Goal: Complete application form: Complete application form

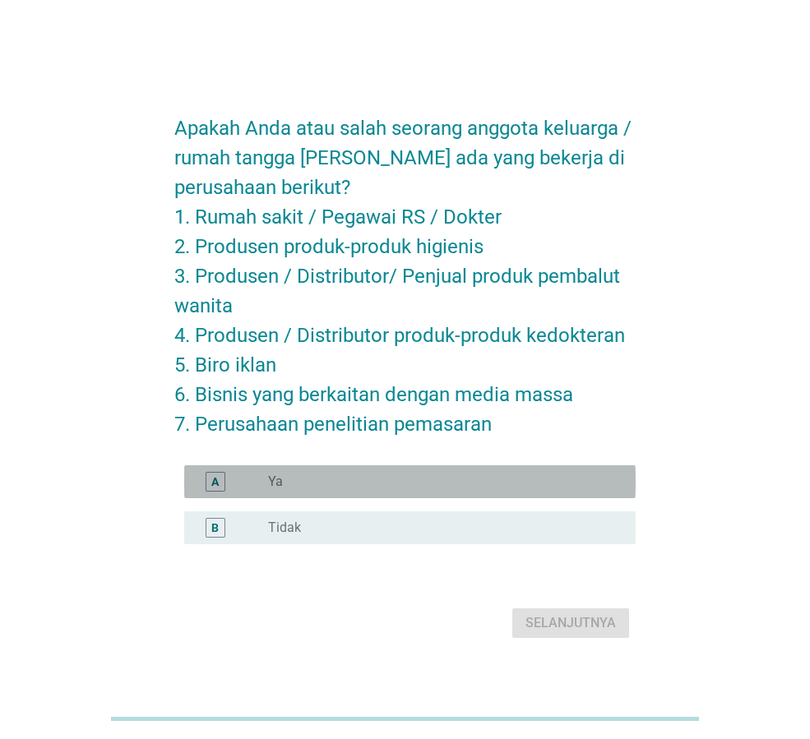
click at [386, 482] on div "radio_button_unchecked Ya" at bounding box center [438, 482] width 341 height 16
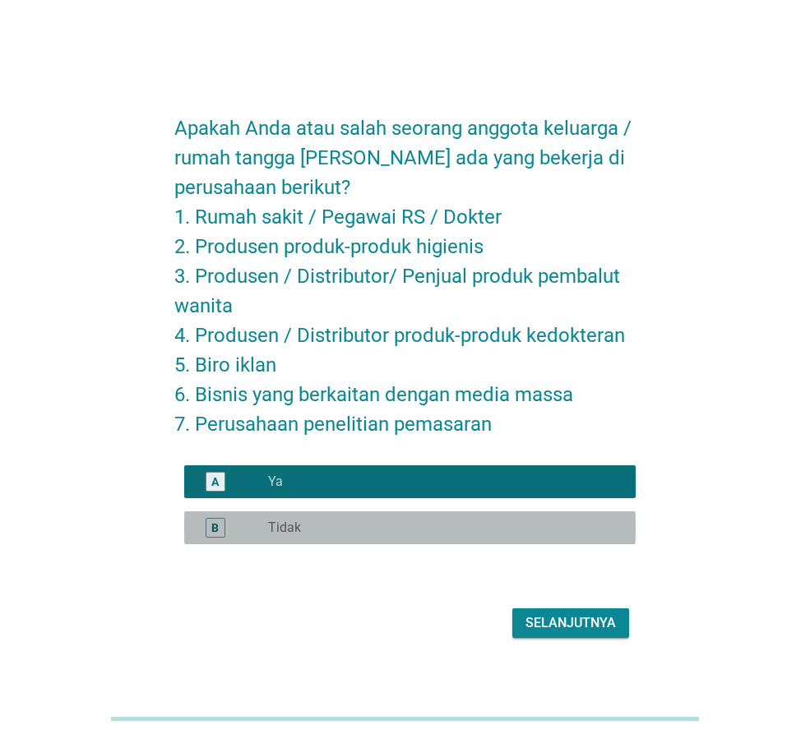
click at [363, 526] on div "radio_button_unchecked Tidak" at bounding box center [438, 528] width 341 height 16
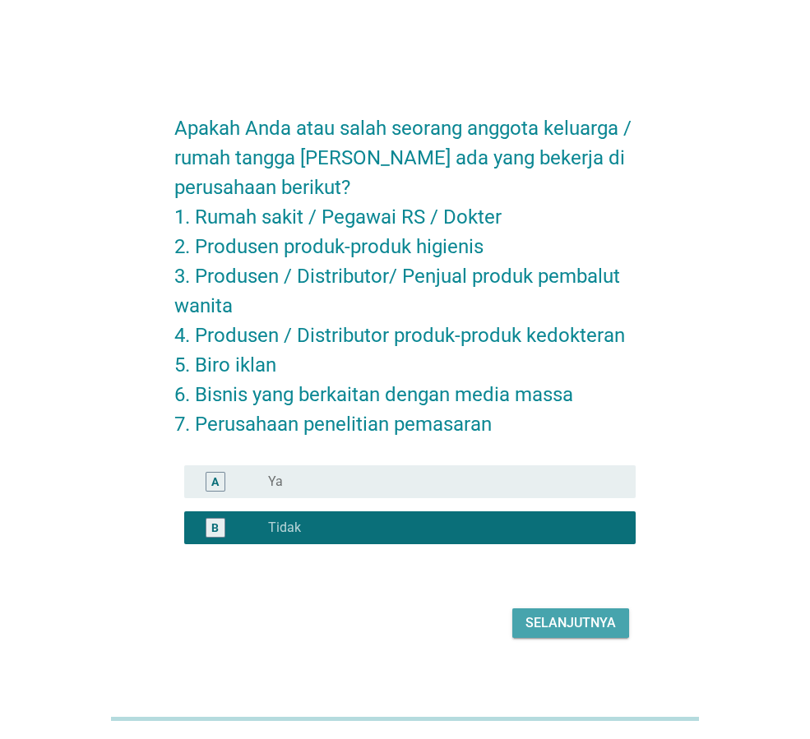
click at [571, 627] on div "Selanjutnya" at bounding box center [570, 623] width 90 height 20
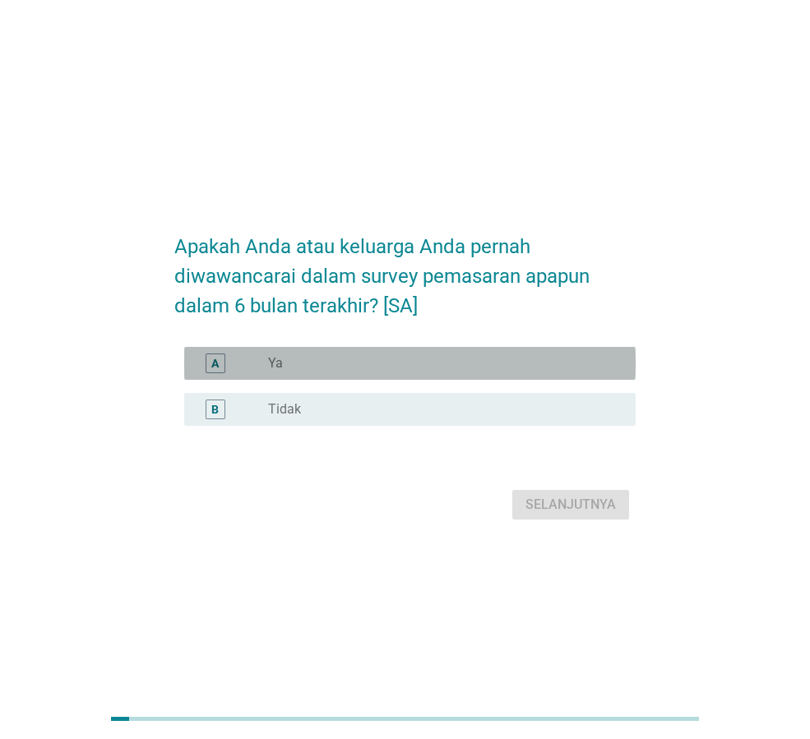
click at [294, 372] on div "radio_button_unchecked Ya" at bounding box center [438, 363] width 341 height 16
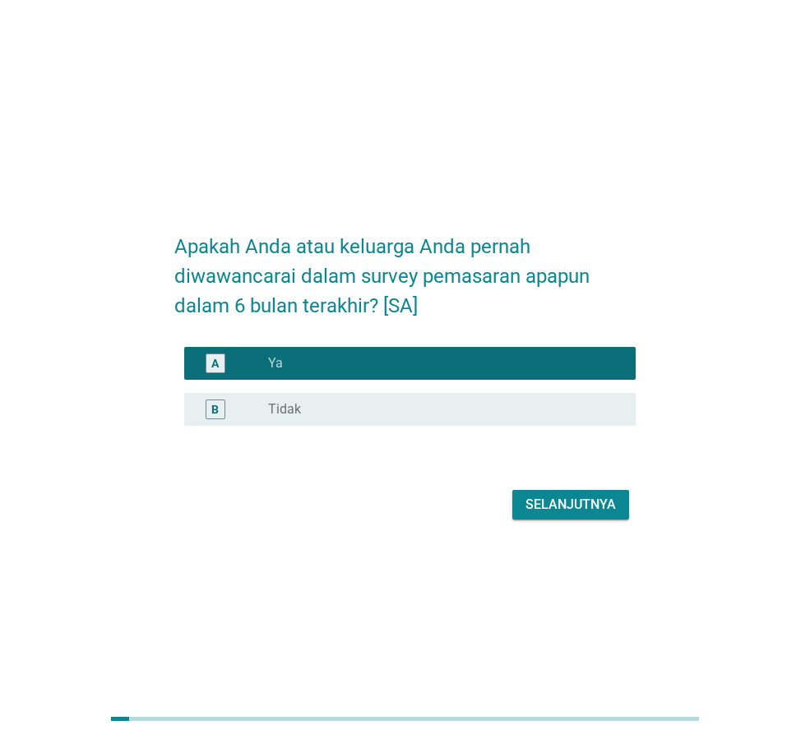
click at [310, 418] on div "radio_button_unchecked Tidak" at bounding box center [438, 409] width 341 height 16
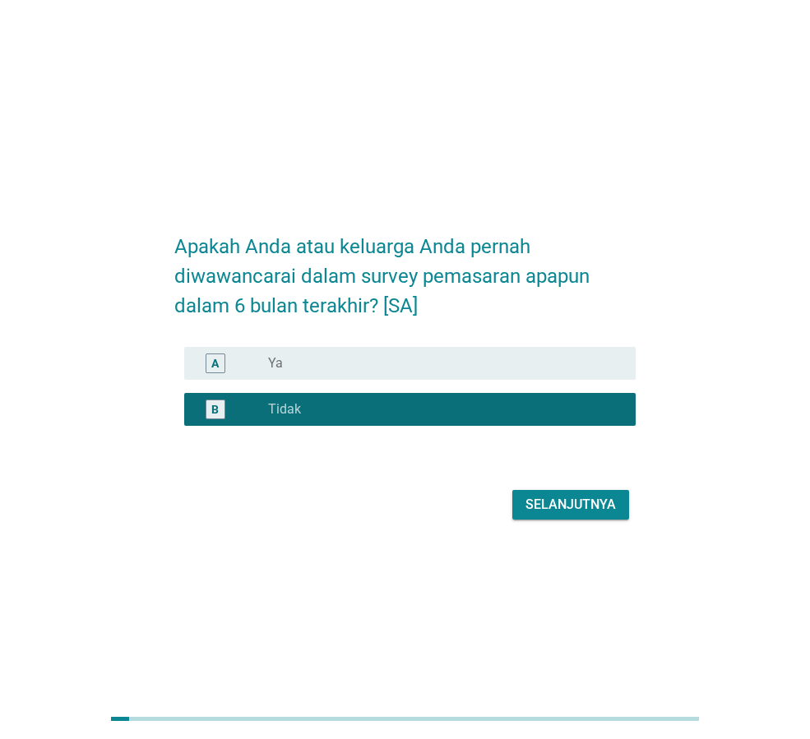
click at [599, 515] on div "Selanjutnya" at bounding box center [570, 505] width 90 height 20
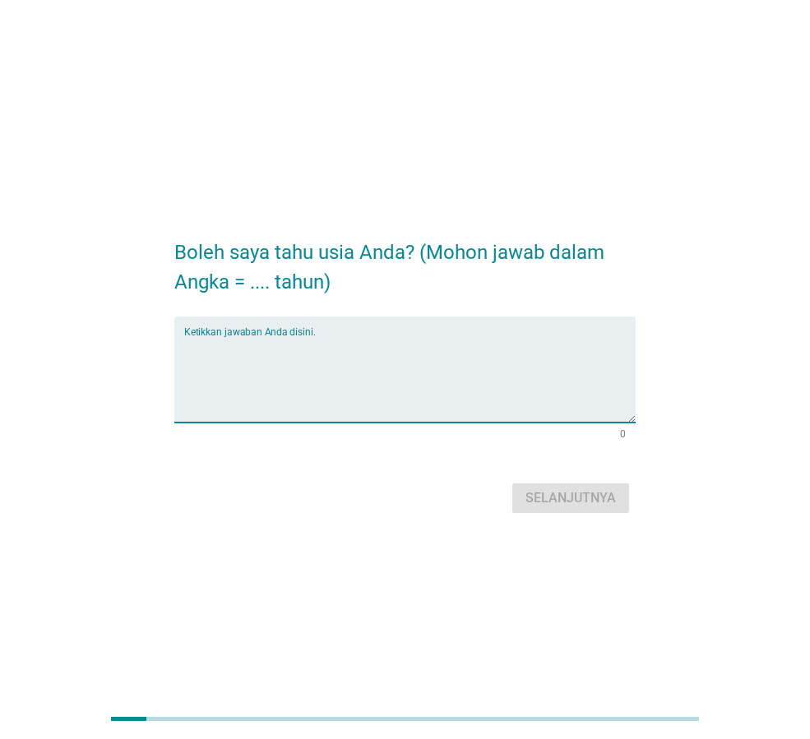
click at [414, 382] on textarea "Ketikkan jawaban Anda disini." at bounding box center [409, 379] width 451 height 86
type textarea "29 tahun"
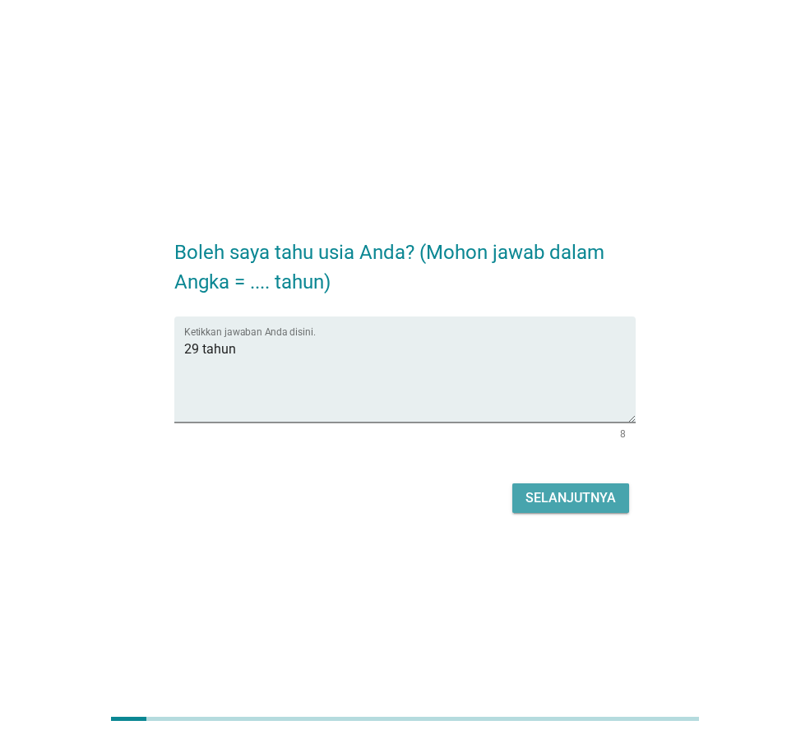
click at [553, 491] on div "Selanjutnya" at bounding box center [570, 498] width 90 height 20
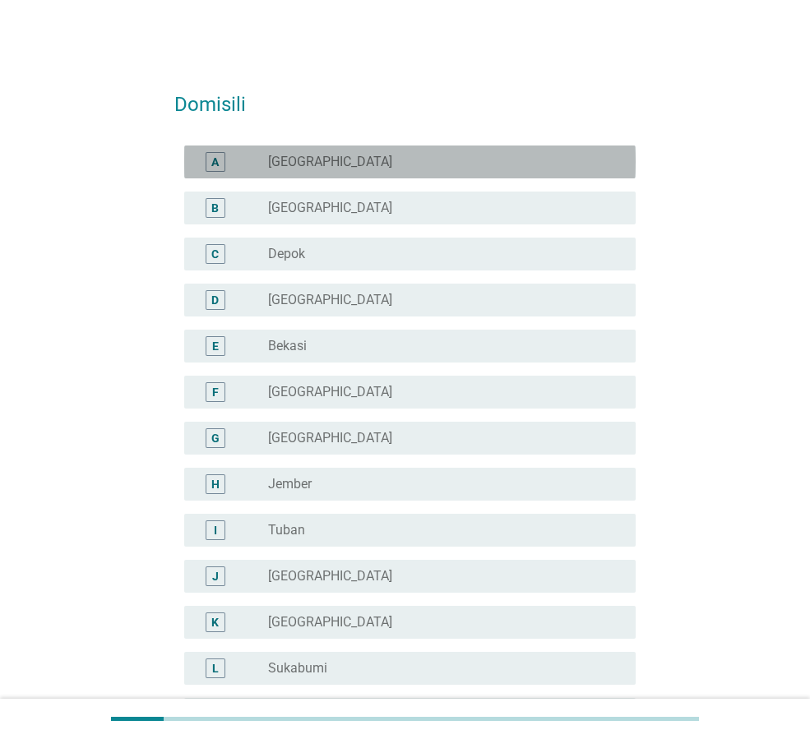
click at [314, 146] on div "A radio_button_unchecked [GEOGRAPHIC_DATA]" at bounding box center [409, 162] width 451 height 33
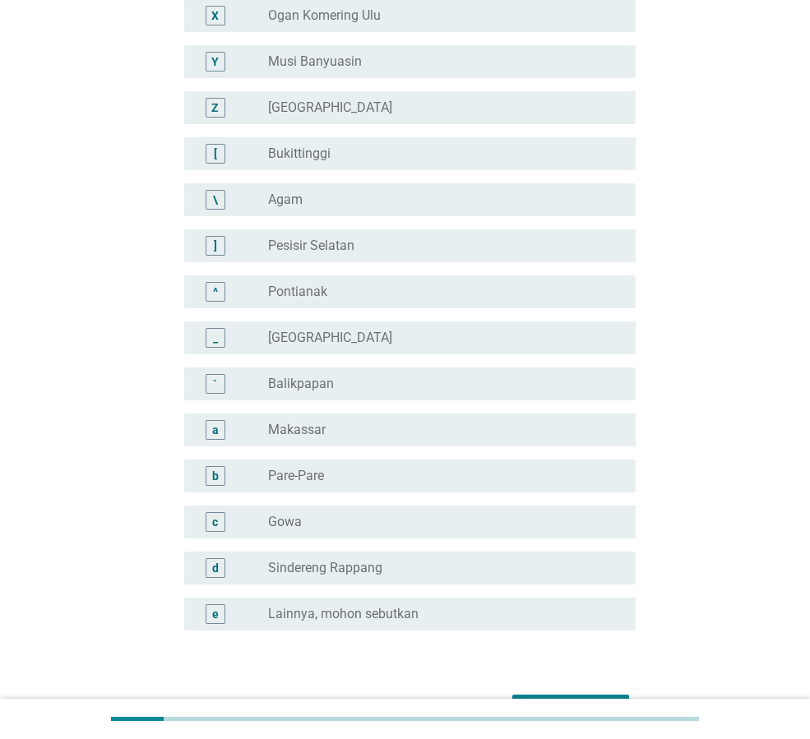
scroll to position [1233, 0]
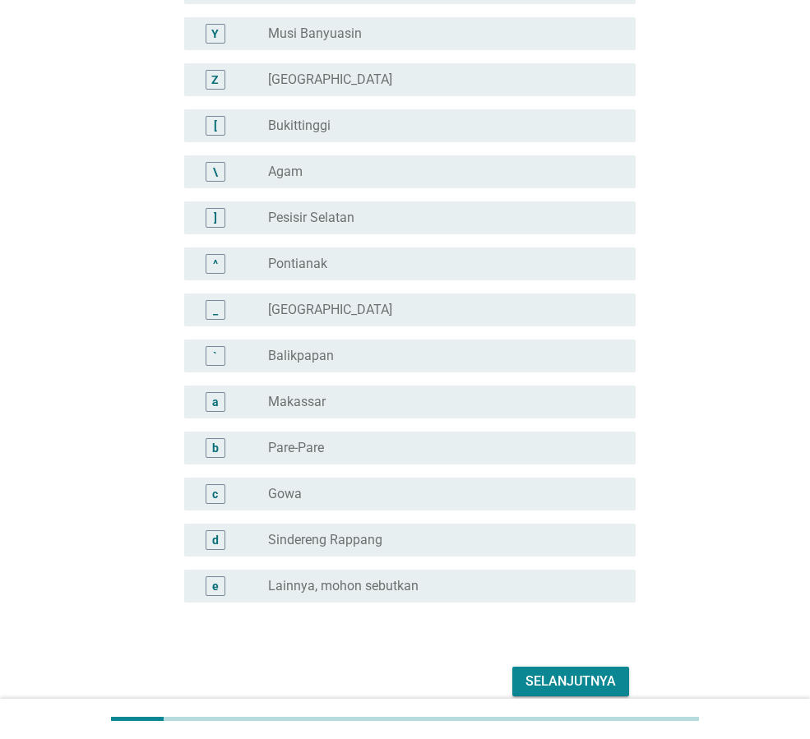
click at [581, 680] on div "Selanjutnya" at bounding box center [570, 682] width 90 height 20
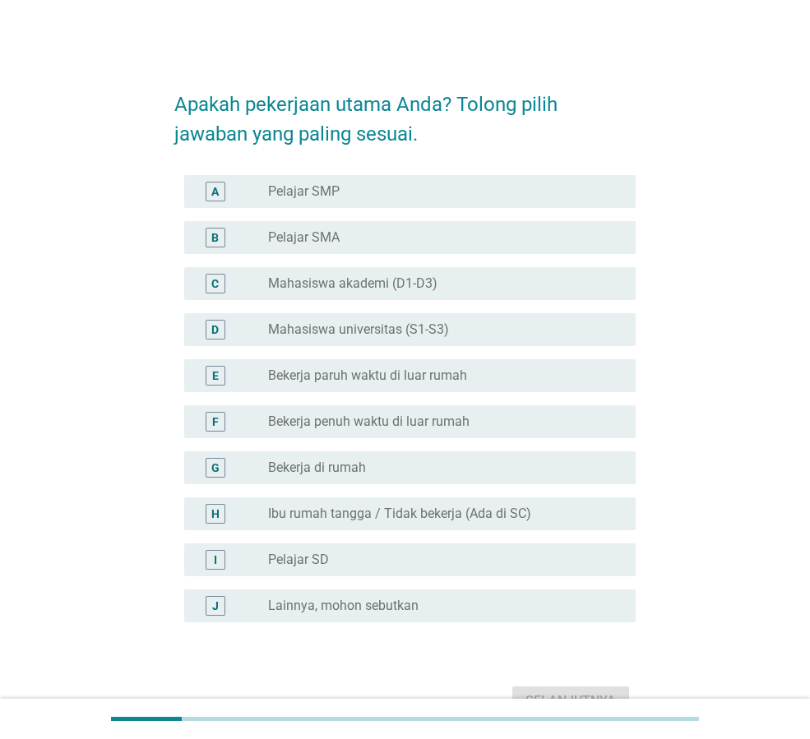
click at [446, 331] on label "Mahasiswa universitas (S1-S3)" at bounding box center [358, 329] width 181 height 16
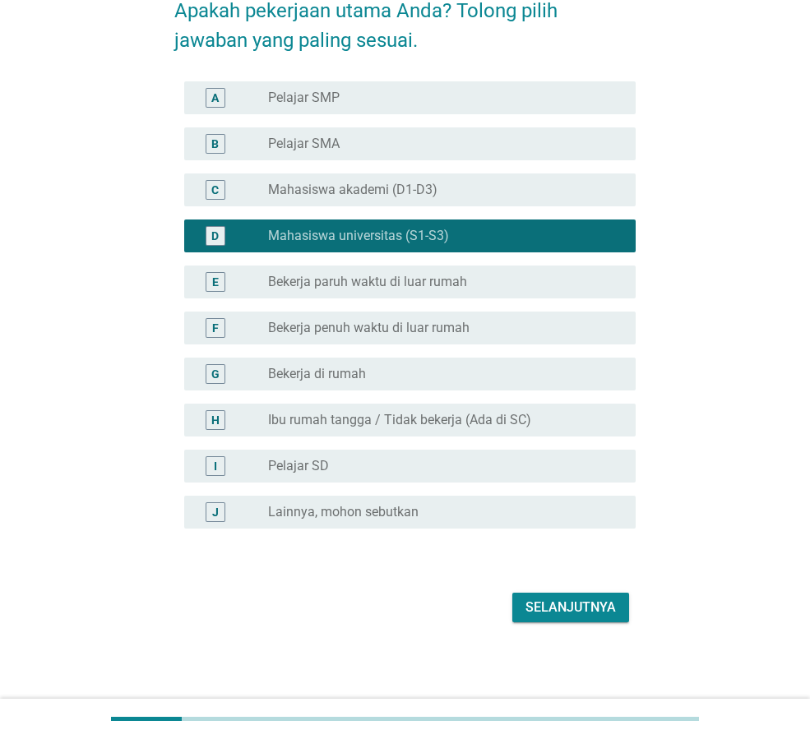
scroll to position [95, 0]
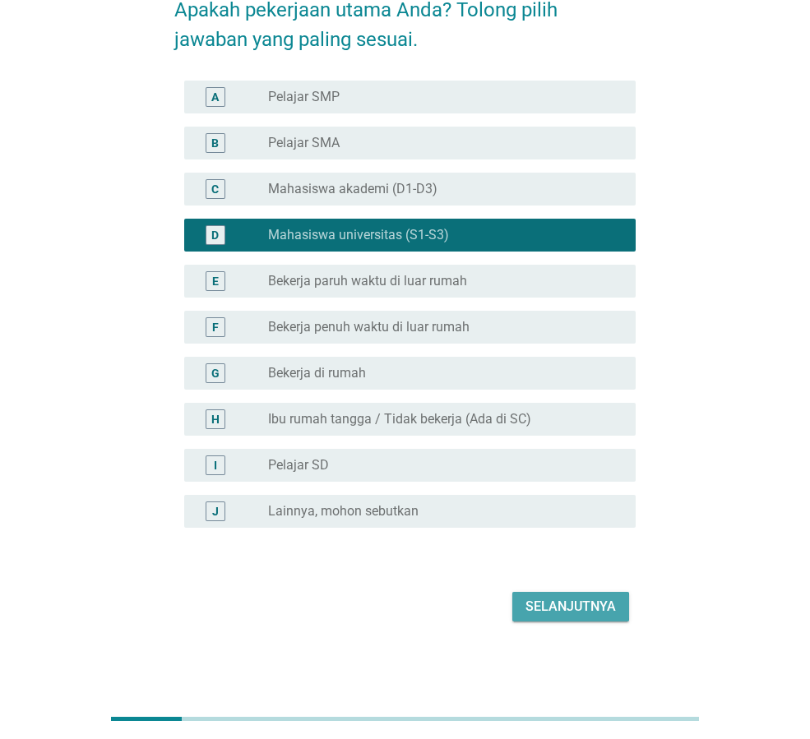
click at [587, 604] on div "Selanjutnya" at bounding box center [570, 607] width 90 height 20
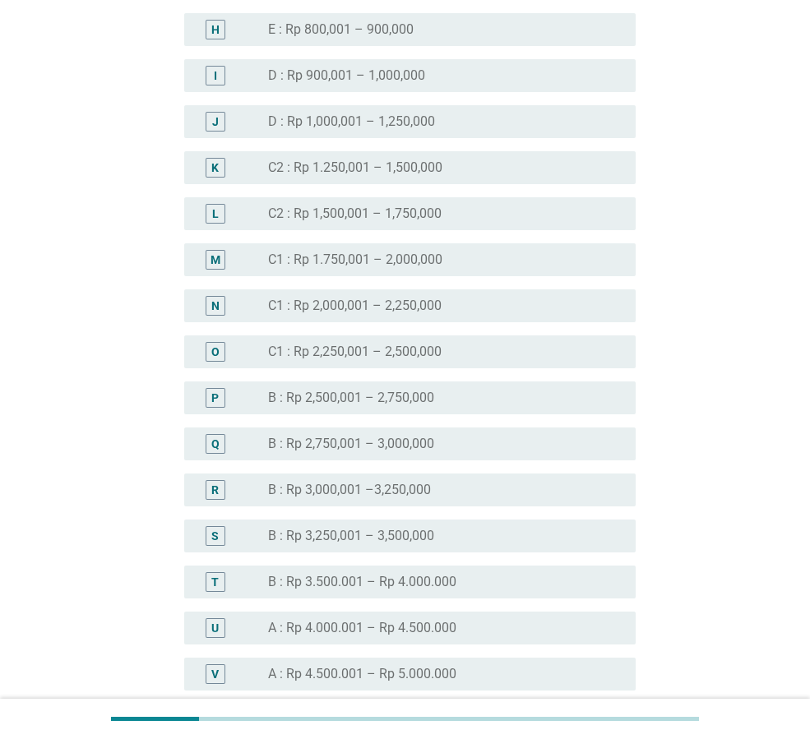
scroll to position [1316, 0]
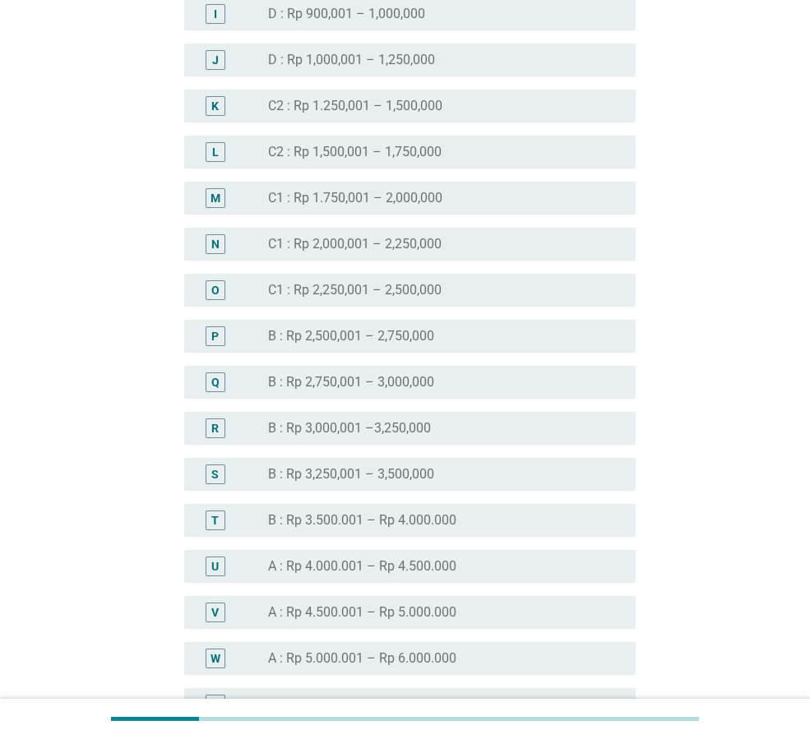
click at [431, 517] on label "B : Rp 3.500.001 – Rp 4.000.000" at bounding box center [362, 520] width 188 height 16
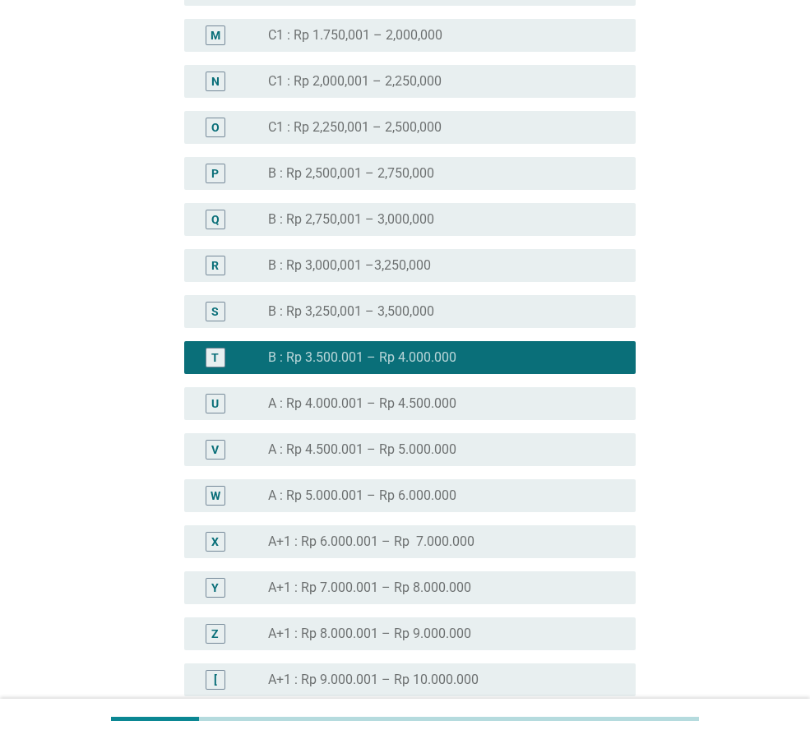
scroll to position [1809, 0]
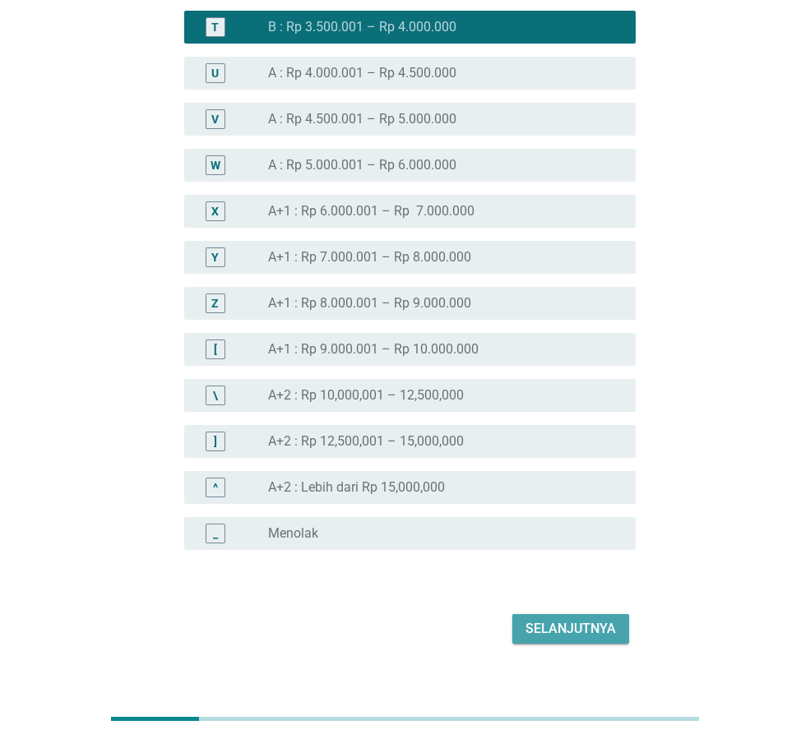
click at [556, 632] on div "Selanjutnya" at bounding box center [570, 629] width 90 height 20
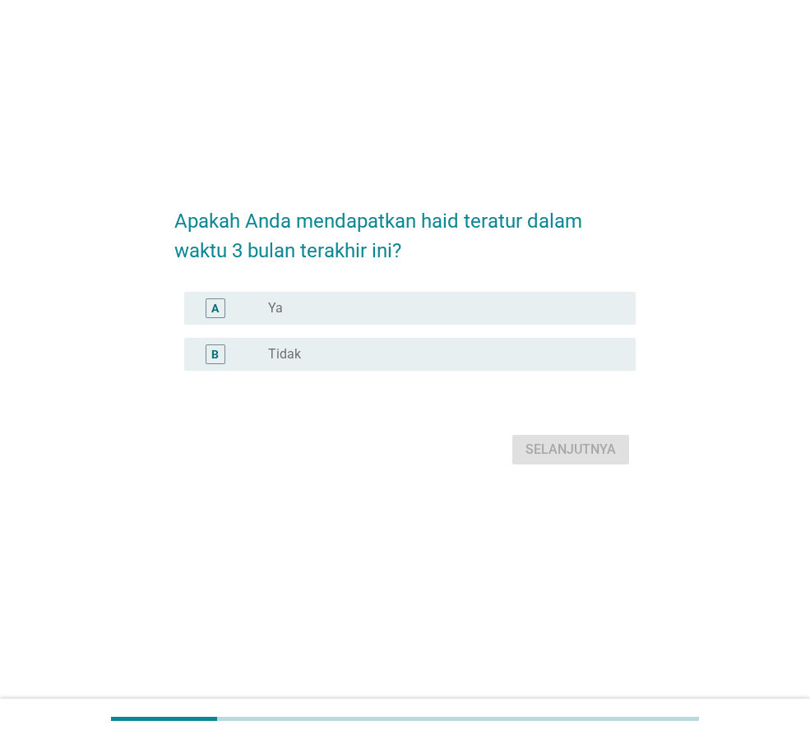
scroll to position [0, 0]
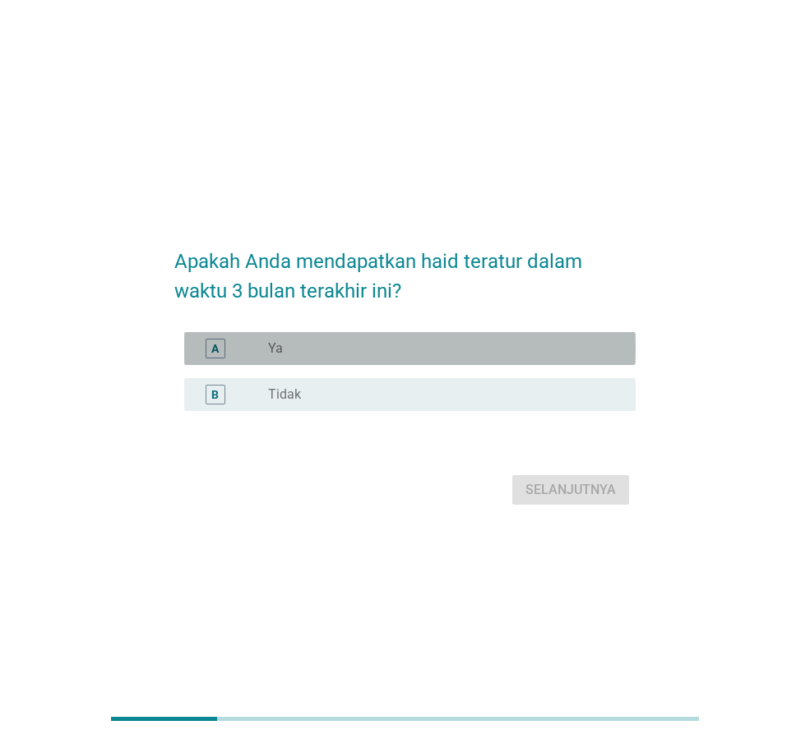
click at [406, 354] on div "radio_button_unchecked Ya" at bounding box center [438, 348] width 341 height 16
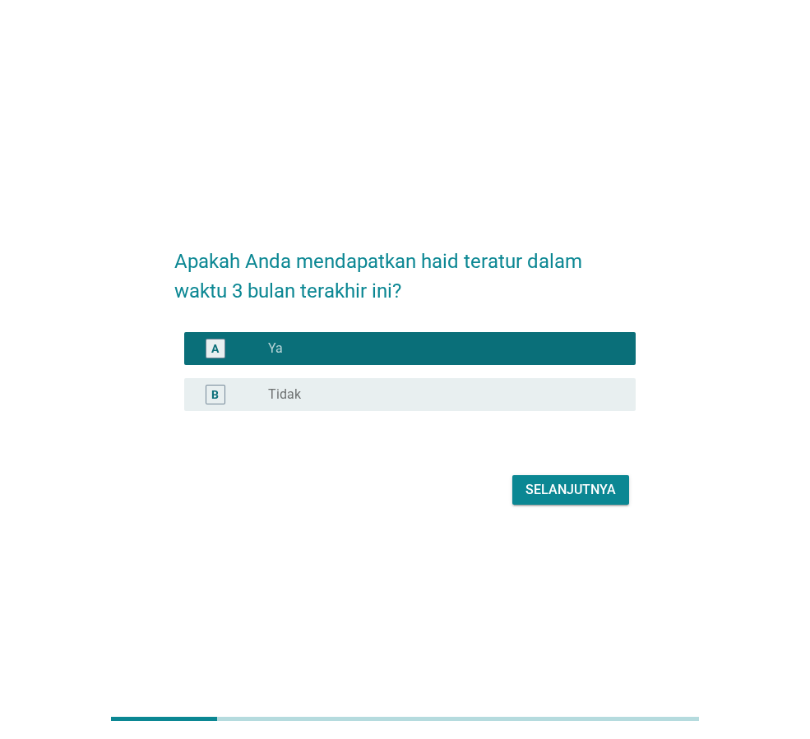
click at [574, 485] on div "Selanjutnya" at bounding box center [570, 490] width 90 height 20
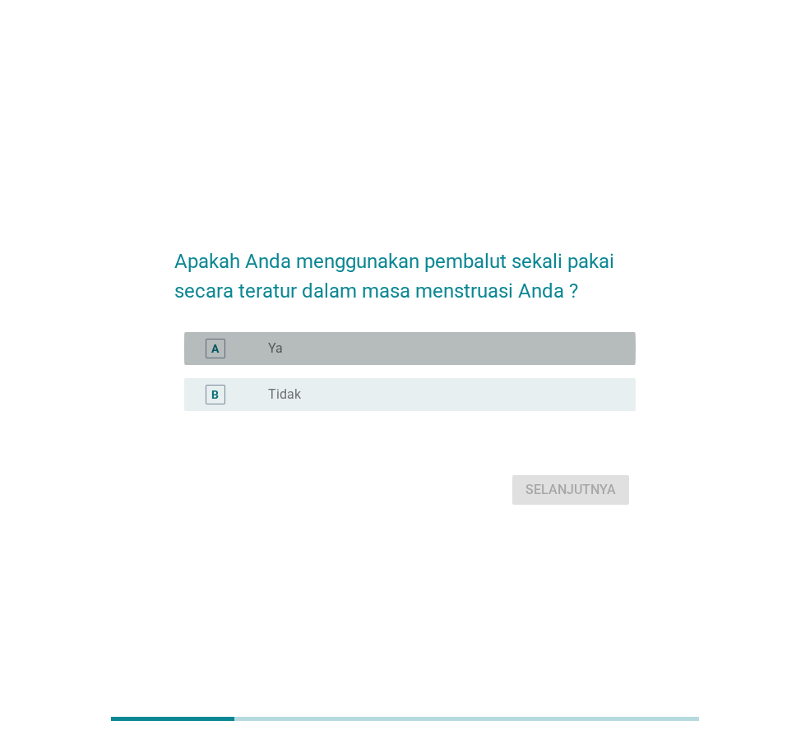
click at [405, 349] on div "radio_button_unchecked Ya" at bounding box center [438, 348] width 341 height 16
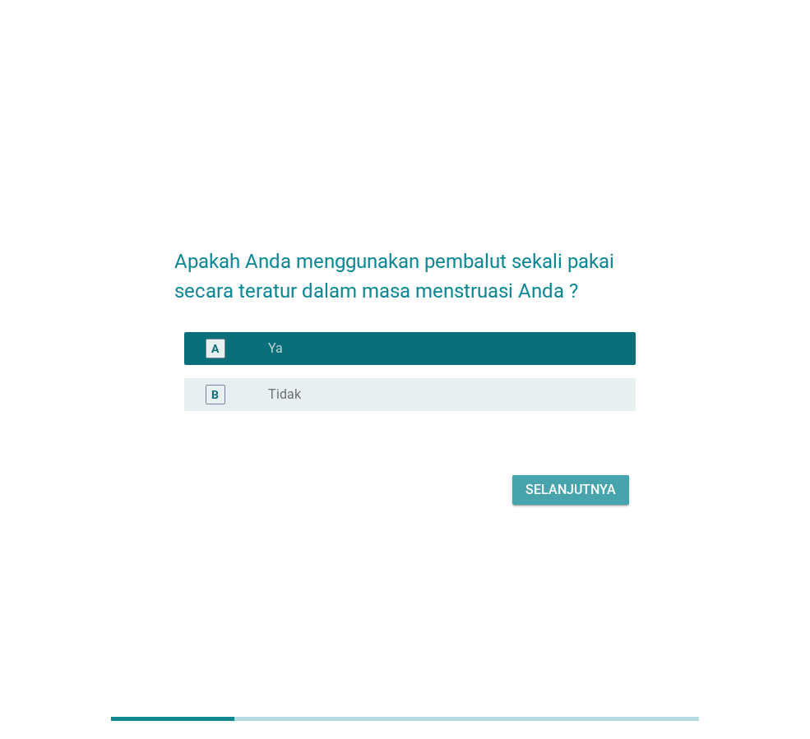
click at [580, 487] on div "Selanjutnya" at bounding box center [570, 490] width 90 height 20
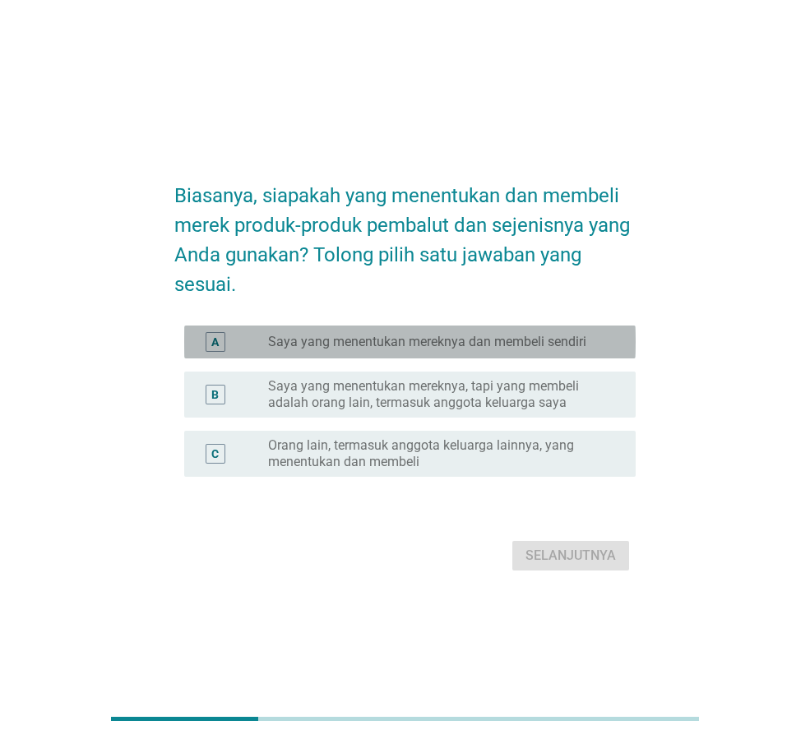
click at [437, 355] on div "A radio_button_unchecked Saya yang menentukan mereknya dan membeli sendiri" at bounding box center [409, 342] width 451 height 33
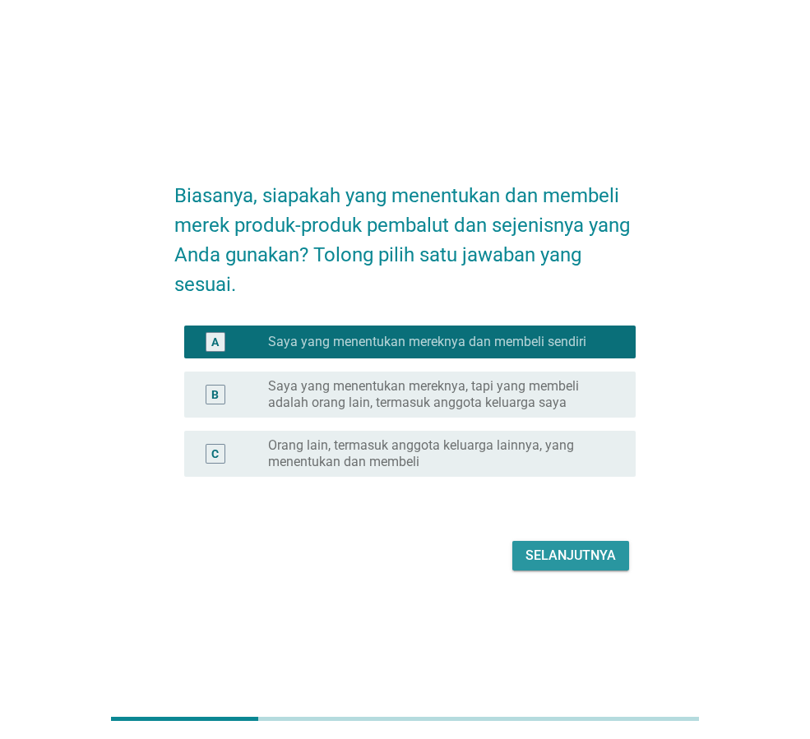
click at [547, 553] on div "Selanjutnya" at bounding box center [570, 556] width 90 height 20
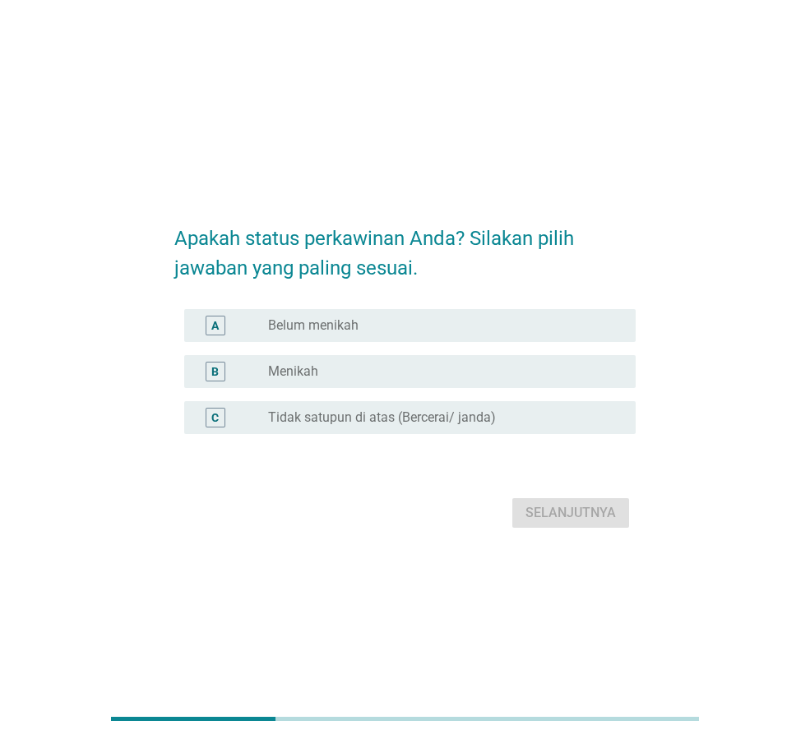
click at [399, 335] on div "radio_button_unchecked Belum menikah" at bounding box center [445, 326] width 354 height 20
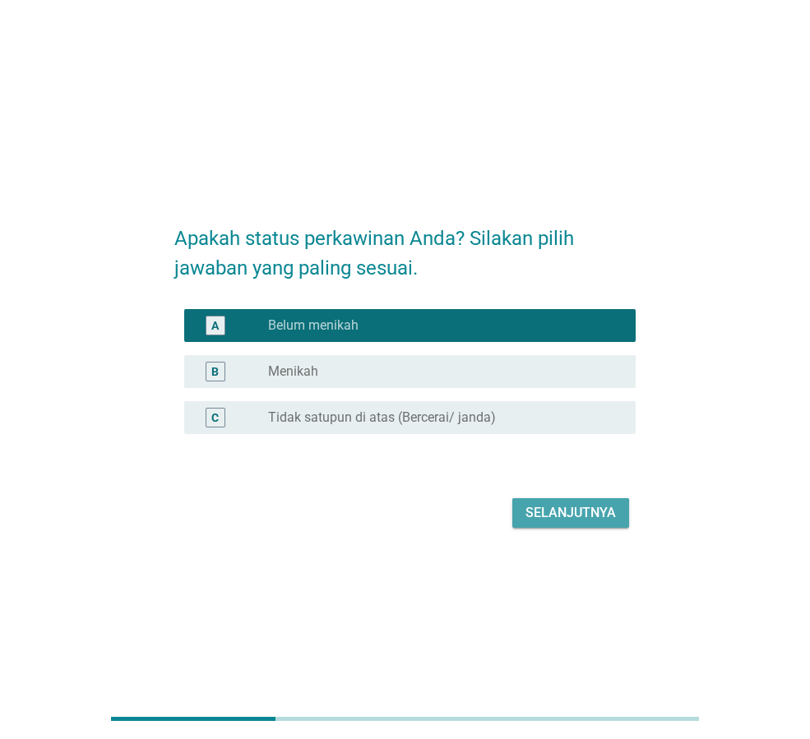
click at [574, 523] on button "Selanjutnya" at bounding box center [570, 513] width 117 height 30
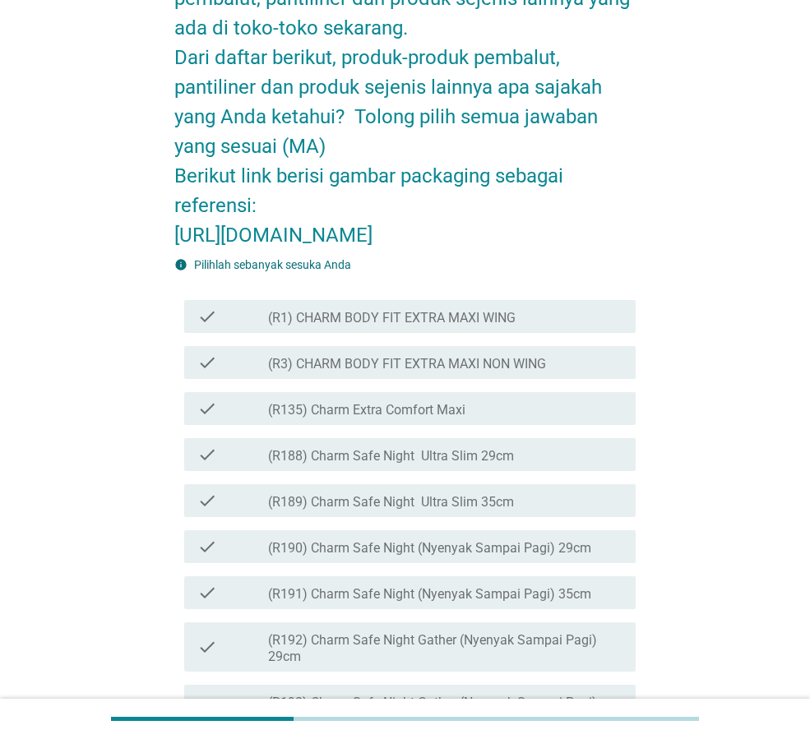
scroll to position [164, 0]
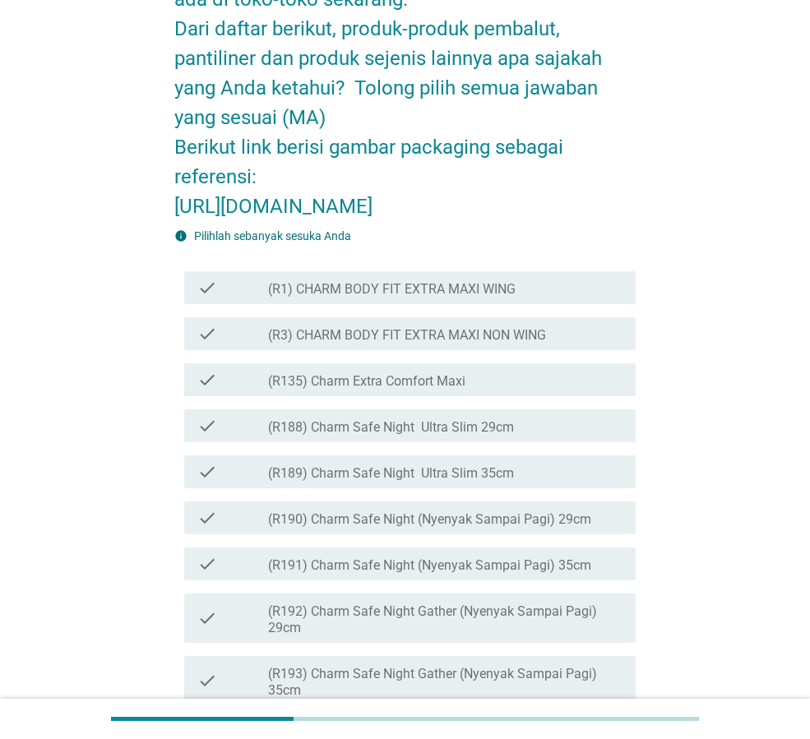
click at [521, 344] on label "(R3) CHARM BODY FIT EXTRA MAXI NON WING" at bounding box center [407, 335] width 278 height 16
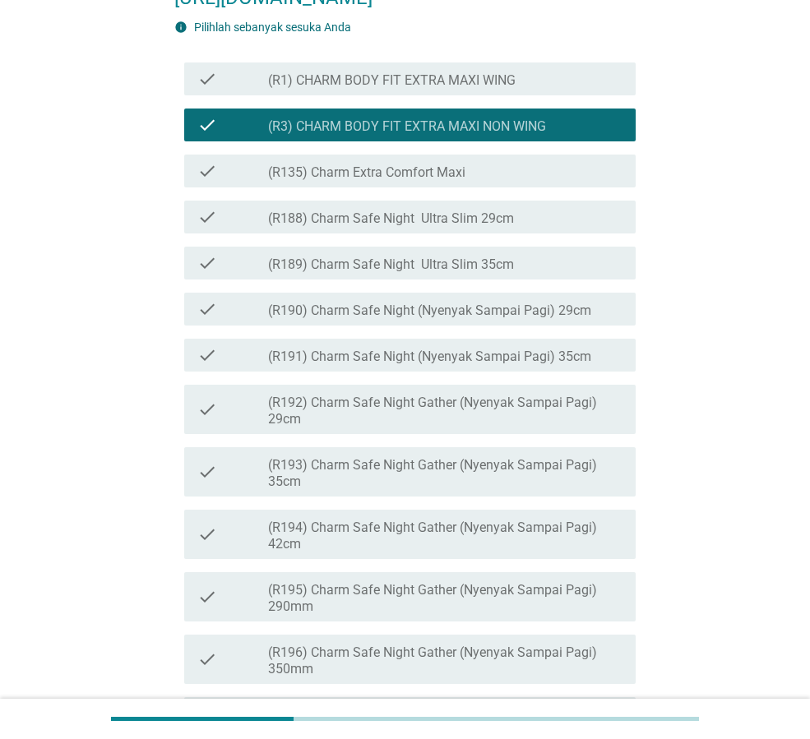
scroll to position [411, 0]
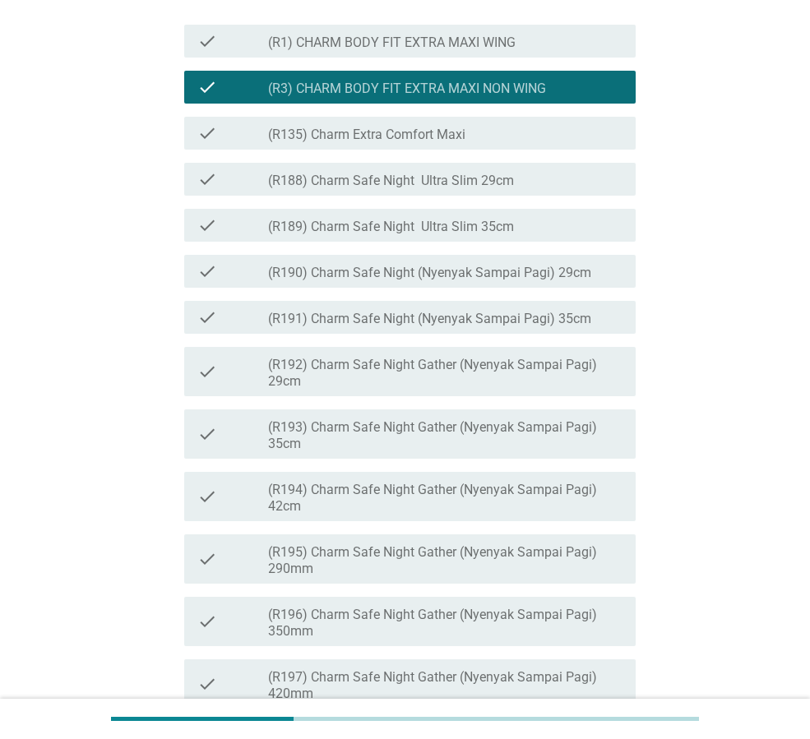
click at [514, 189] on div "check_box_outline_blank (R188) Charm Safe Night Ultra Slim 29cm" at bounding box center [445, 179] width 354 height 20
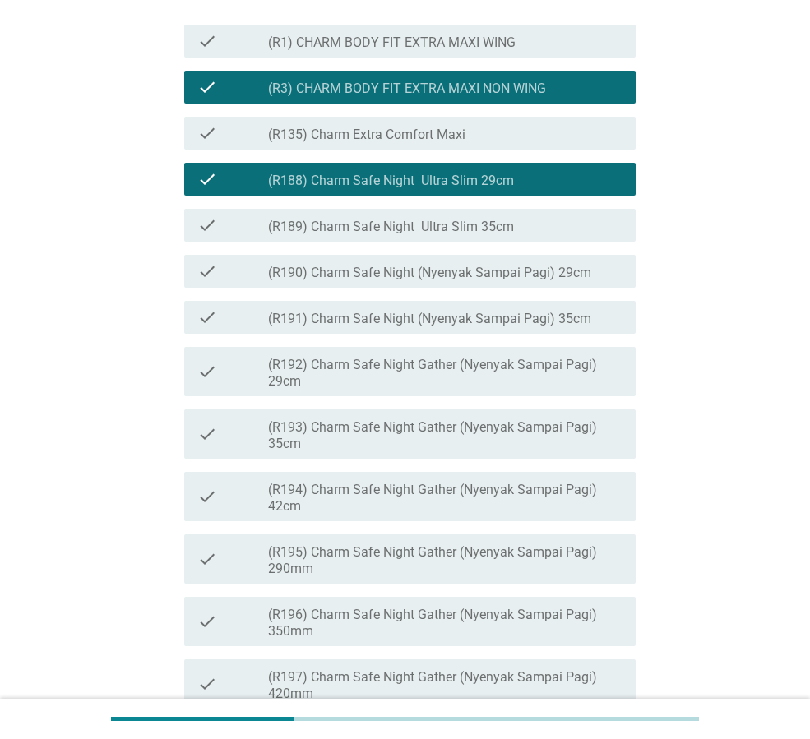
scroll to position [493, 0]
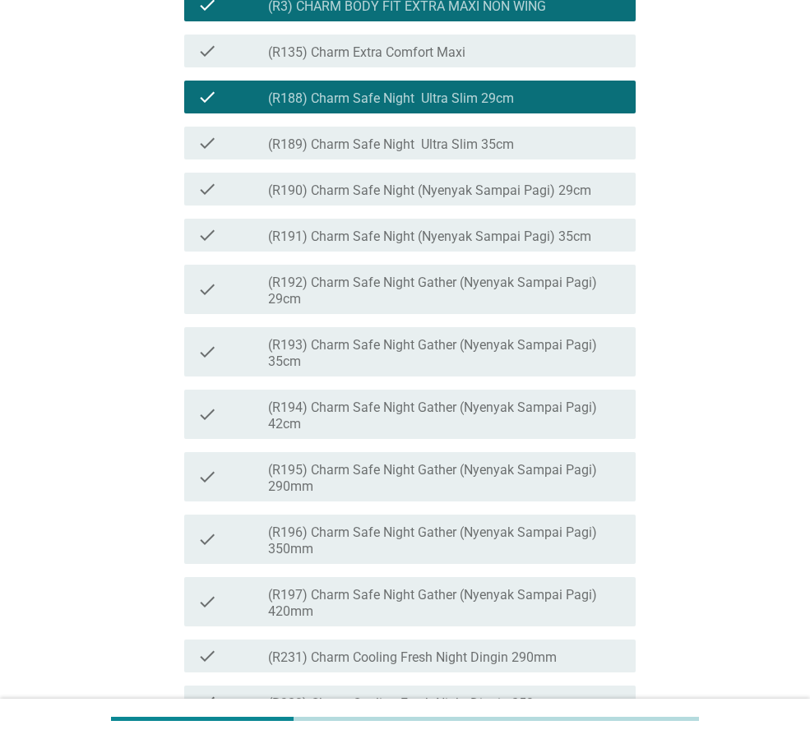
click at [491, 308] on label "(R192) Charm Safe Night Gather (Nyenyak Sampai Pagi) 29cm" at bounding box center [445, 291] width 354 height 33
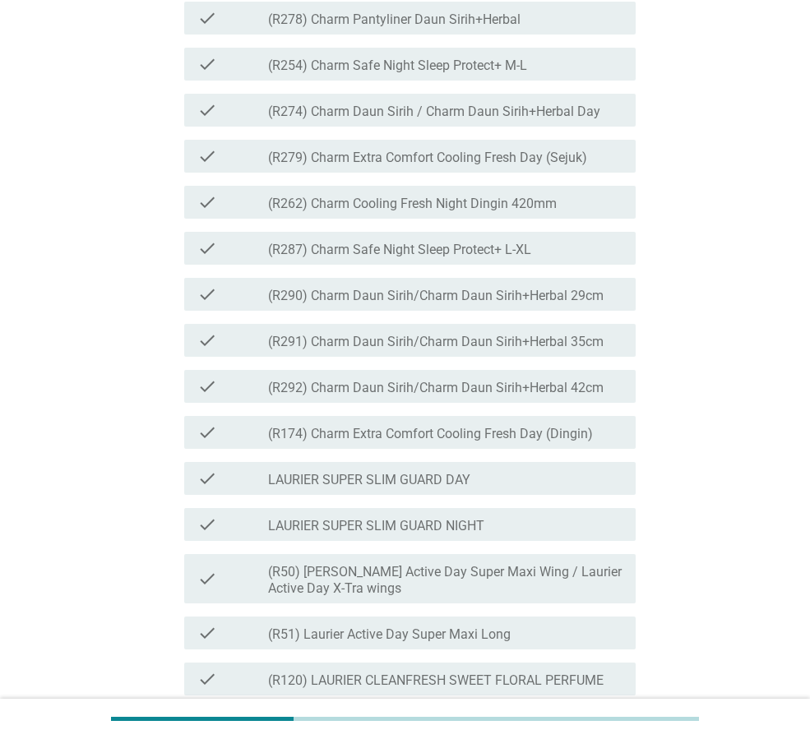
scroll to position [1233, 0]
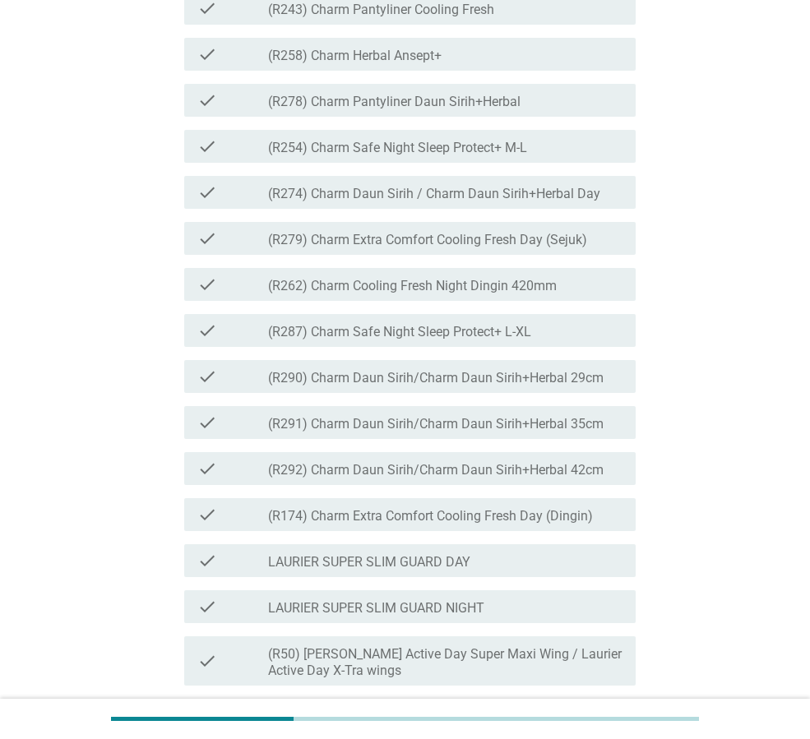
click at [458, 25] on div "check check_box_outline_blank (R243) Charm Pantyliner Cooling Fresh" at bounding box center [409, 8] width 451 height 33
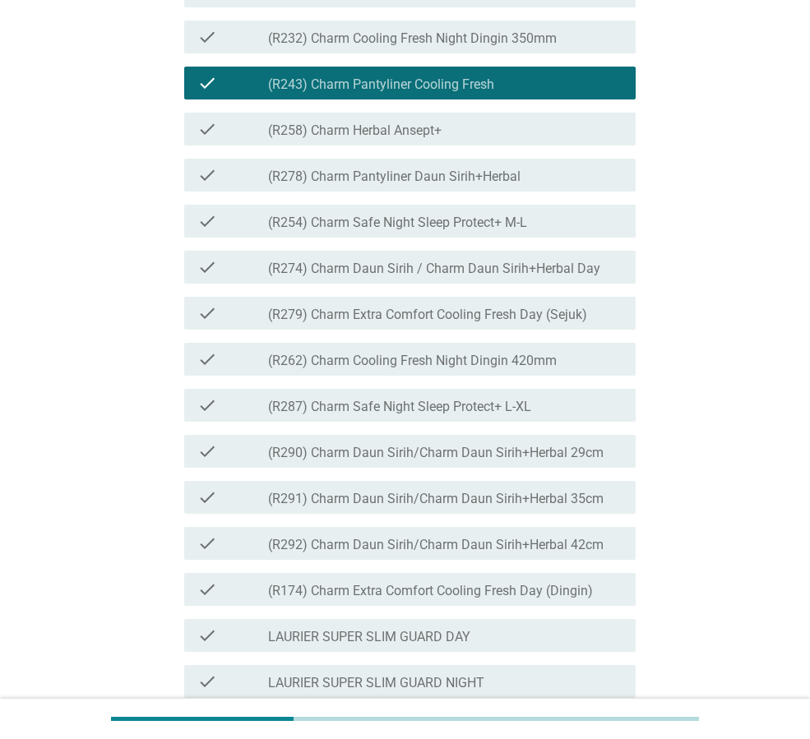
scroll to position [1151, 0]
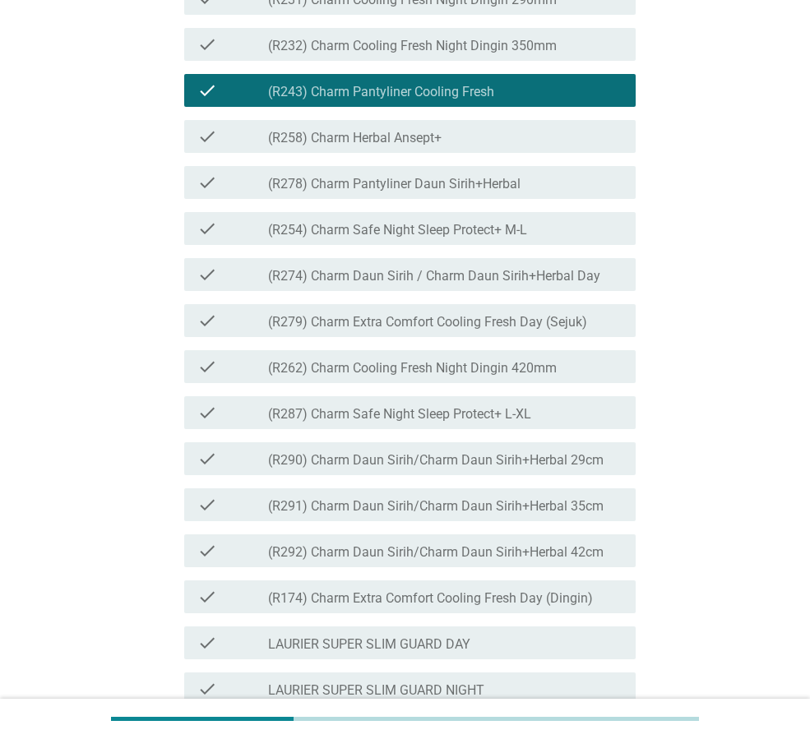
click at [497, 192] on label "(R278) Charm Pantyliner Daun Sirih+Herbal" at bounding box center [394, 184] width 252 height 16
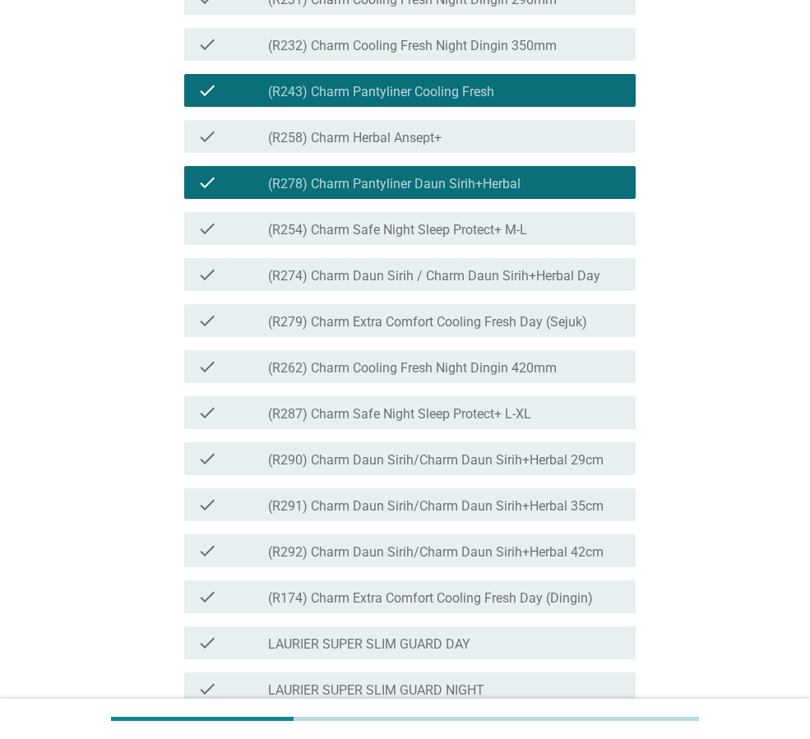
click at [493, 100] on label "(R243) Charm Pantyliner Cooling Fresh" at bounding box center [381, 92] width 226 height 16
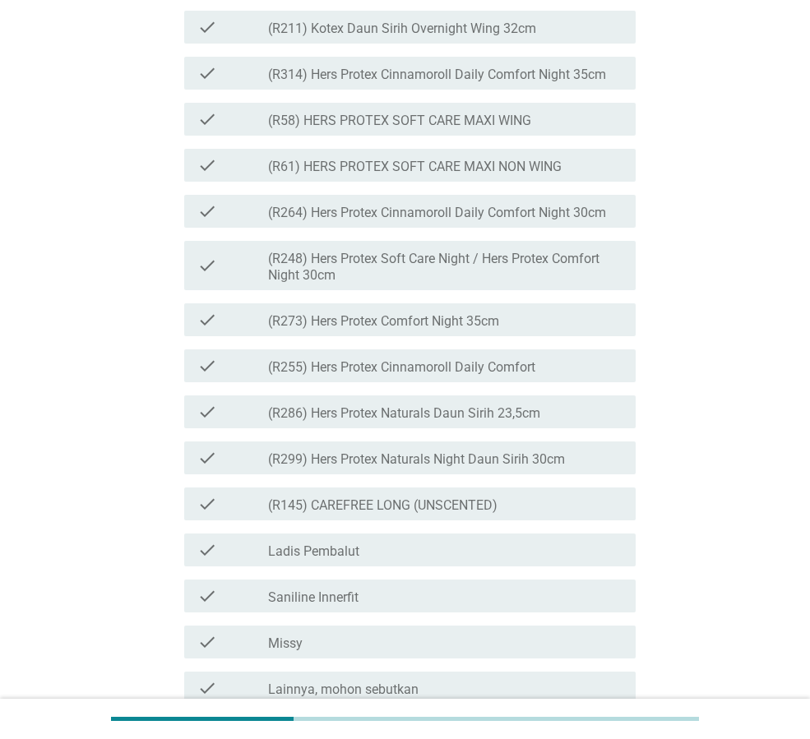
scroll to position [4193, 0]
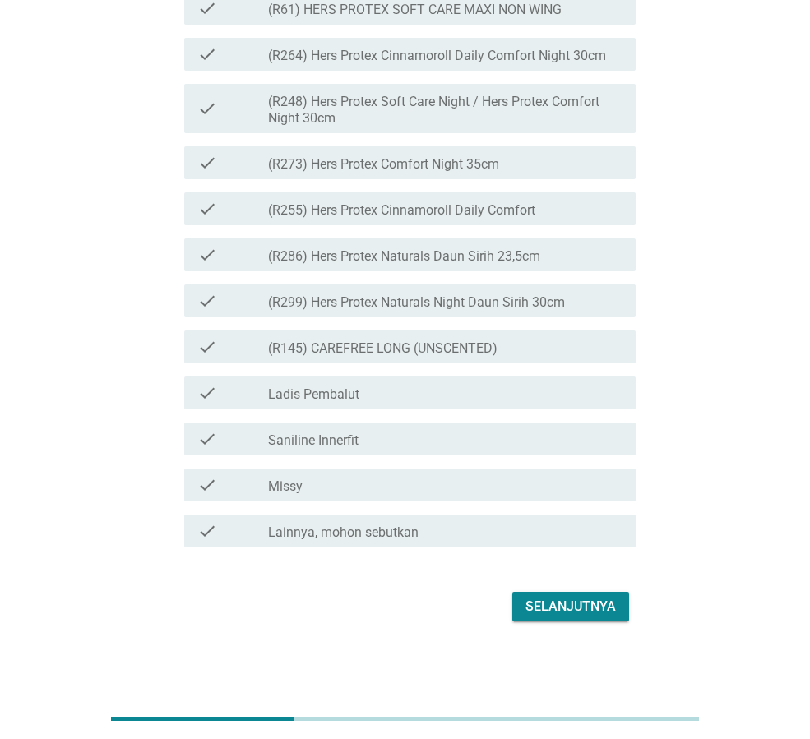
click at [604, 617] on div "Selanjutnya" at bounding box center [570, 607] width 90 height 20
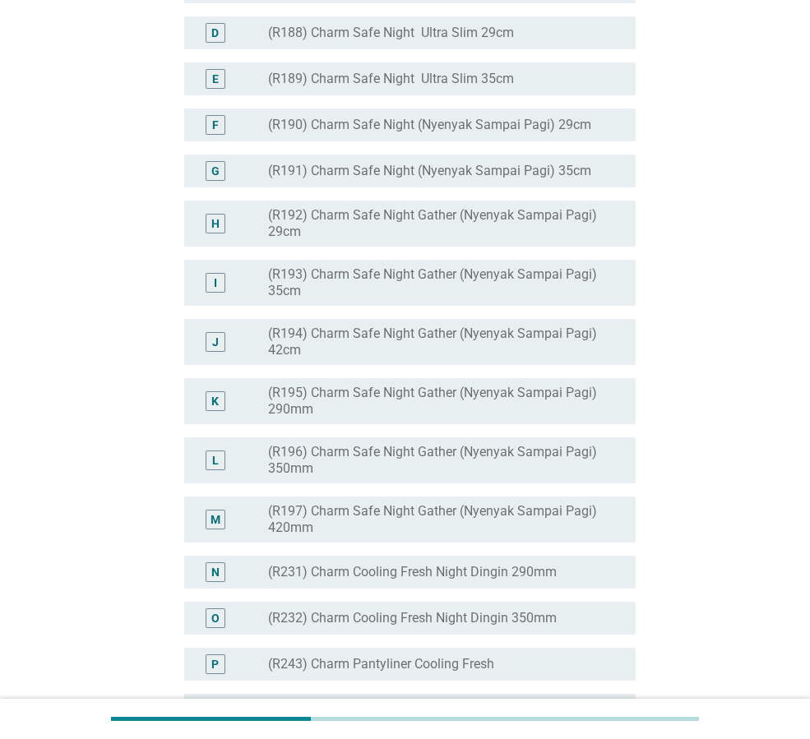
scroll to position [247, 0]
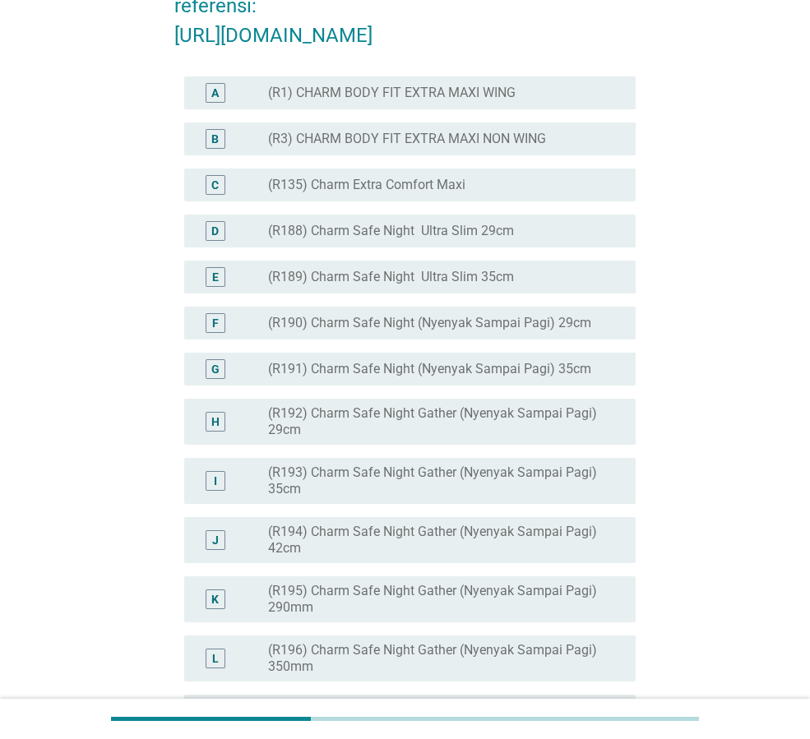
click at [506, 147] on label "(R3) CHARM BODY FIT EXTRA MAXI NON WING" at bounding box center [407, 139] width 278 height 16
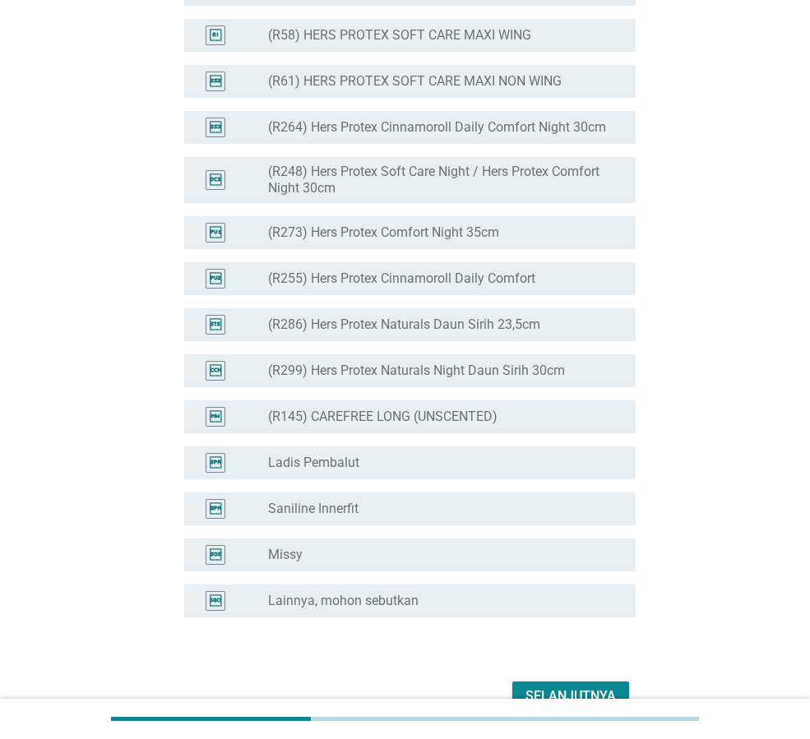
scroll to position [4100, 0]
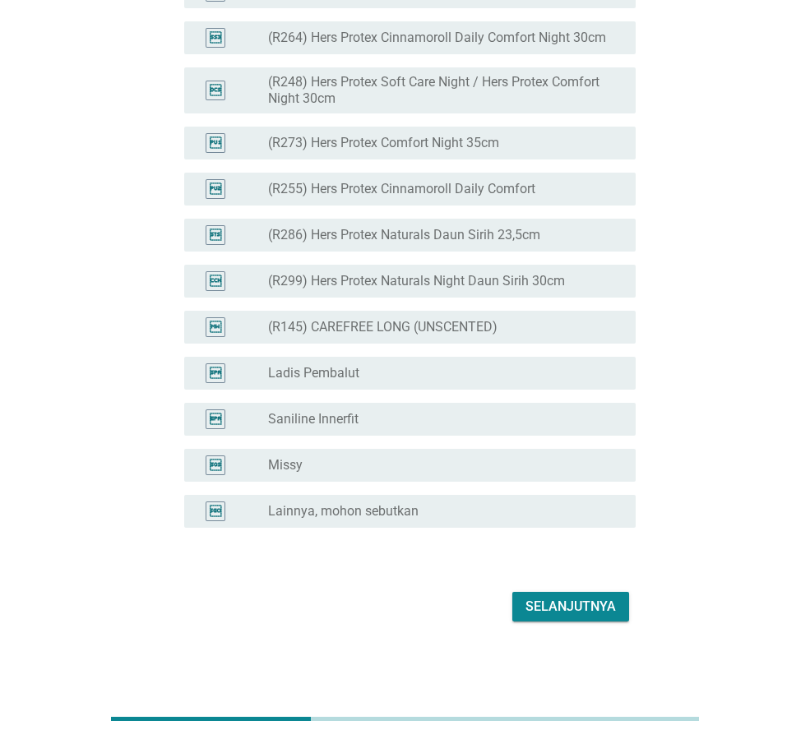
click at [573, 603] on div "Selanjutnya" at bounding box center [570, 607] width 90 height 20
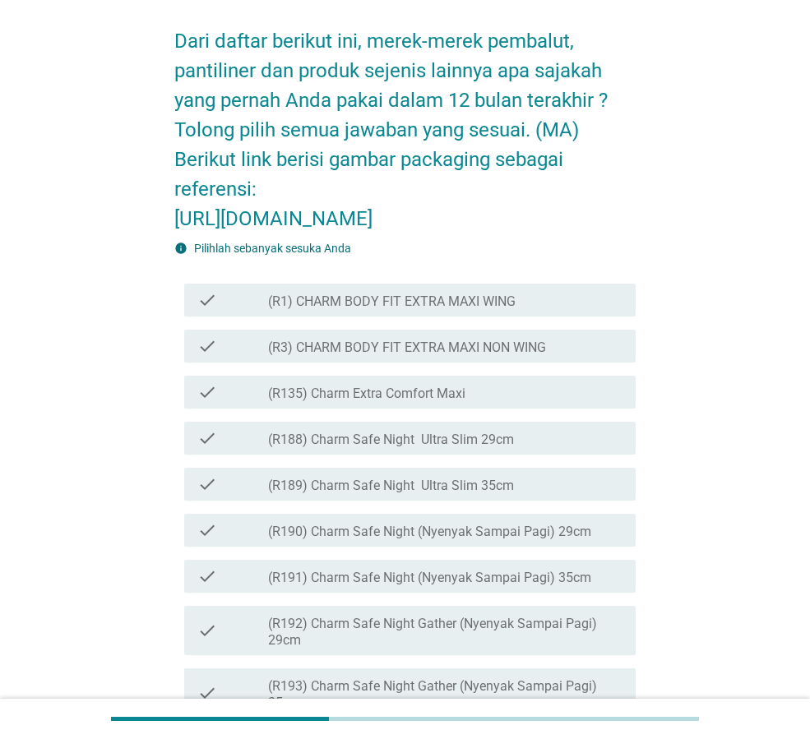
scroll to position [164, 0]
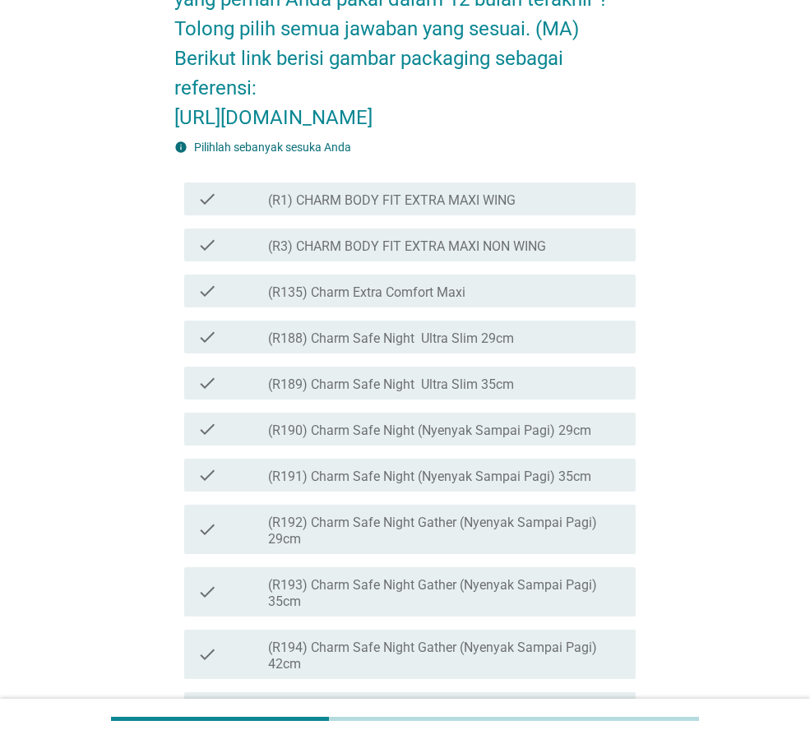
click at [444, 209] on label "(R1) CHARM BODY FIT EXTRA MAXI WING" at bounding box center [391, 200] width 247 height 16
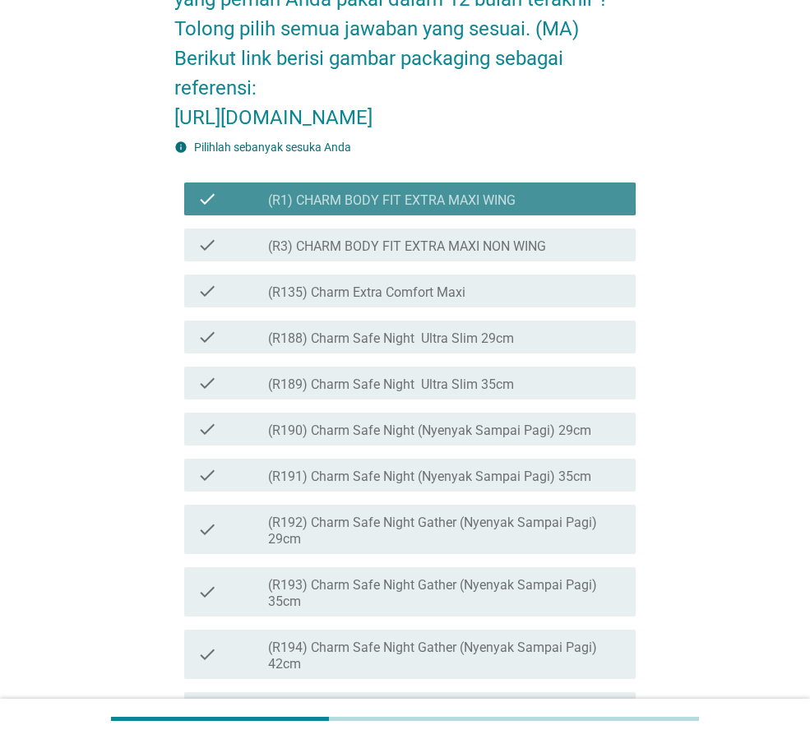
click at [446, 209] on label "(R1) CHARM BODY FIT EXTRA MAXI WING" at bounding box center [391, 200] width 247 height 16
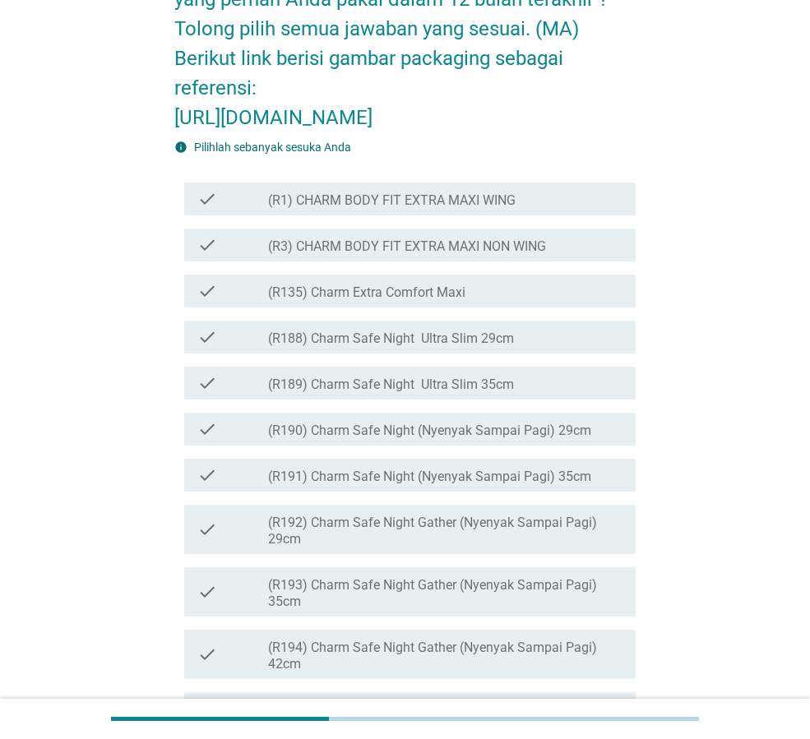
click at [456, 255] on label "(R3) CHARM BODY FIT EXTRA MAXI NON WING" at bounding box center [407, 246] width 278 height 16
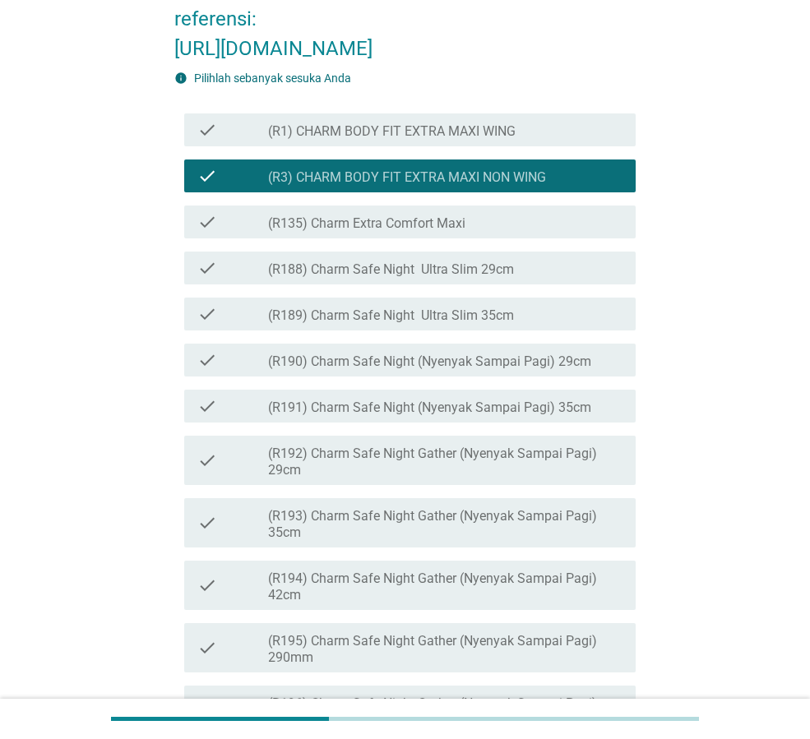
scroll to position [411, 0]
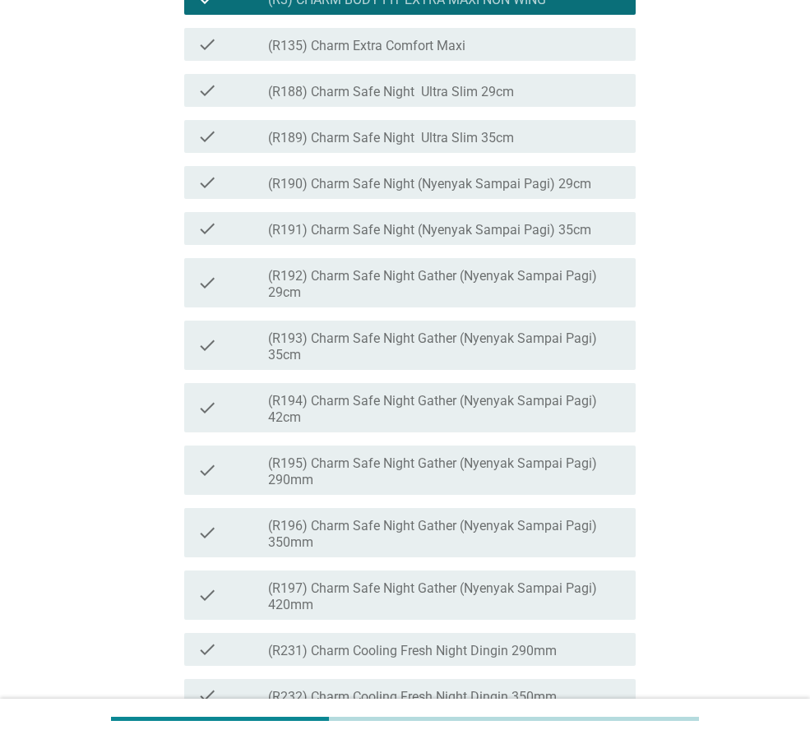
click at [487, 199] on div "check check_box_outline_blank (R190) Charm Safe Night (Nyenyak Sampai Pagi) 29cm" at bounding box center [409, 182] width 451 height 33
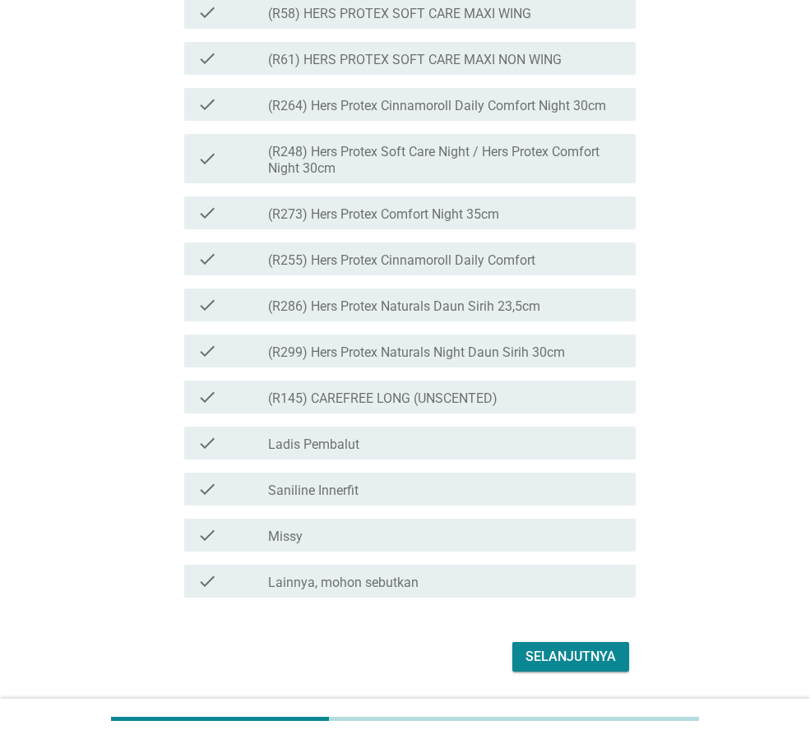
scroll to position [4121, 0]
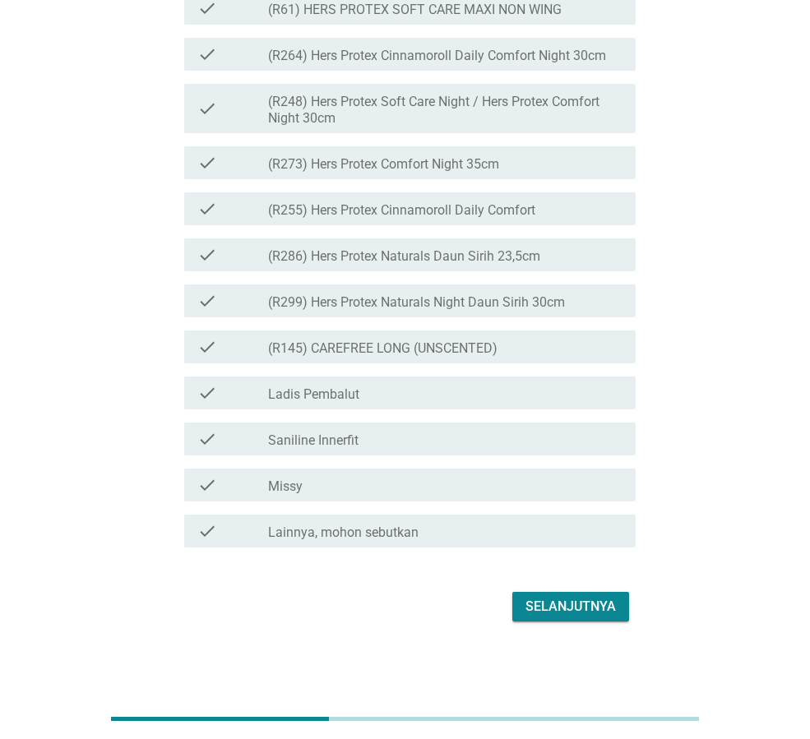
click at [571, 601] on div "Selanjutnya" at bounding box center [570, 607] width 90 height 20
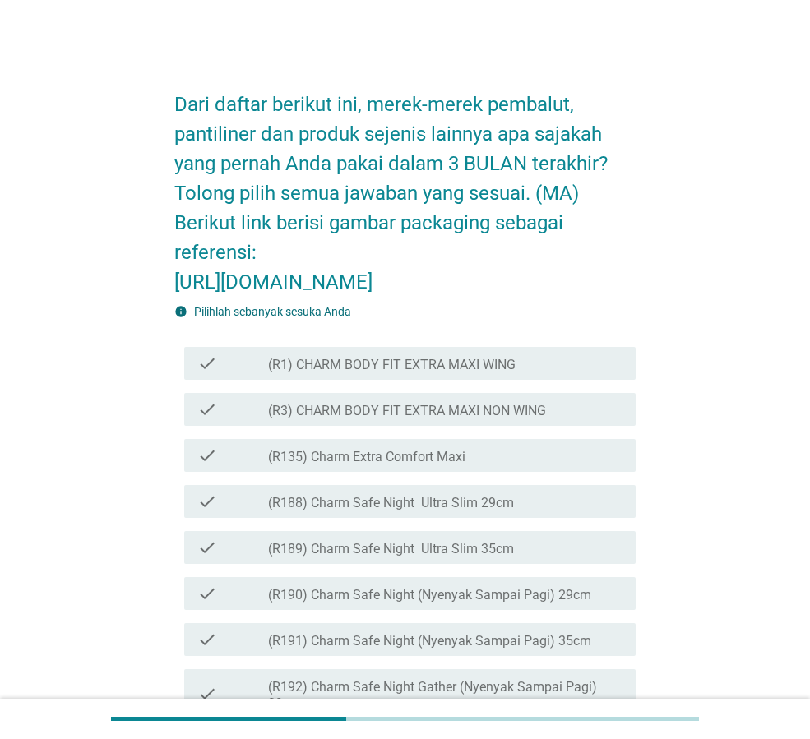
click at [498, 419] on label "(R3) CHARM BODY FIT EXTRA MAXI NON WING" at bounding box center [407, 411] width 278 height 16
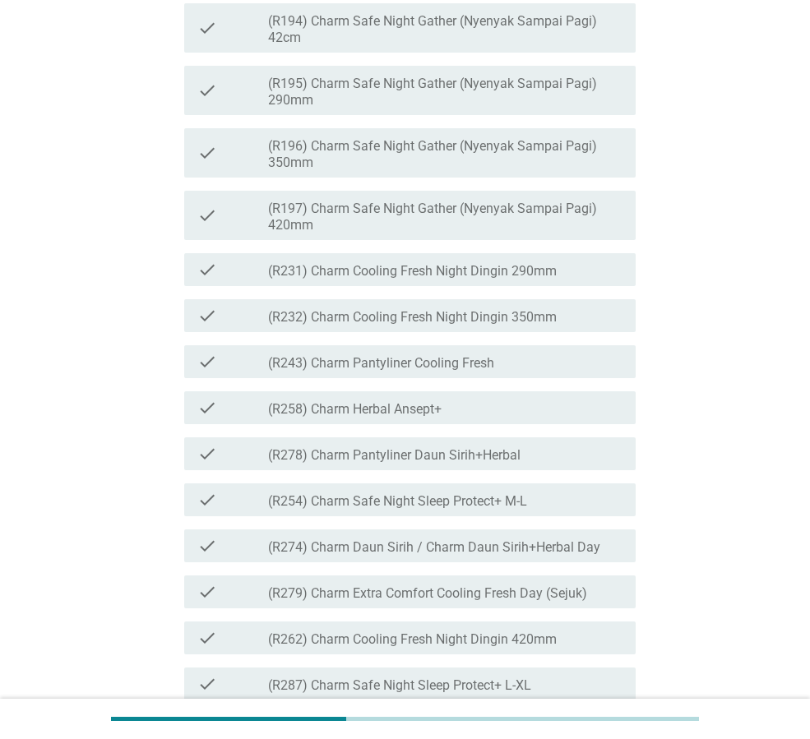
scroll to position [1233, 0]
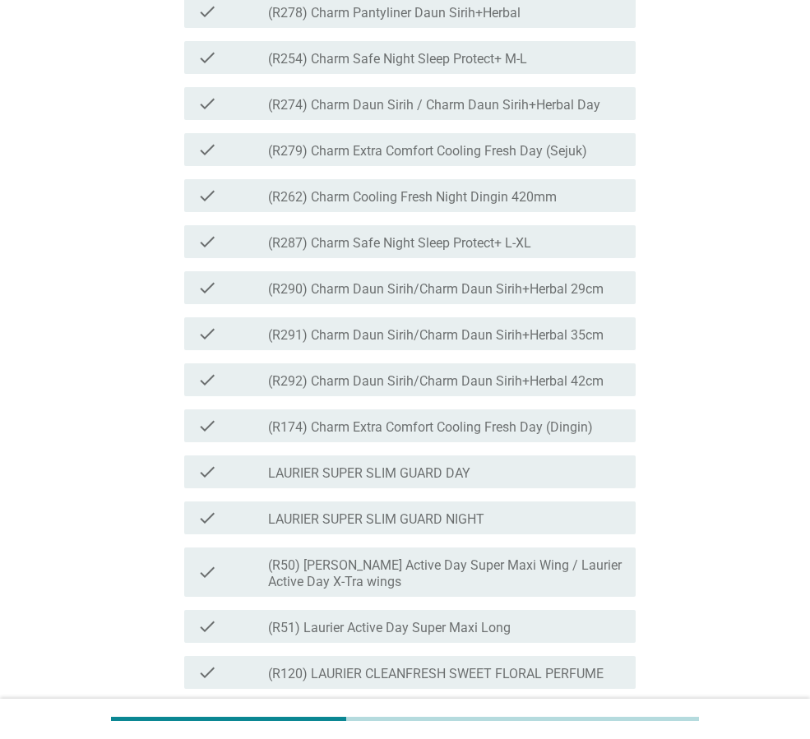
click at [479, 28] on div "check check_box_outline_blank (R278) Charm Pantyliner Daun Sirih+Herbal" at bounding box center [409, 11] width 451 height 33
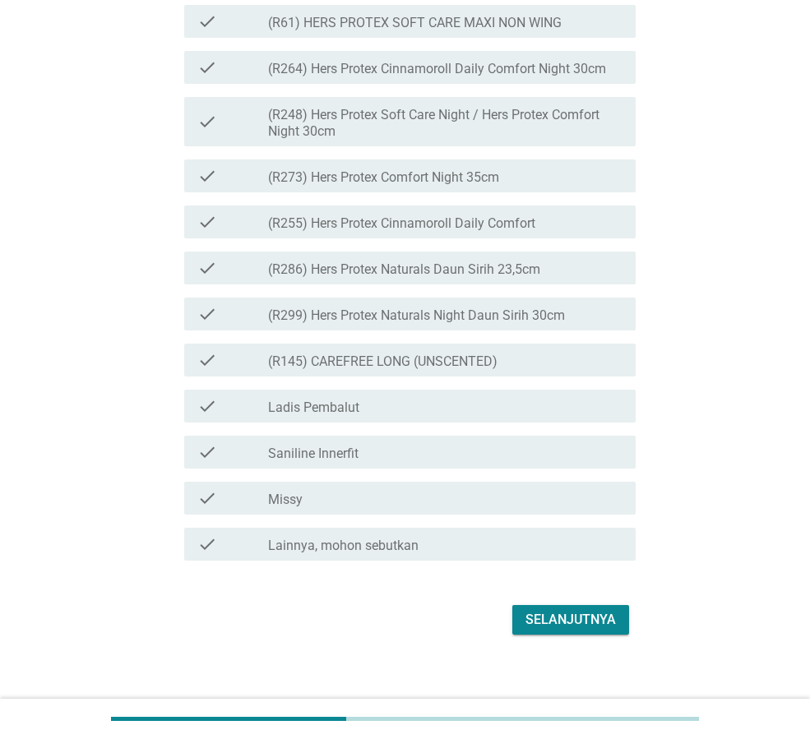
scroll to position [4121, 0]
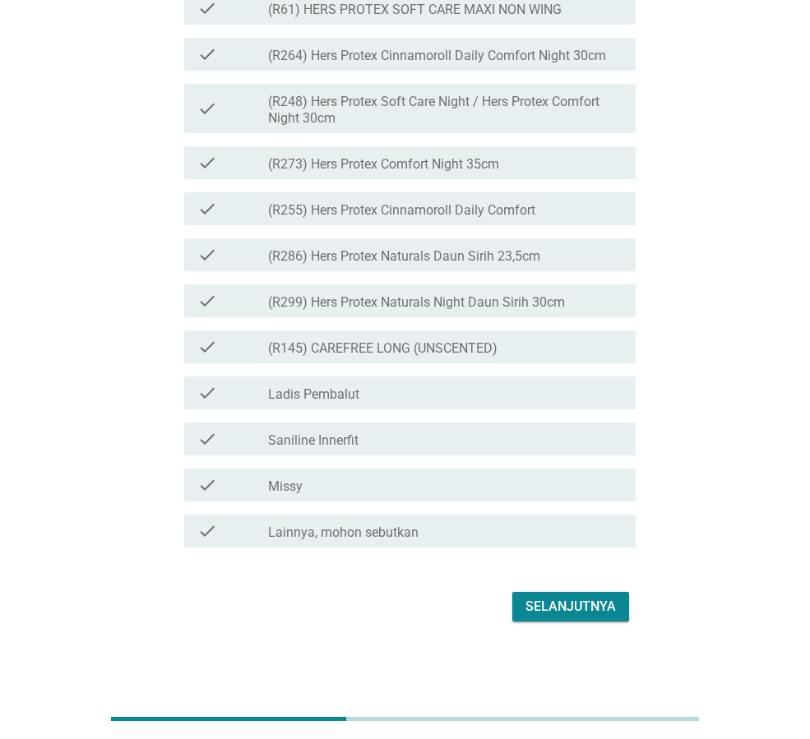
click at [594, 617] on button "Selanjutnya" at bounding box center [570, 607] width 117 height 30
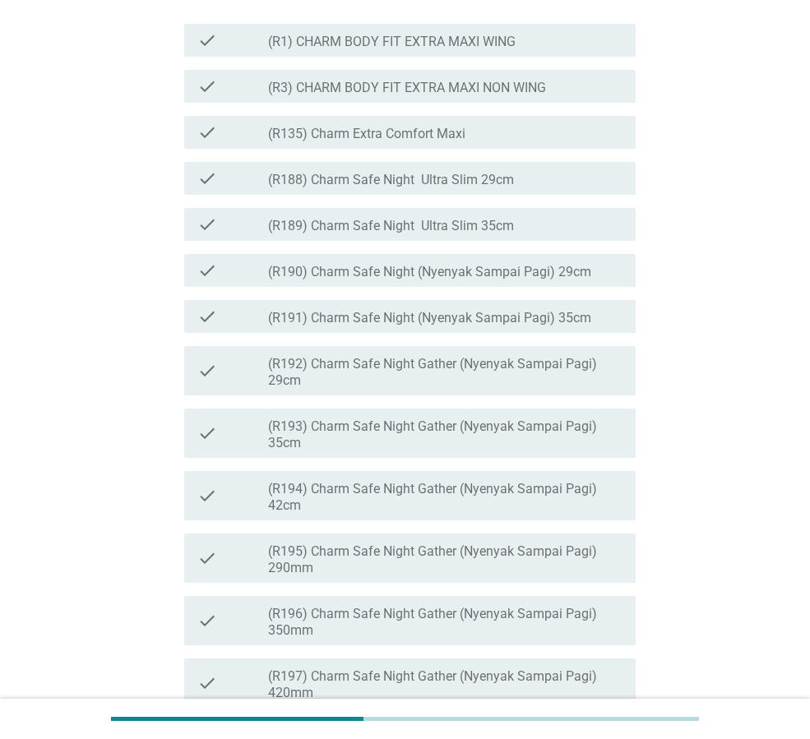
scroll to position [411, 0]
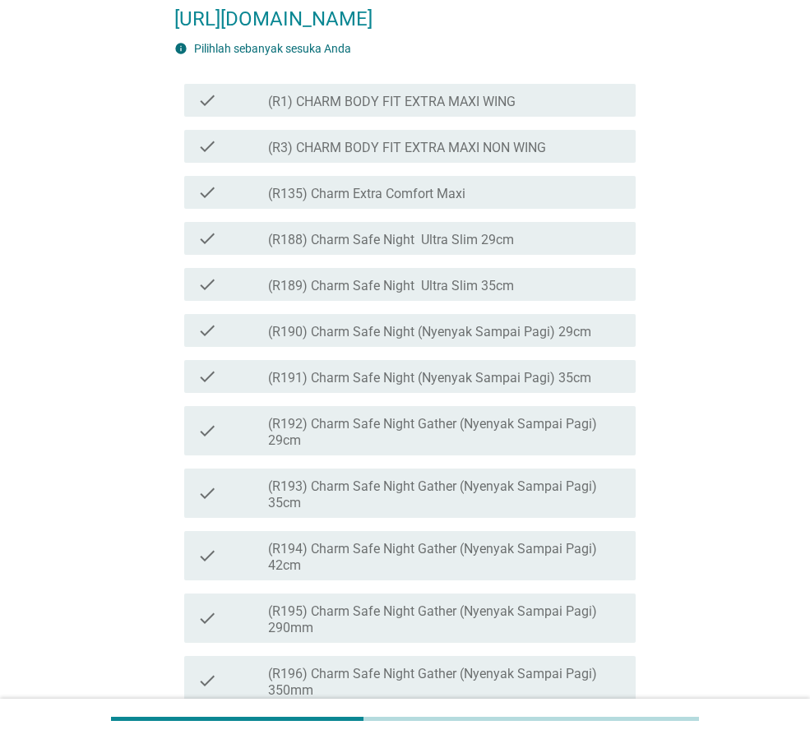
click at [535, 156] on div "check_box_outline_blank (R3) CHARM BODY FIT EXTRA MAXI NON WING" at bounding box center [445, 146] width 354 height 20
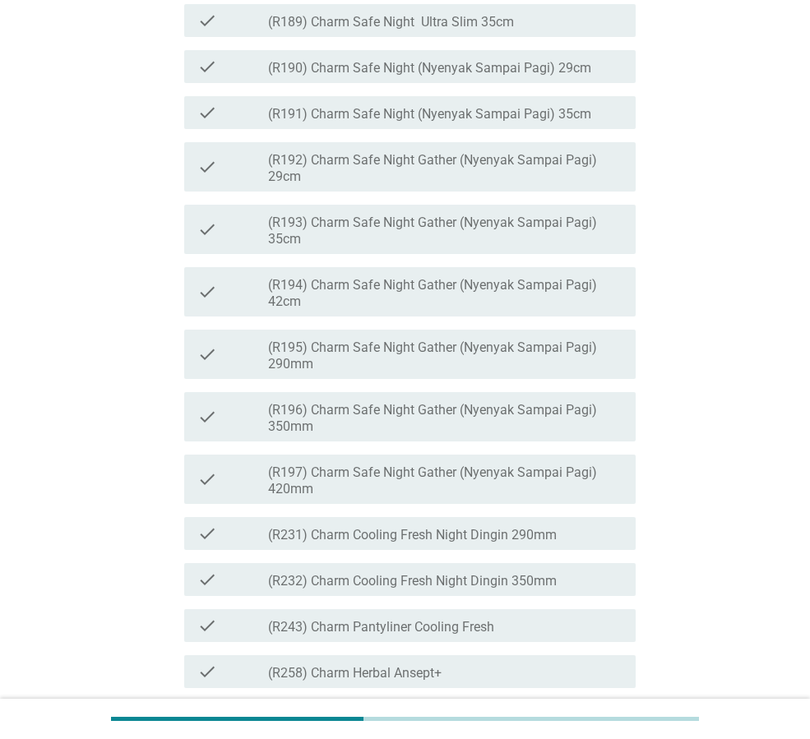
scroll to position [987, 0]
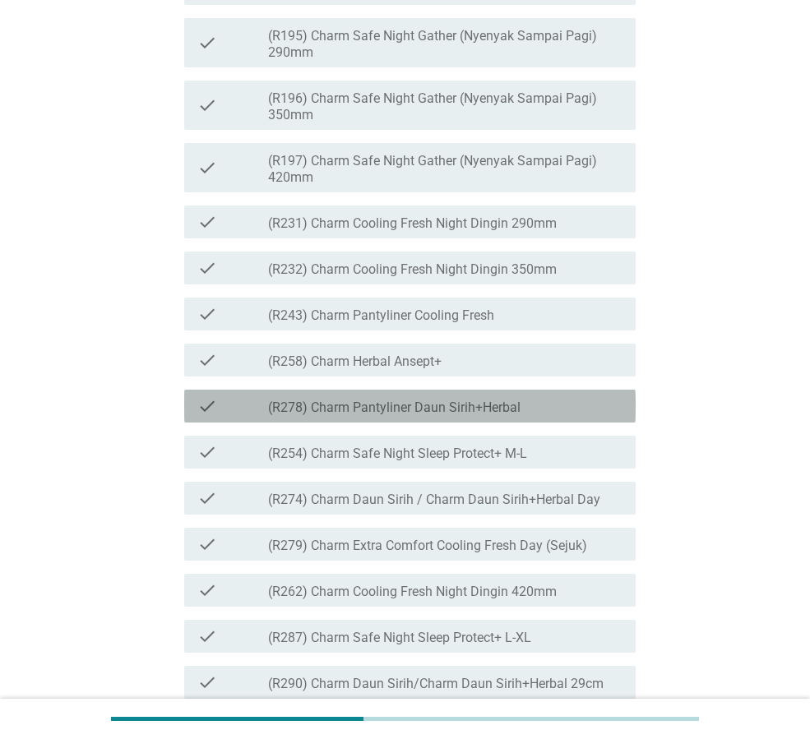
click at [519, 416] on label "(R278) Charm Pantyliner Daun Sirih+Herbal" at bounding box center [394, 408] width 252 height 16
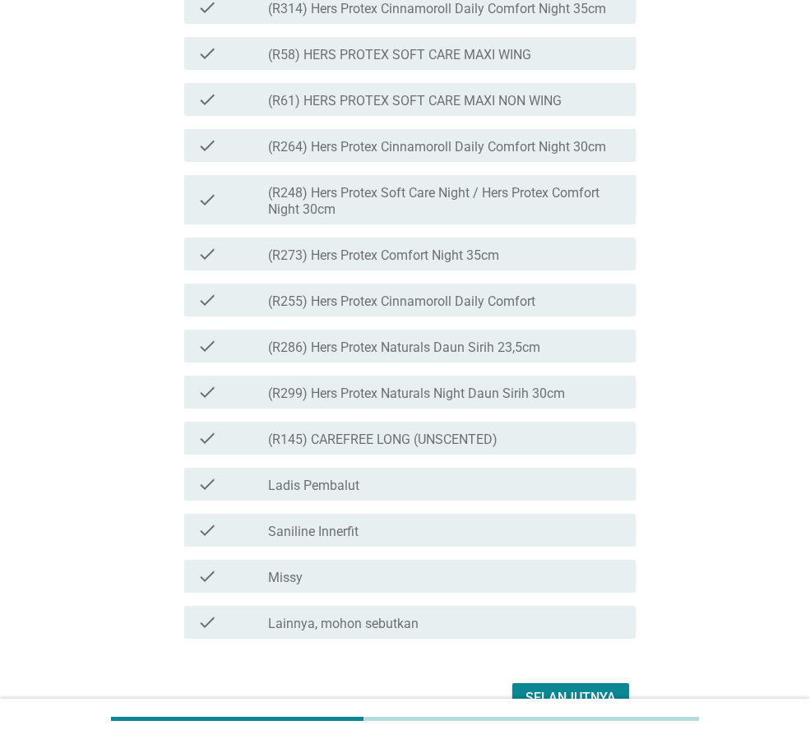
scroll to position [4269, 0]
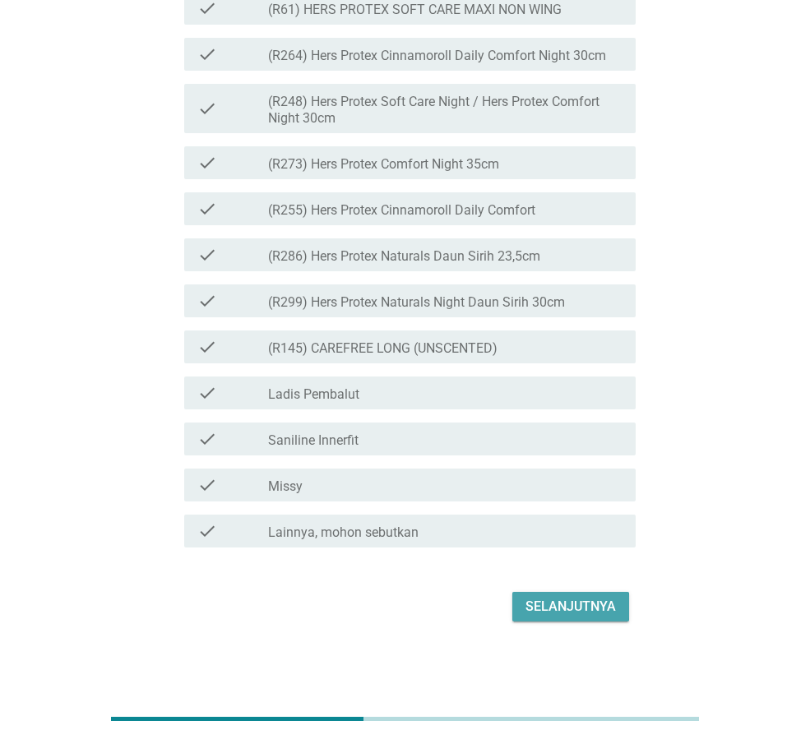
click at [606, 603] on div "Selanjutnya" at bounding box center [570, 607] width 90 height 20
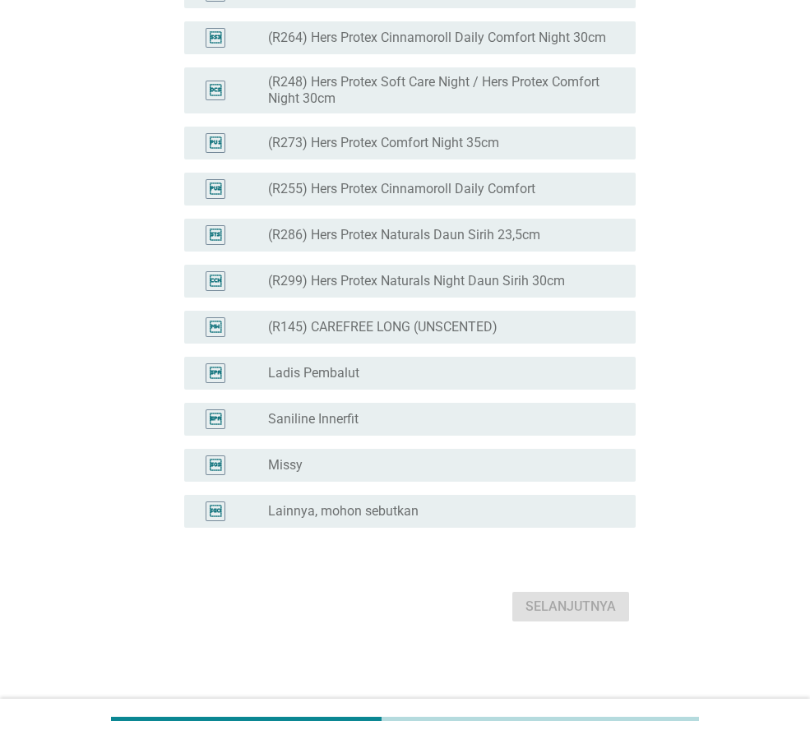
scroll to position [0, 0]
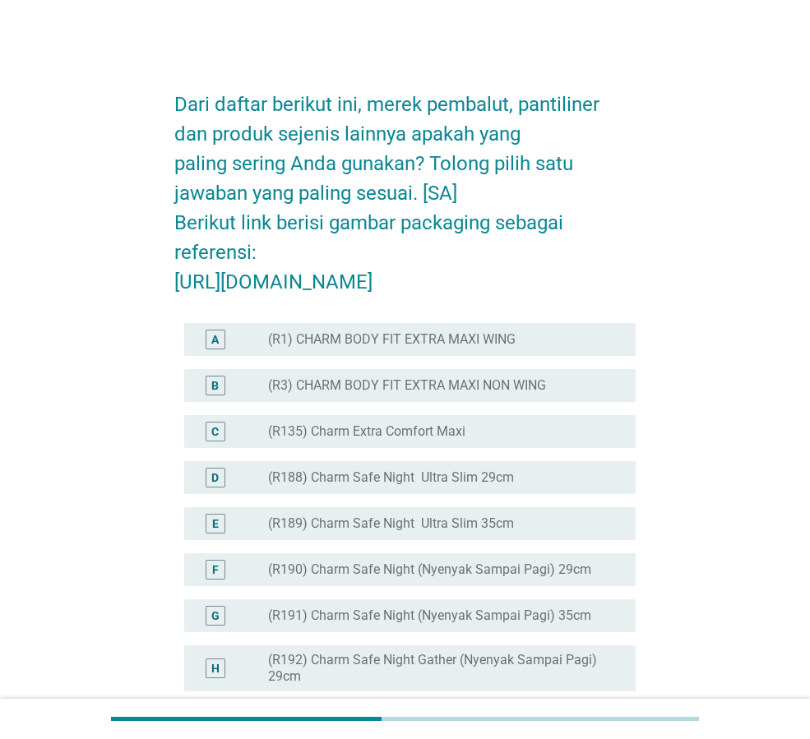
click at [526, 402] on div "B radio_button_unchecked (R3) CHARM BODY FIT EXTRA MAXI NON WING" at bounding box center [409, 385] width 451 height 33
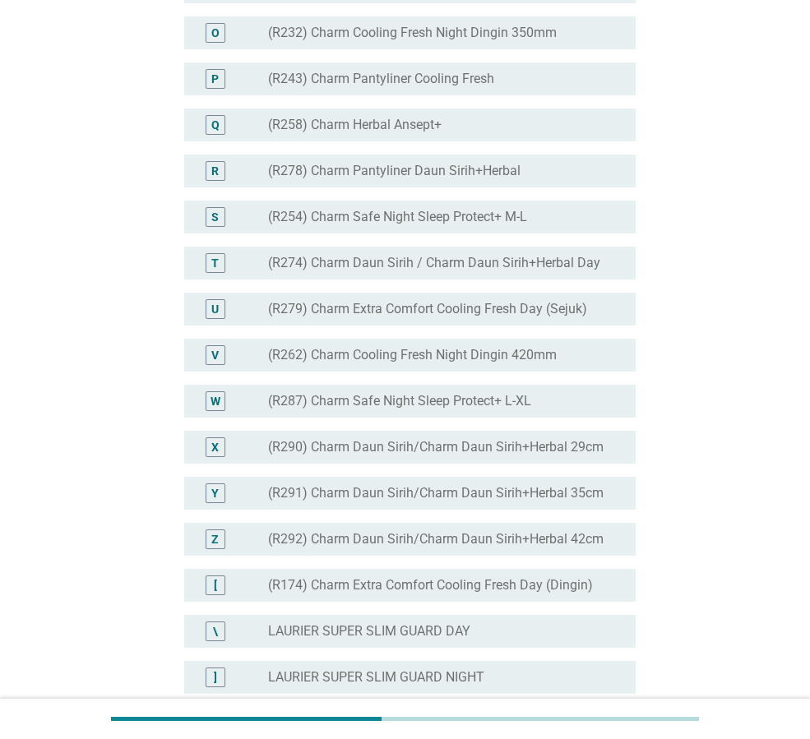
scroll to position [987, 0]
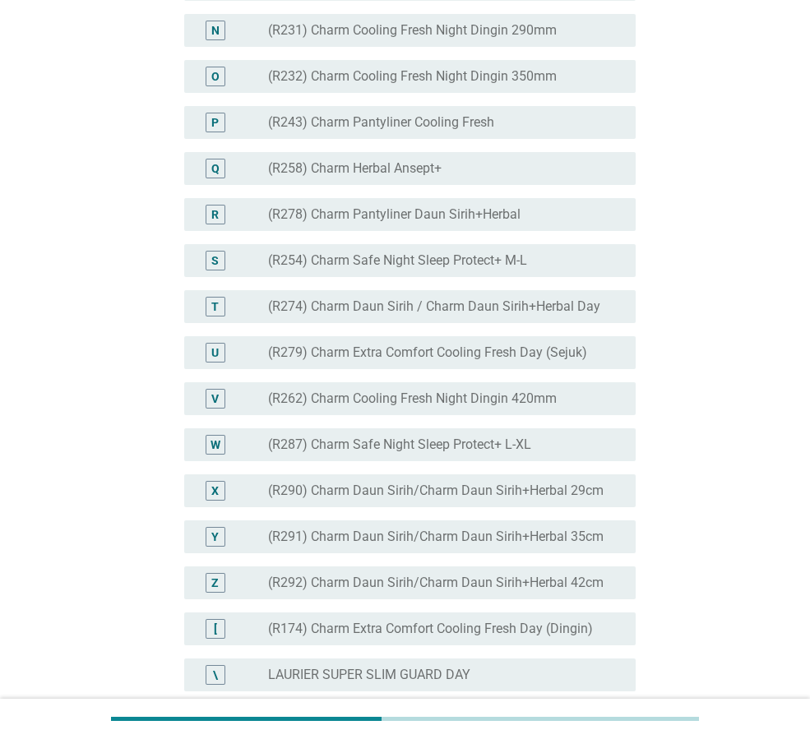
click at [520, 223] on label "(R278) Charm Pantyliner Daun Sirih+Herbal" at bounding box center [394, 214] width 252 height 16
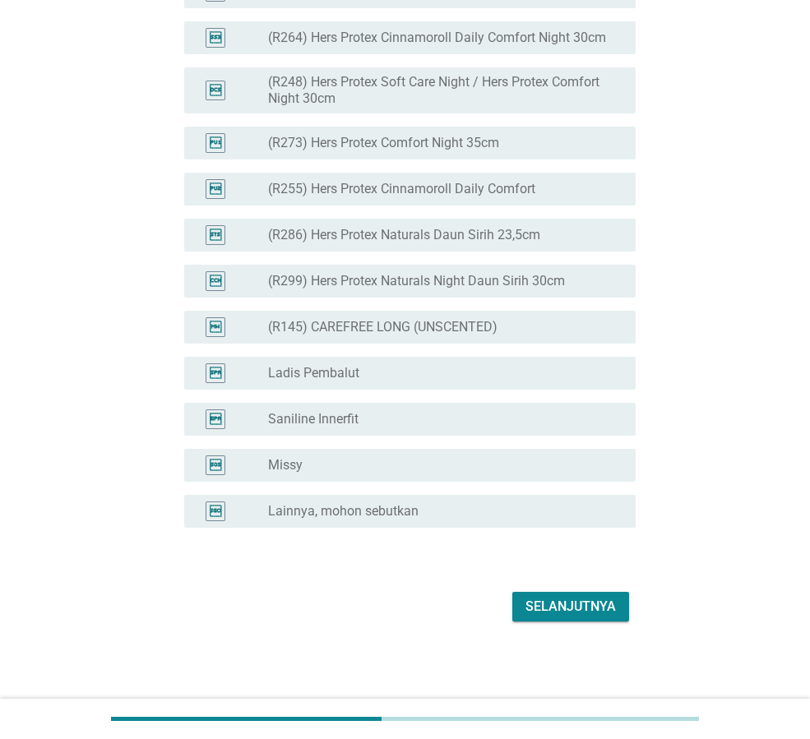
scroll to position [4100, 0]
click at [561, 607] on div "Selanjutnya" at bounding box center [570, 607] width 90 height 20
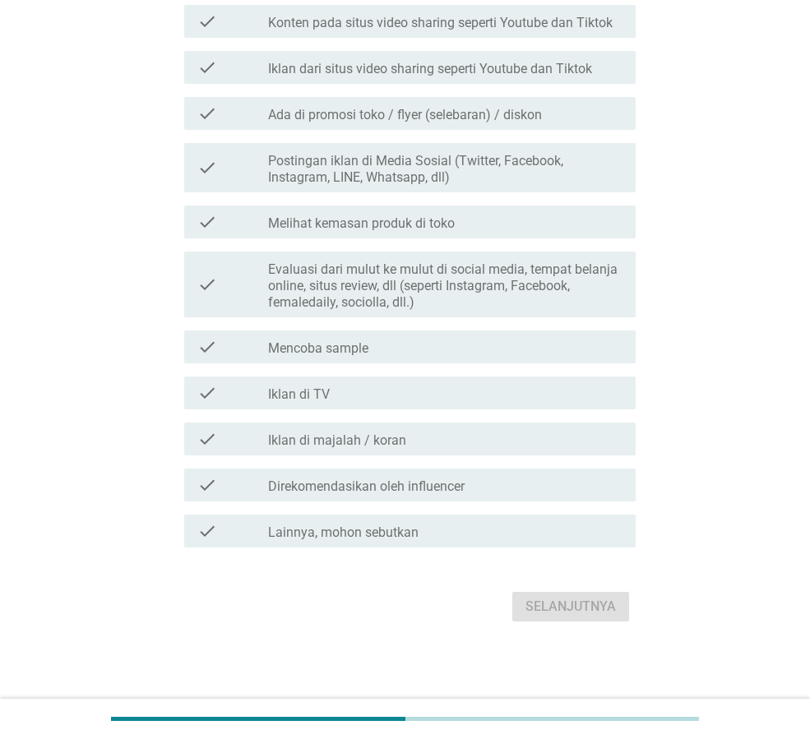
scroll to position [0, 0]
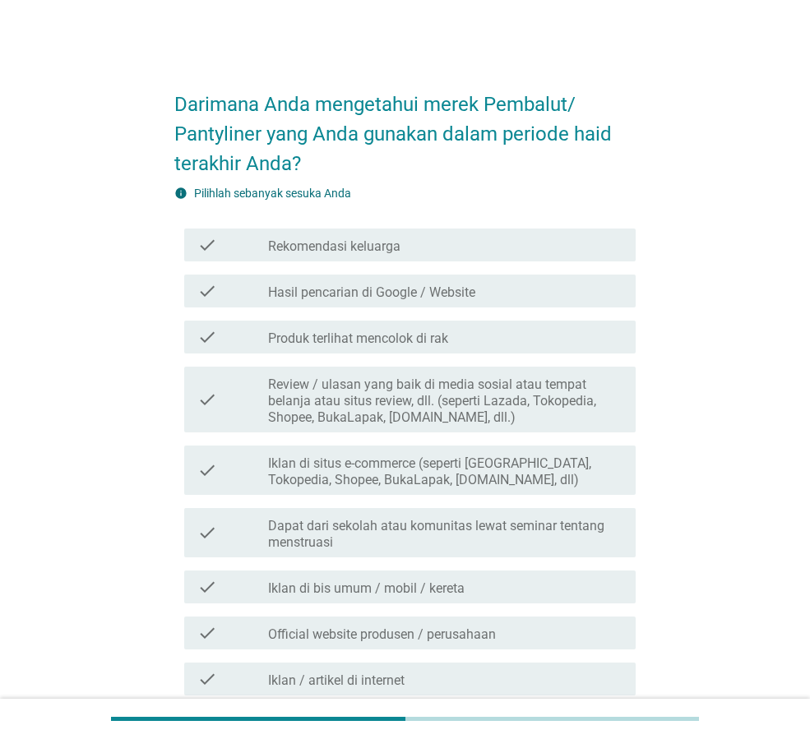
click at [485, 345] on div "check_box_outline_blank Produk terlihat mencolok di rak" at bounding box center [445, 337] width 354 height 20
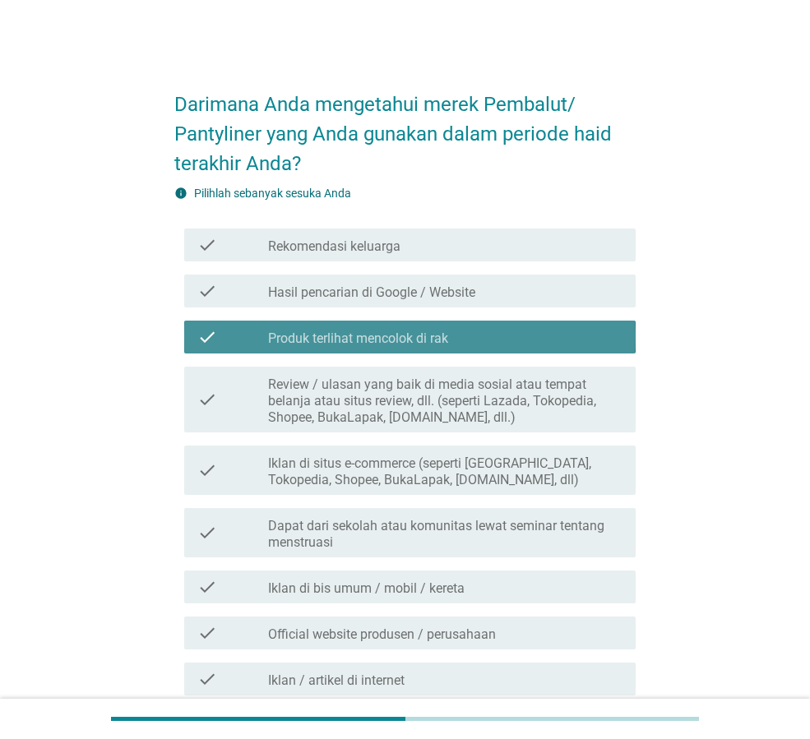
click at [484, 345] on div "check_box_outline_blank Produk terlihat mencolok di rak" at bounding box center [445, 337] width 354 height 20
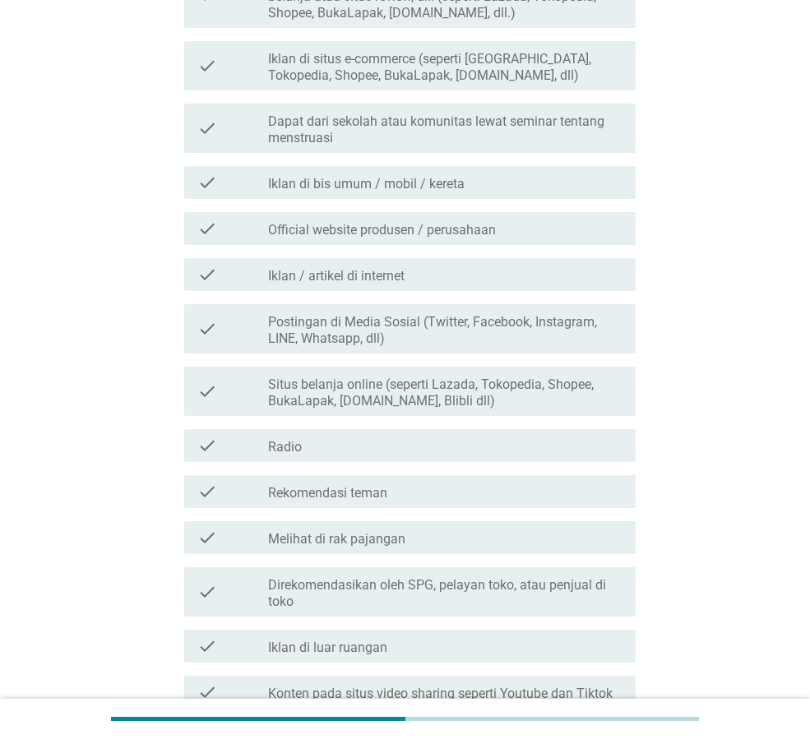
scroll to position [411, 0]
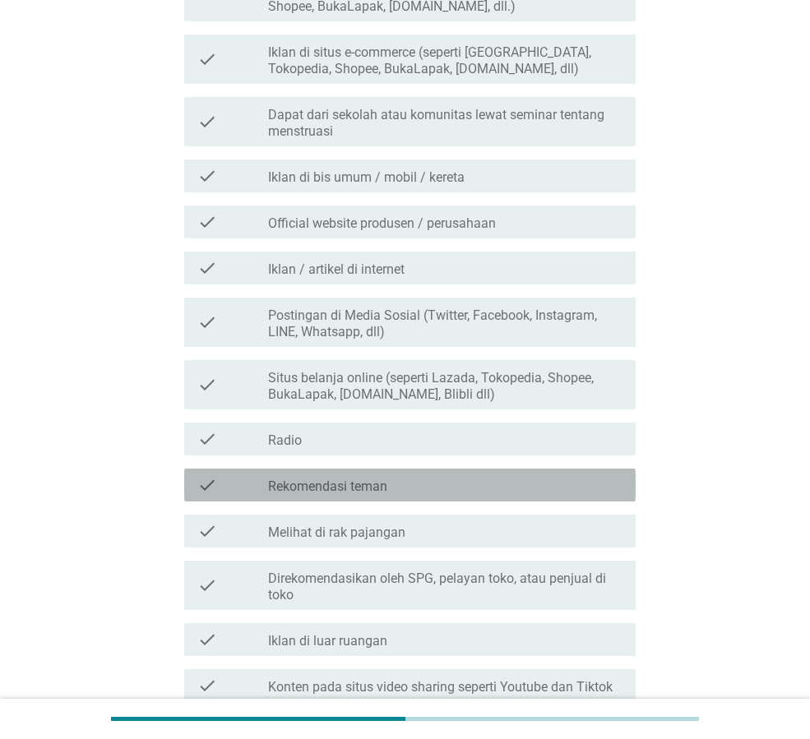
click at [521, 482] on div "check_box_outline_blank Rekomendasi teman" at bounding box center [445, 485] width 354 height 20
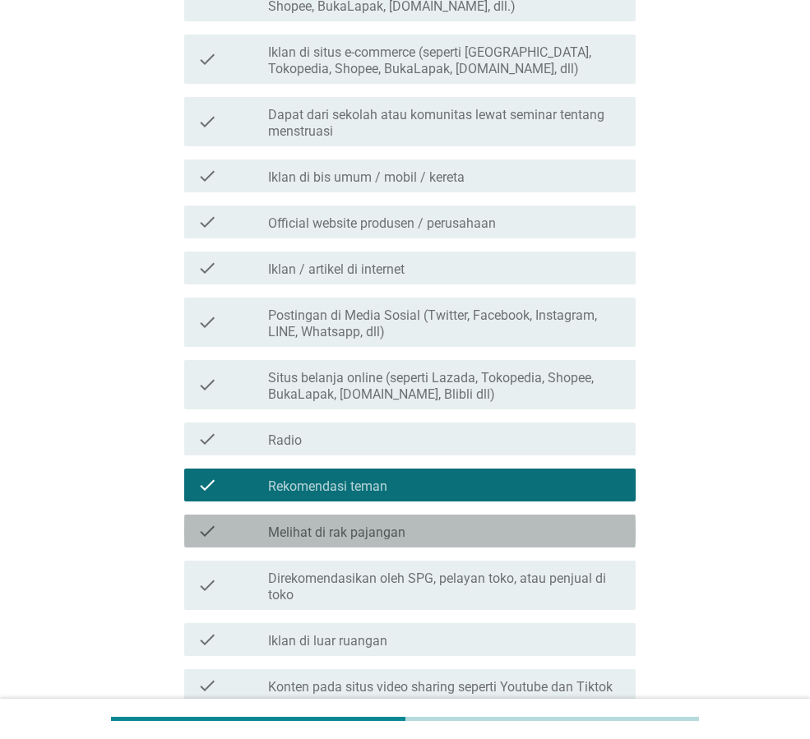
click at [492, 534] on div "check_box_outline_blank Melihat di rak pajangan" at bounding box center [445, 531] width 354 height 20
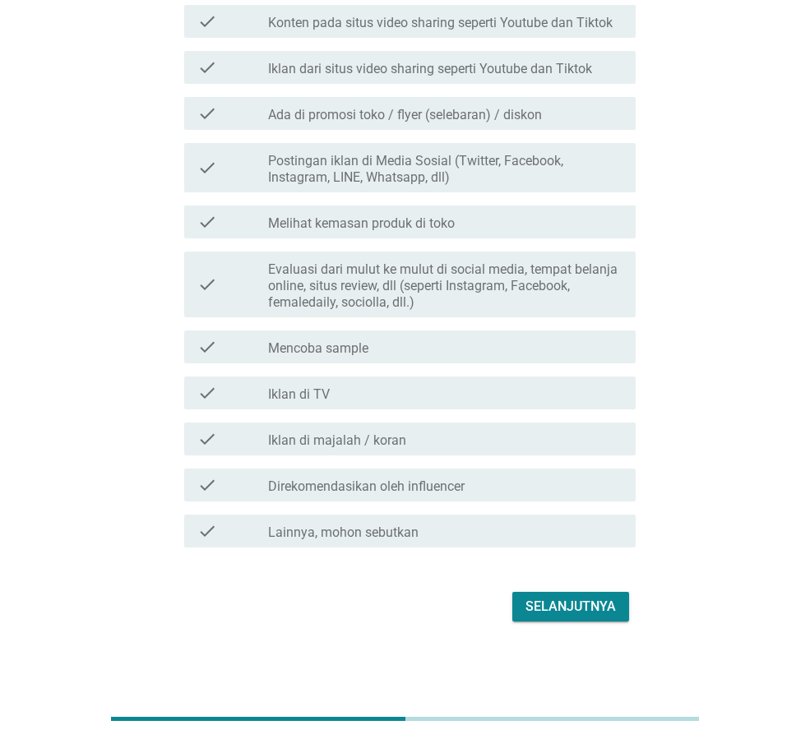
scroll to position [418, 0]
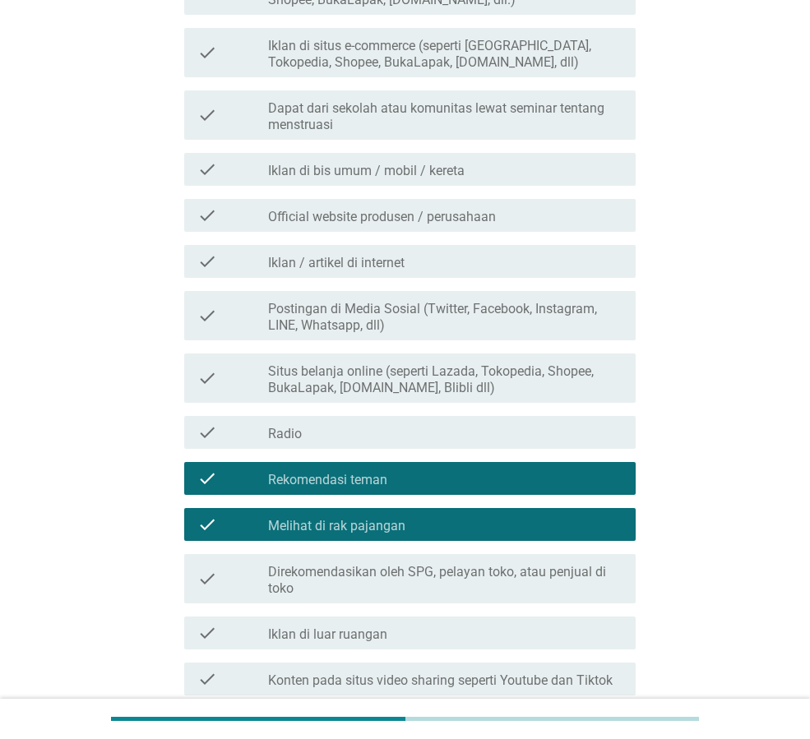
click at [534, 573] on label "Direkomendasikan oleh SPG, pelayan toko, atau penjual di toko" at bounding box center [445, 580] width 354 height 33
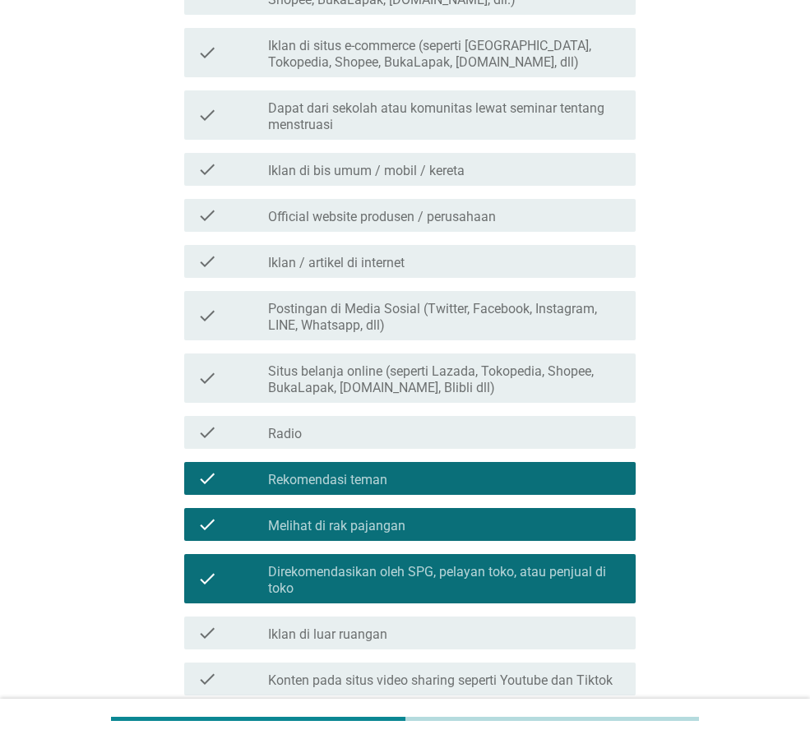
scroll to position [1075, 0]
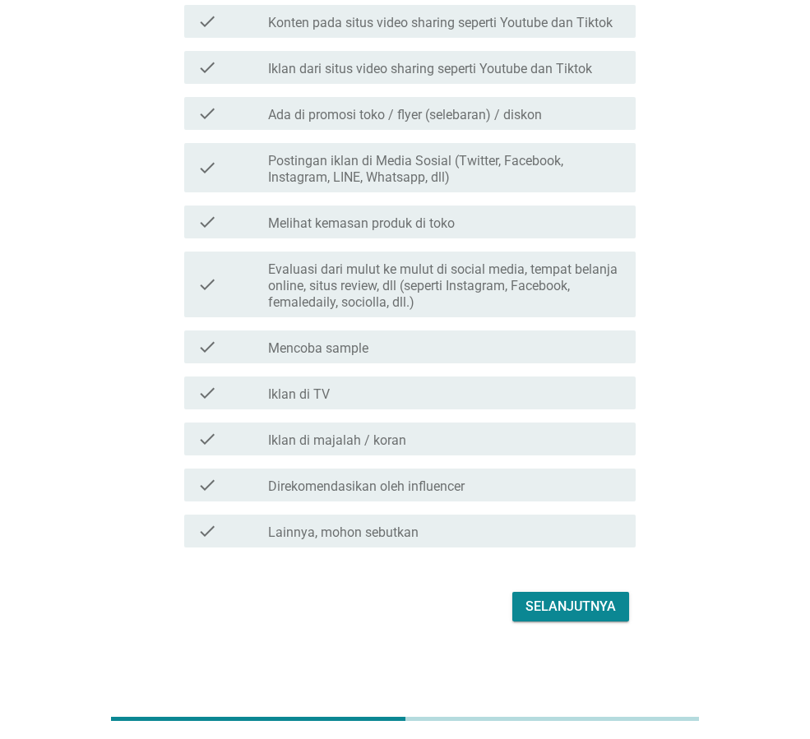
click at [599, 611] on div "Selanjutnya" at bounding box center [570, 607] width 90 height 20
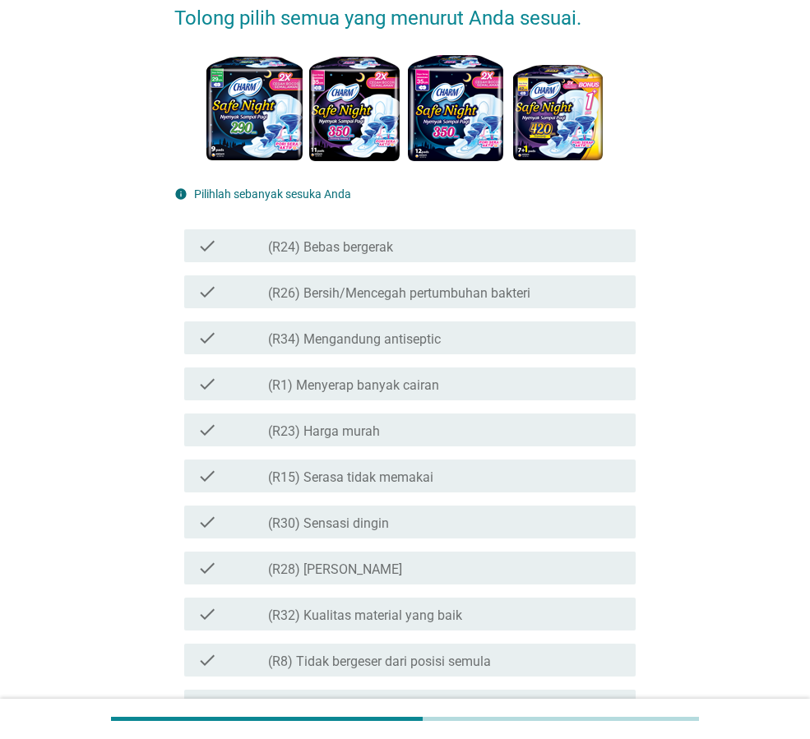
scroll to position [247, 0]
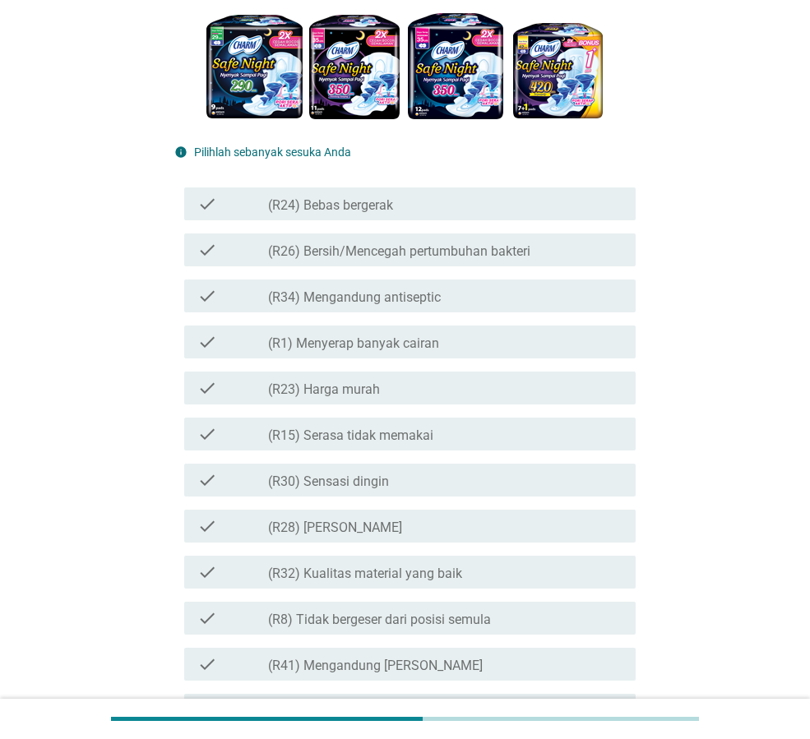
click at [462, 340] on div "check_box_outline_blank (R1) Menyerap banyak cairan" at bounding box center [445, 342] width 354 height 20
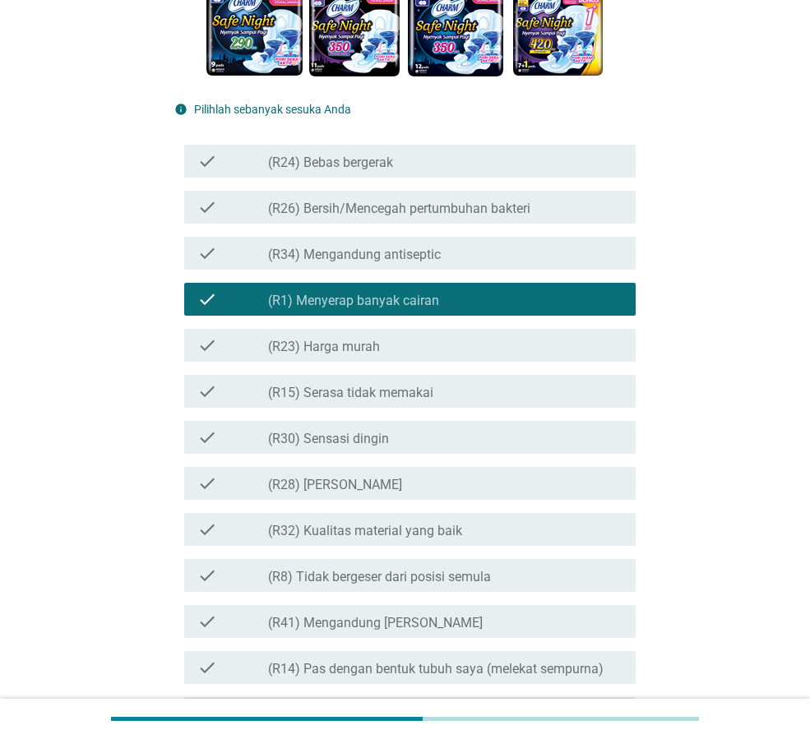
scroll to position [329, 0]
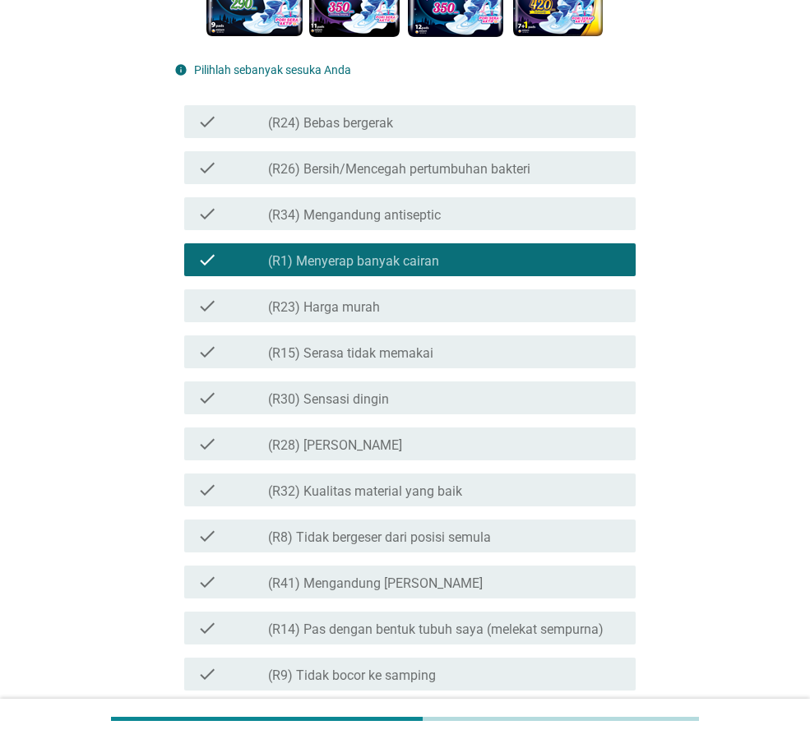
click at [450, 496] on label "(R32) Kualitas material yang baik" at bounding box center [365, 491] width 194 height 16
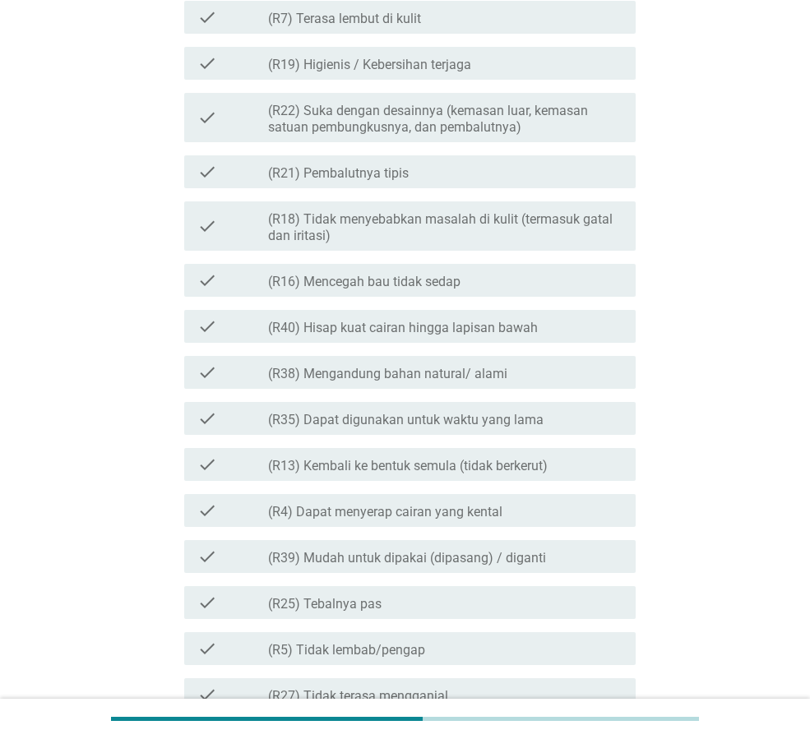
scroll to position [1644, 0]
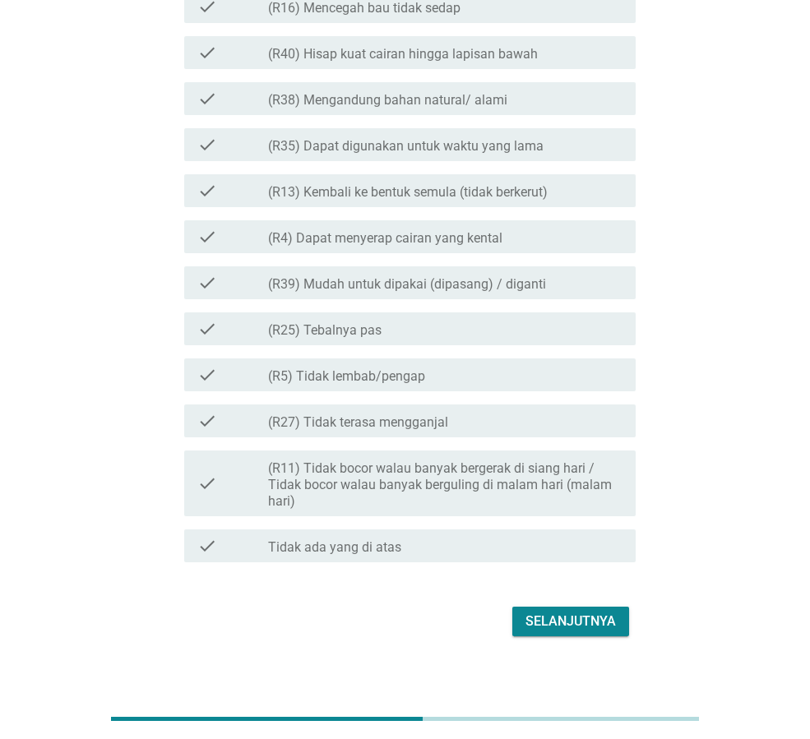
click at [593, 625] on div "Selanjutnya" at bounding box center [570, 622] width 90 height 20
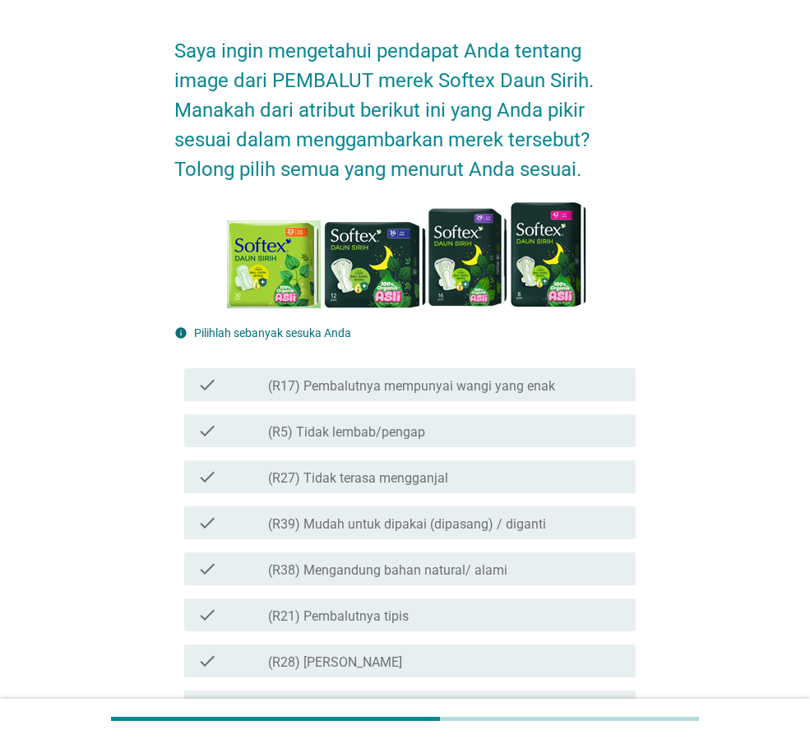
scroll to position [82, 0]
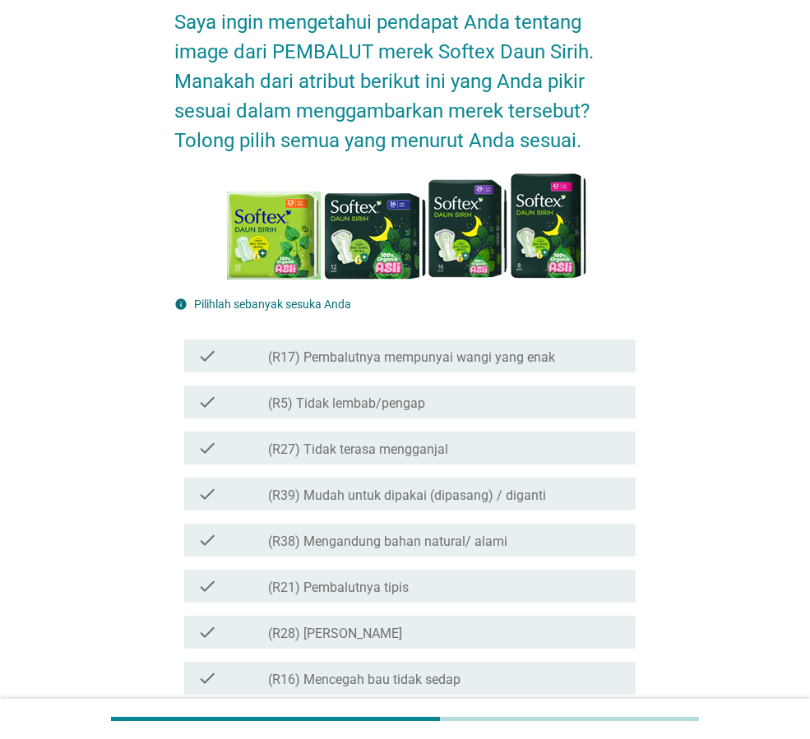
click at [530, 364] on label "(R17) Pembalutnya mempunyai wangi yang enak" at bounding box center [411, 357] width 287 height 16
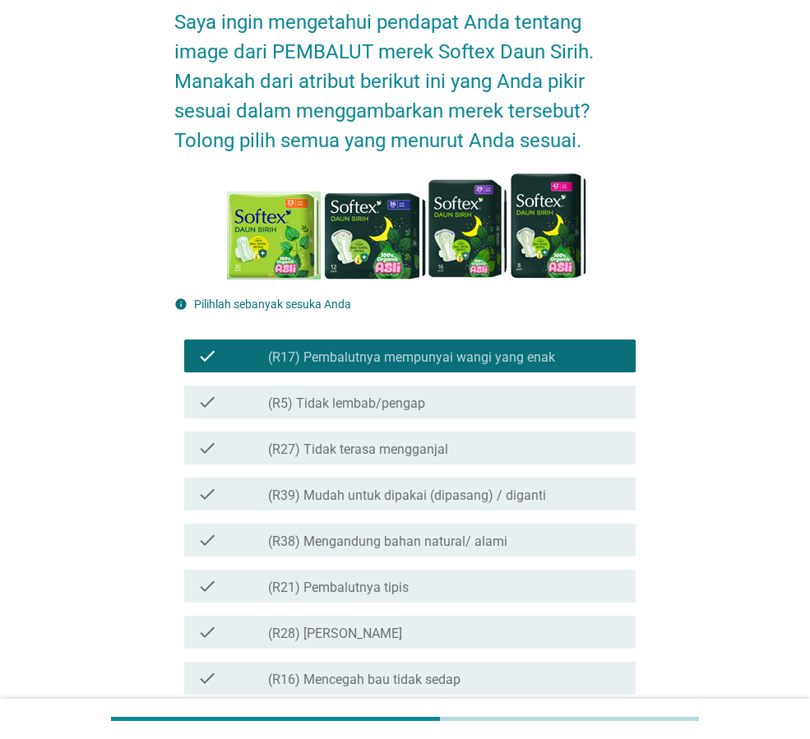
click at [530, 364] on label "(R17) Pembalutnya mempunyai wangi yang enak" at bounding box center [411, 357] width 287 height 16
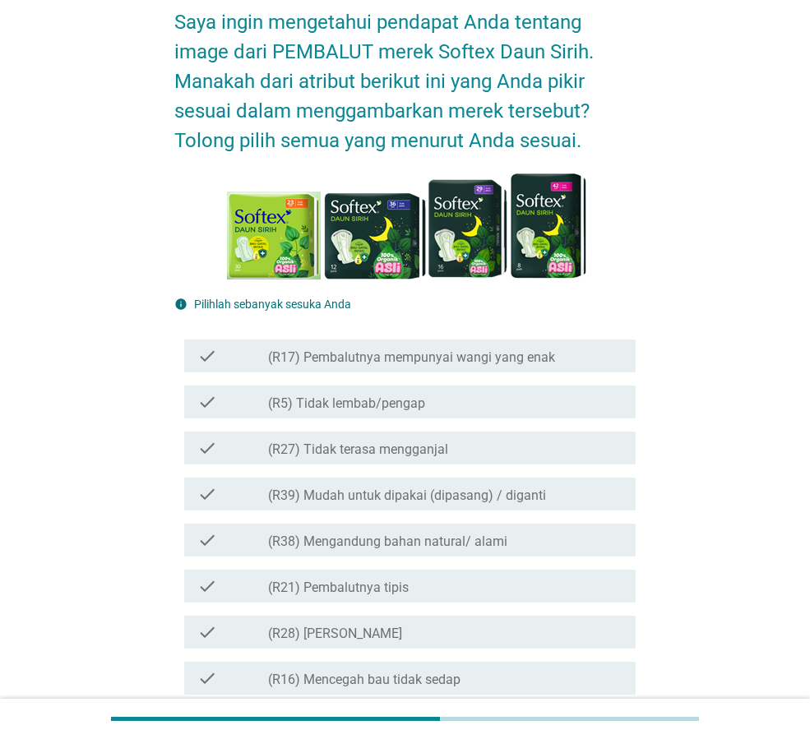
click at [483, 546] on label "(R38) Mengandung bahan natural/ alami" at bounding box center [387, 542] width 239 height 16
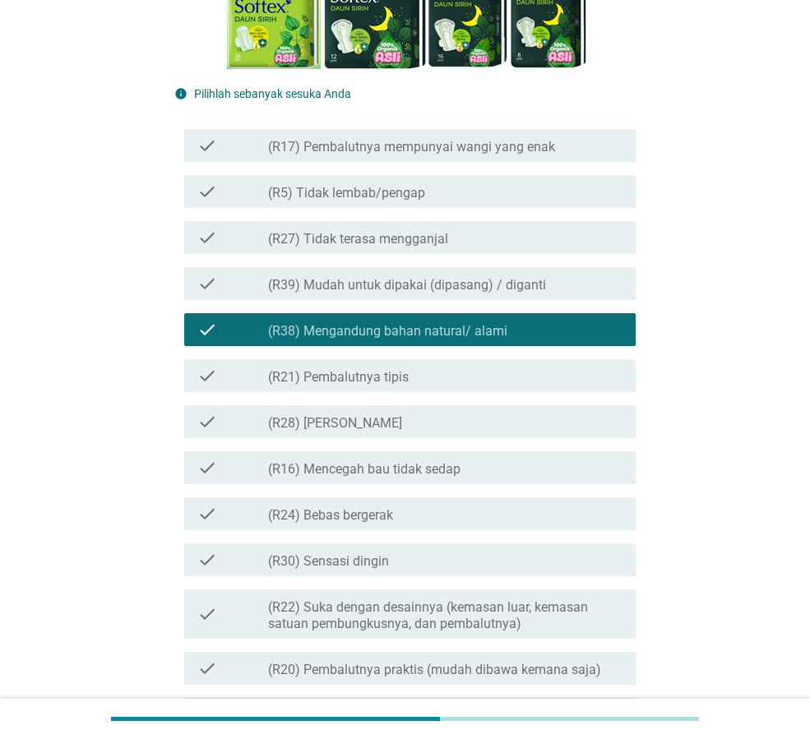
scroll to position [329, 0]
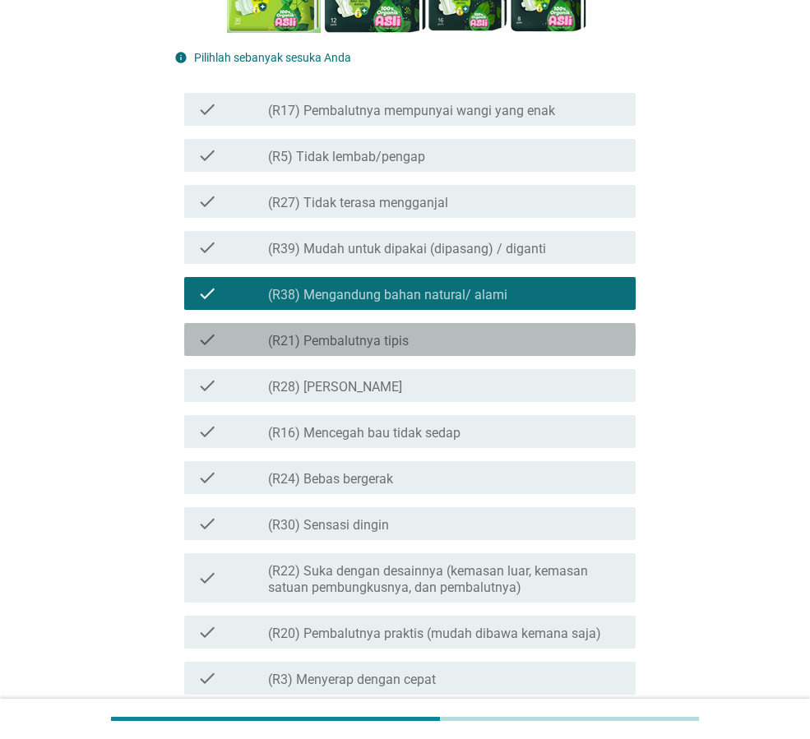
click at [465, 345] on div "check_box_outline_blank (R21) Pembalutnya tipis" at bounding box center [445, 340] width 354 height 20
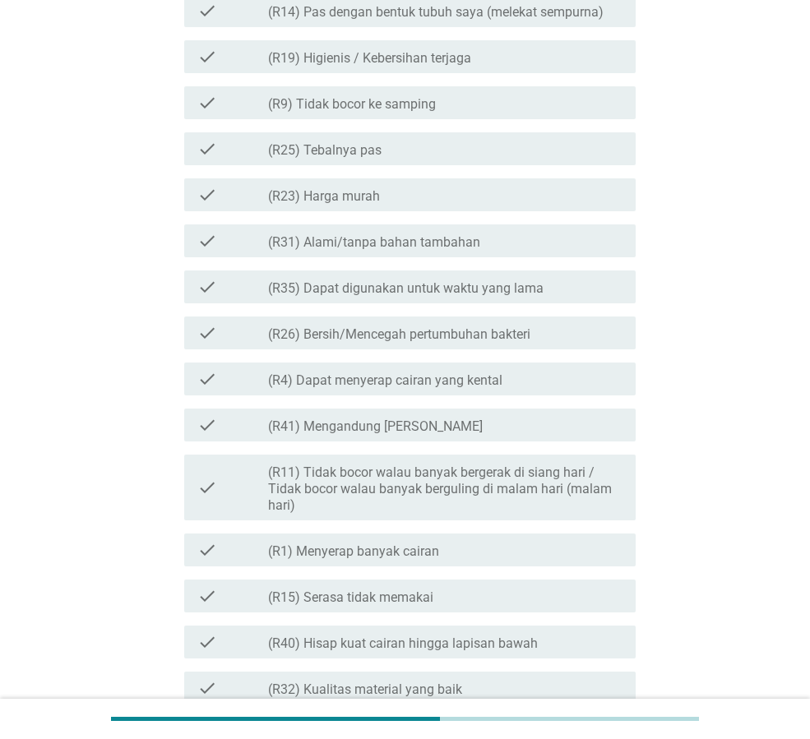
scroll to position [1647, 0]
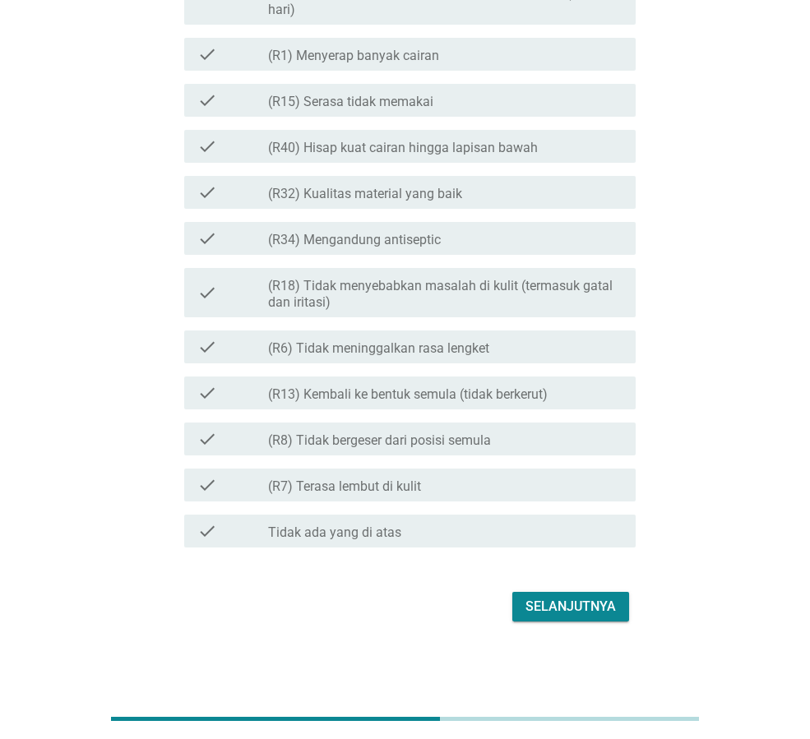
click at [523, 601] on button "Selanjutnya" at bounding box center [570, 607] width 117 height 30
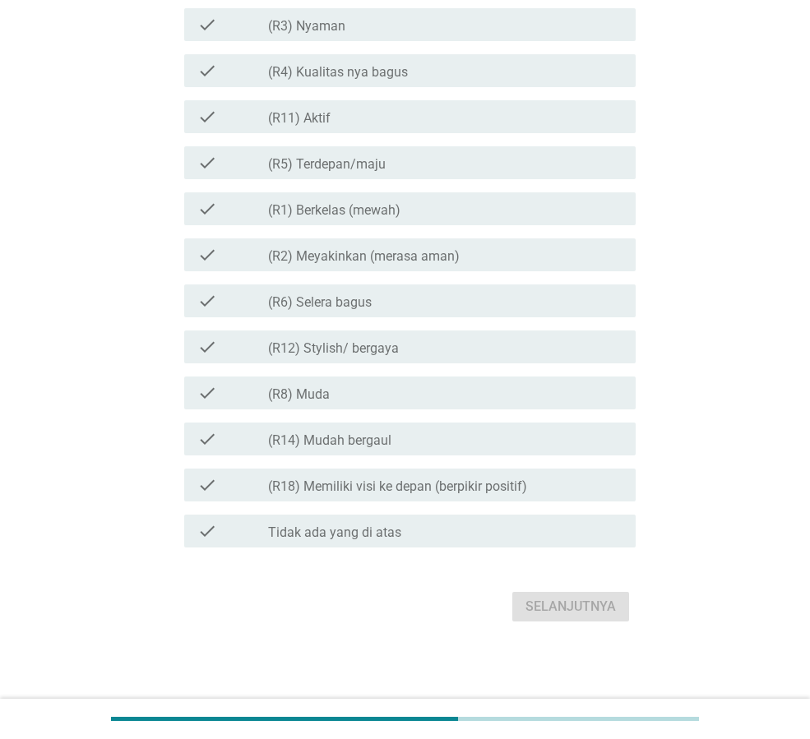
scroll to position [0, 0]
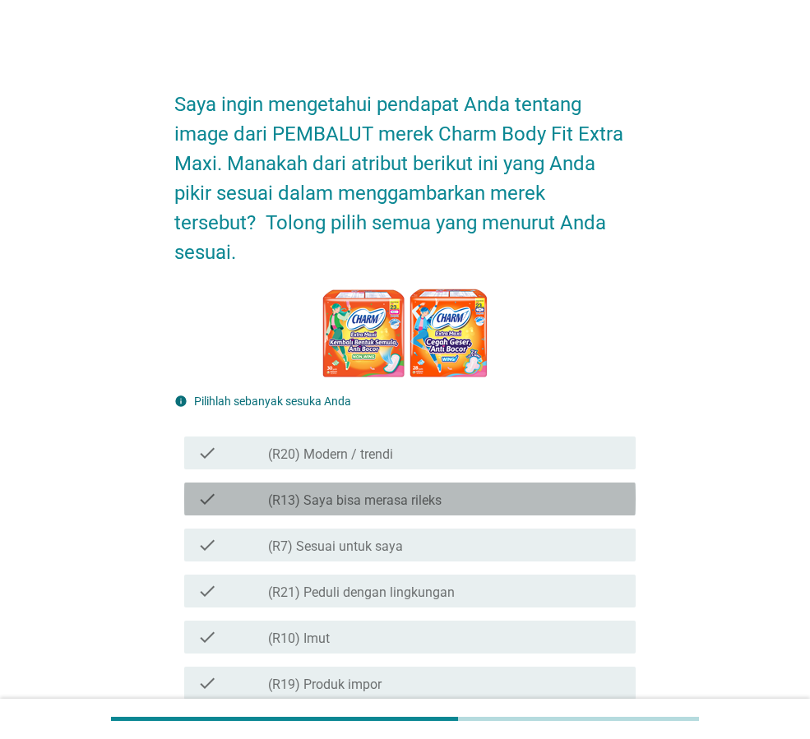
click at [391, 499] on label "(R13) Saya bisa merasa rileks" at bounding box center [354, 501] width 173 height 16
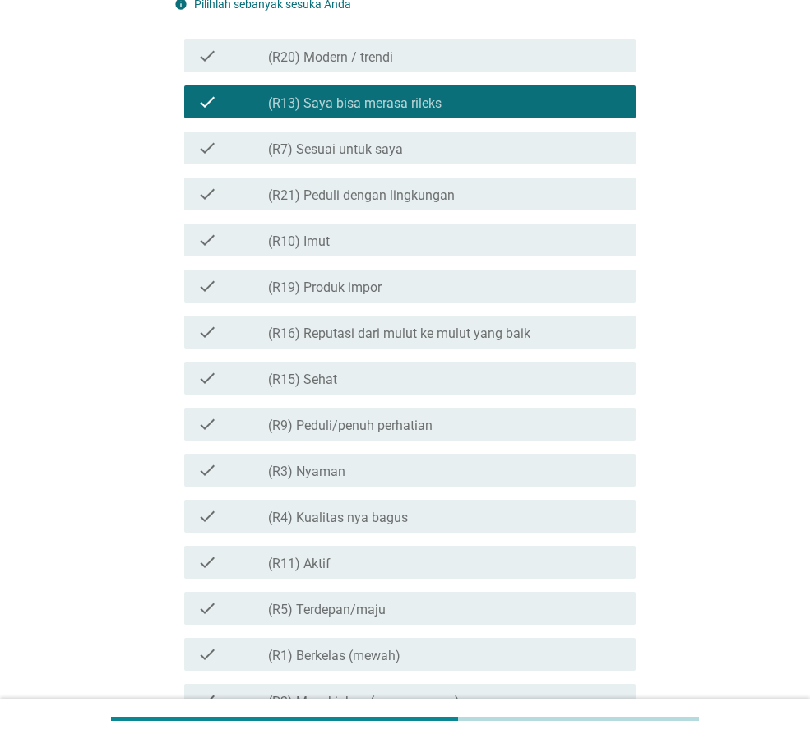
scroll to position [411, 0]
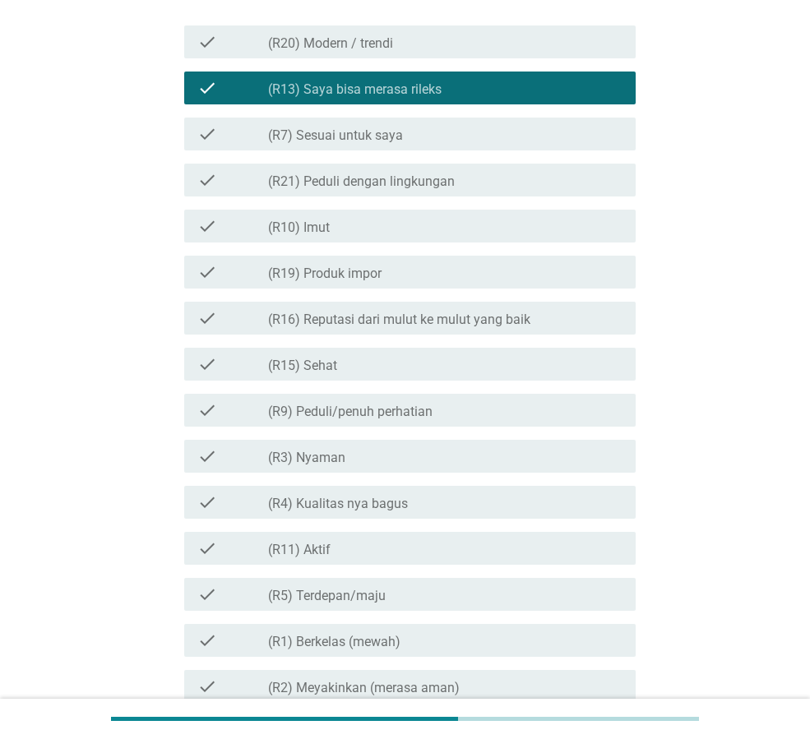
click at [423, 460] on div "check_box_outline_blank (R3) [PERSON_NAME]" at bounding box center [445, 456] width 354 height 20
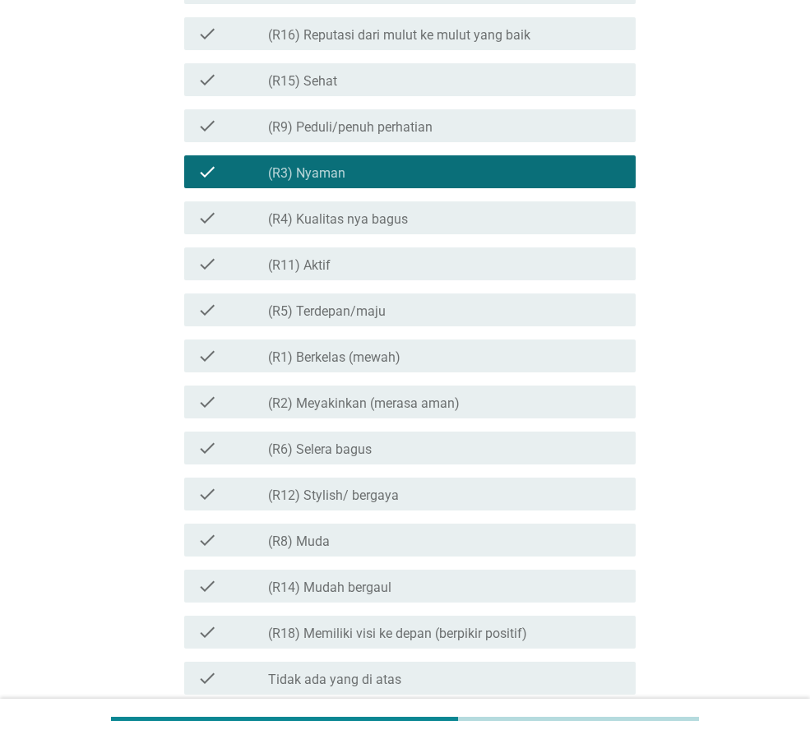
scroll to position [843, 0]
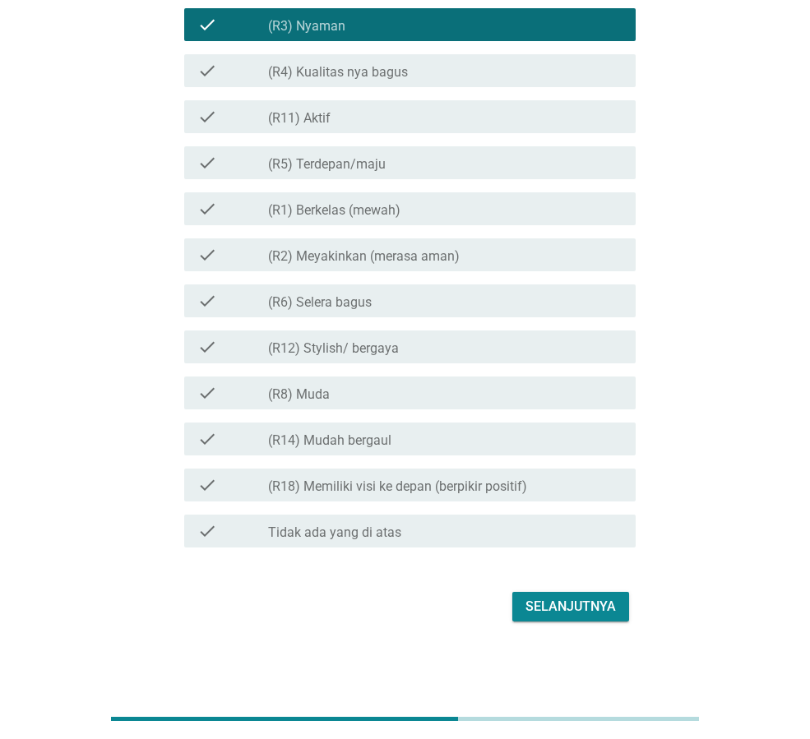
click at [568, 616] on div "Selanjutnya" at bounding box center [570, 607] width 90 height 20
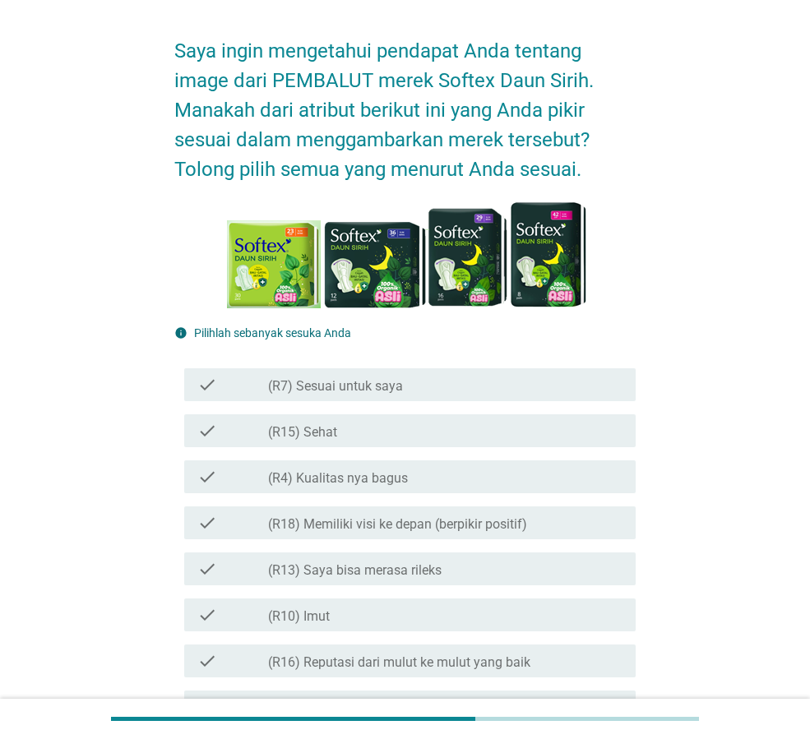
scroll to position [82, 0]
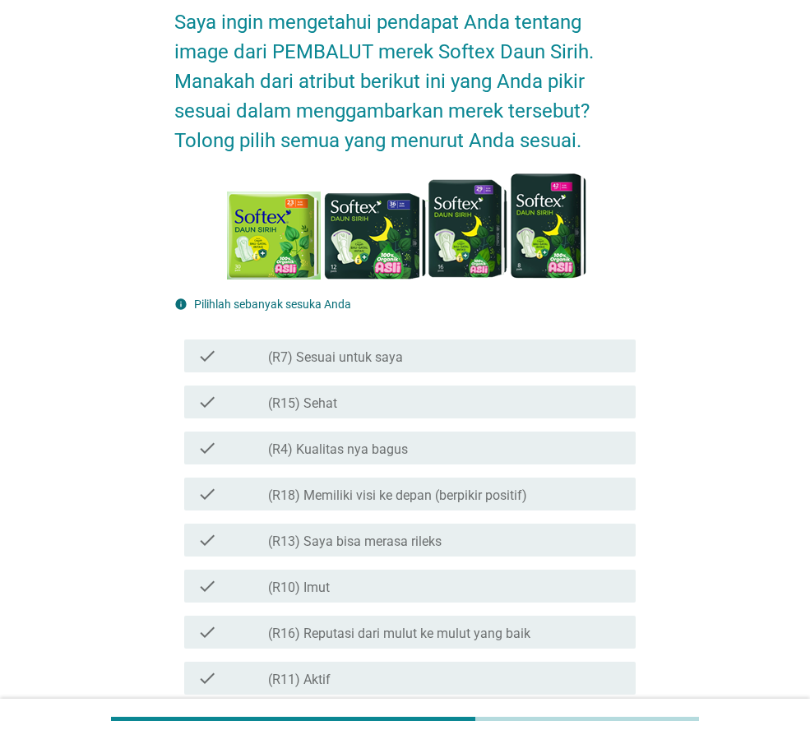
click at [431, 392] on div "check_box_outline_blank (R15) Sehat" at bounding box center [445, 402] width 354 height 20
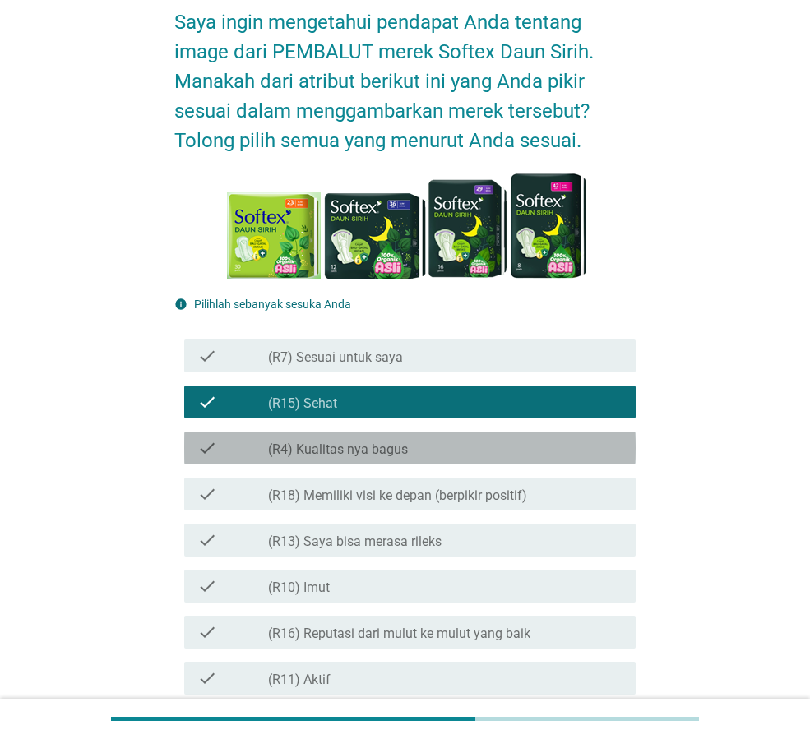
click at [420, 455] on div "check_box_outline_blank (R4) Kualitas nya bagus" at bounding box center [445, 448] width 354 height 20
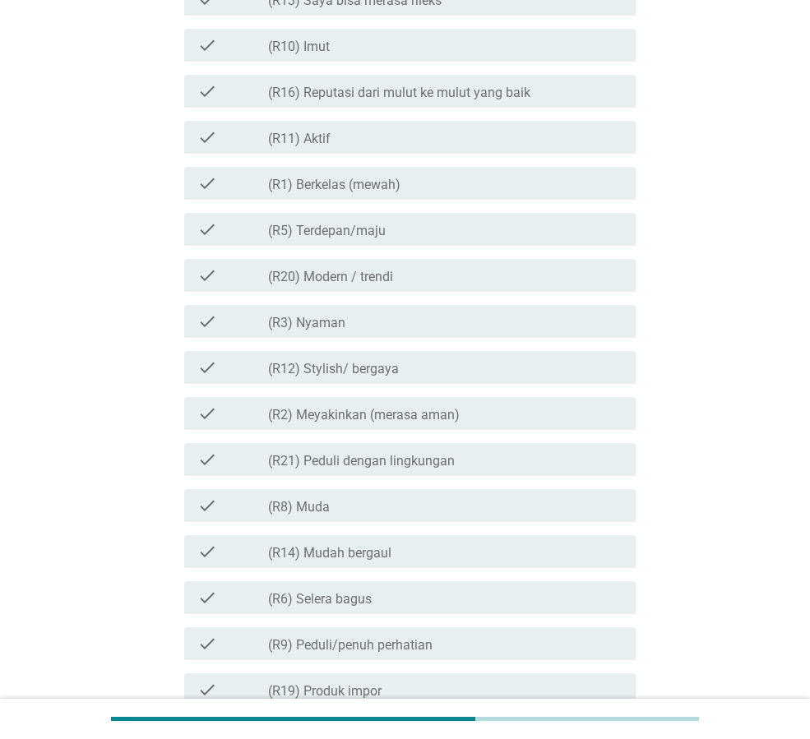
scroll to position [828, 0]
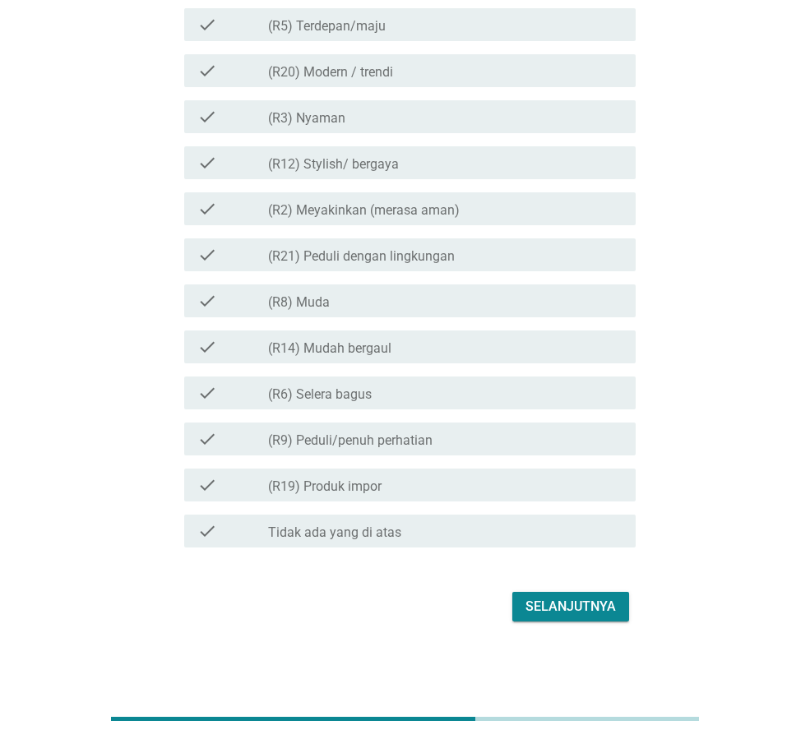
click at [587, 606] on div "Selanjutnya" at bounding box center [570, 607] width 90 height 20
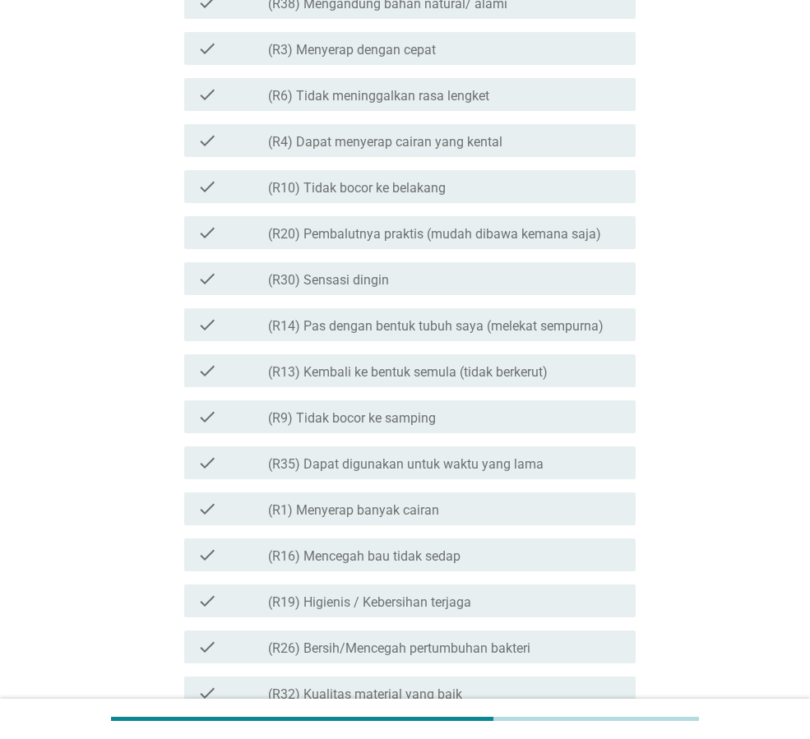
scroll to position [0, 0]
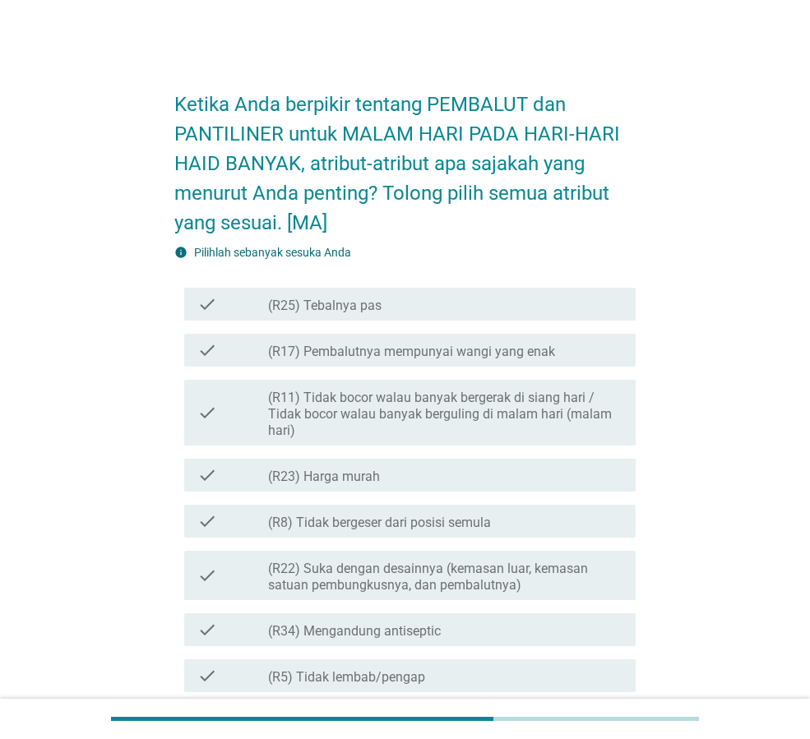
click at [432, 529] on label "(R8) Tidak bergeser dari posisi semula" at bounding box center [379, 523] width 223 height 16
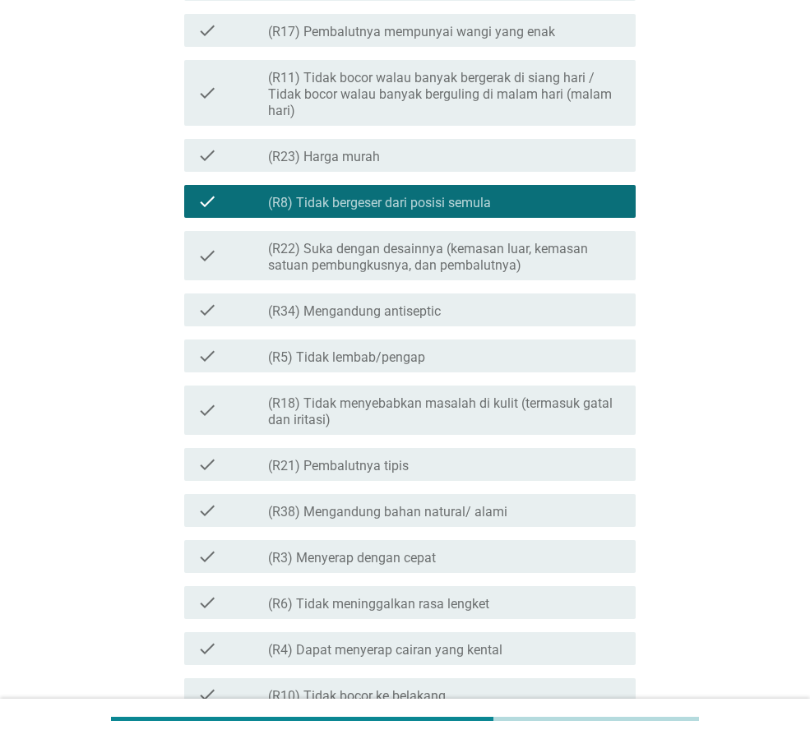
scroll to position [329, 0]
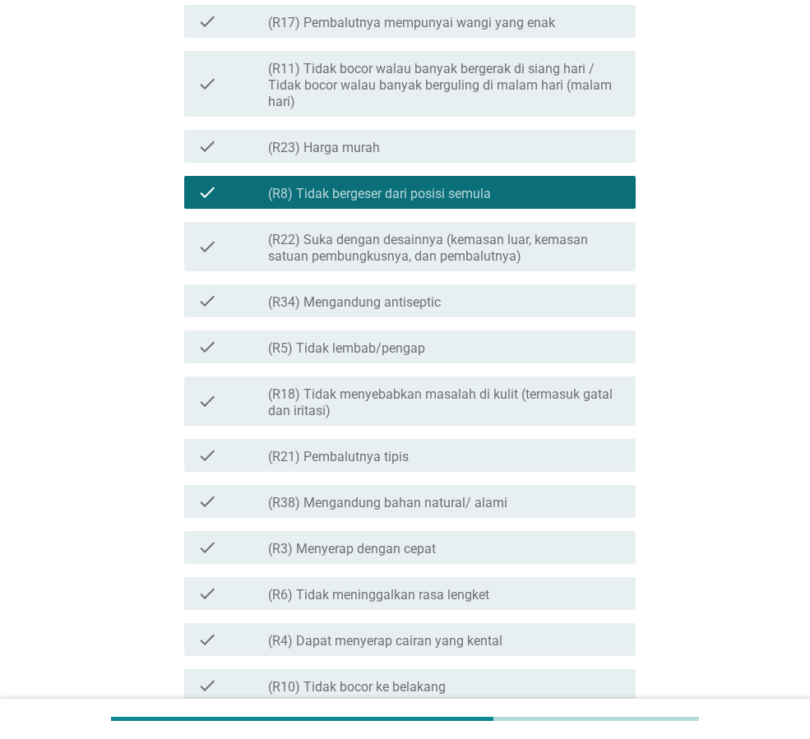
click at [391, 407] on label "(R18) Tidak menyebabkan masalah di kulit (termasuk gatal dan iritasi)" at bounding box center [445, 402] width 354 height 33
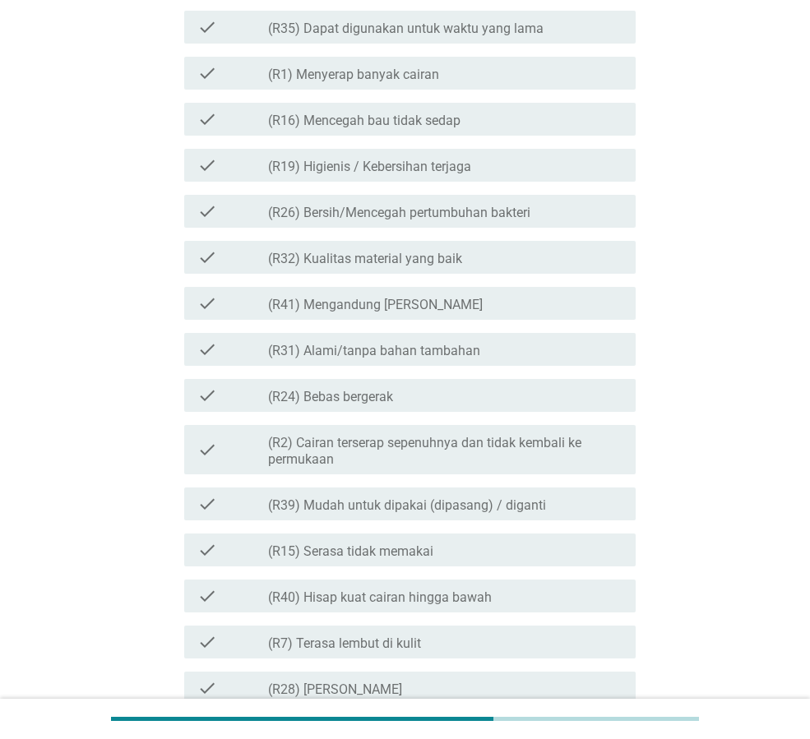
scroll to position [1513, 0]
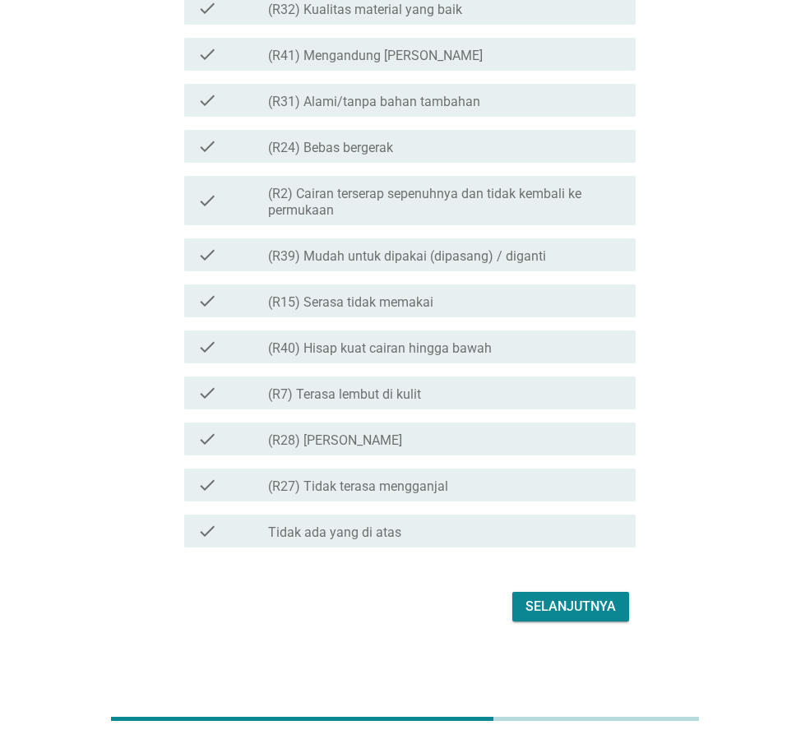
click at [550, 597] on div "Selanjutnya" at bounding box center [570, 607] width 90 height 20
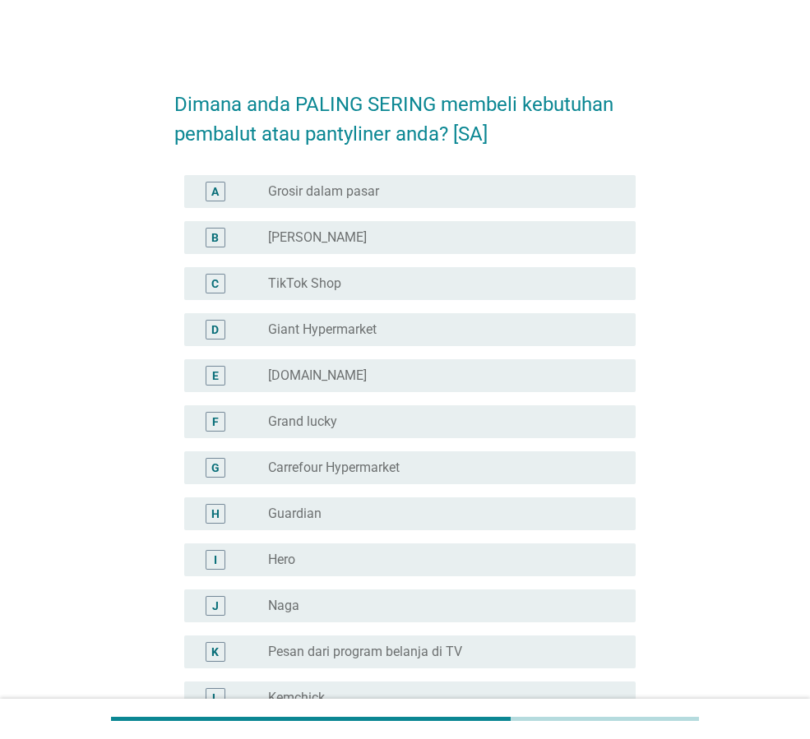
click at [380, 290] on div "radio_button_unchecked TikTok Shop" at bounding box center [438, 283] width 341 height 16
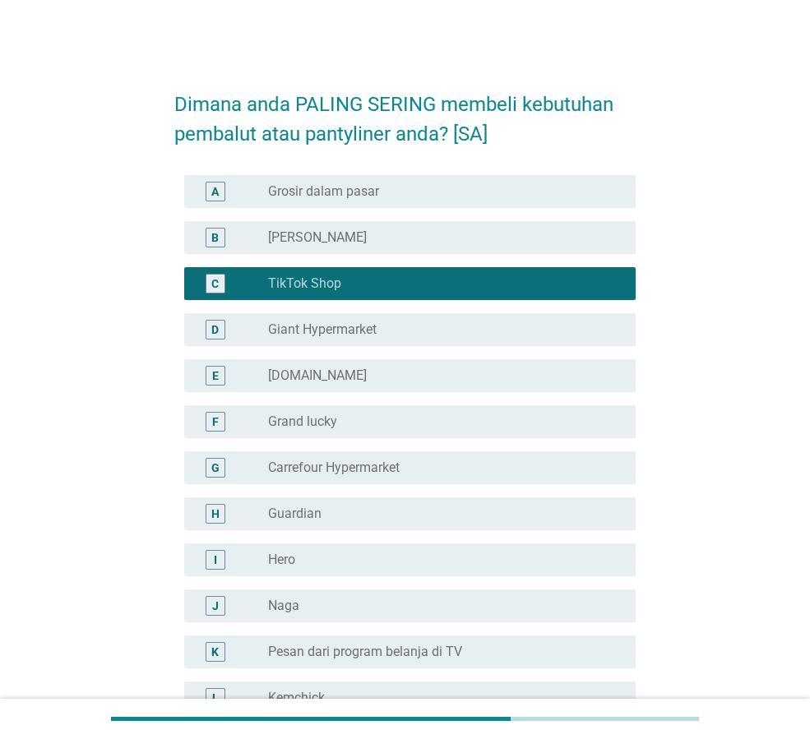
click at [384, 288] on div "radio_button_checked TikTok Shop" at bounding box center [438, 283] width 341 height 16
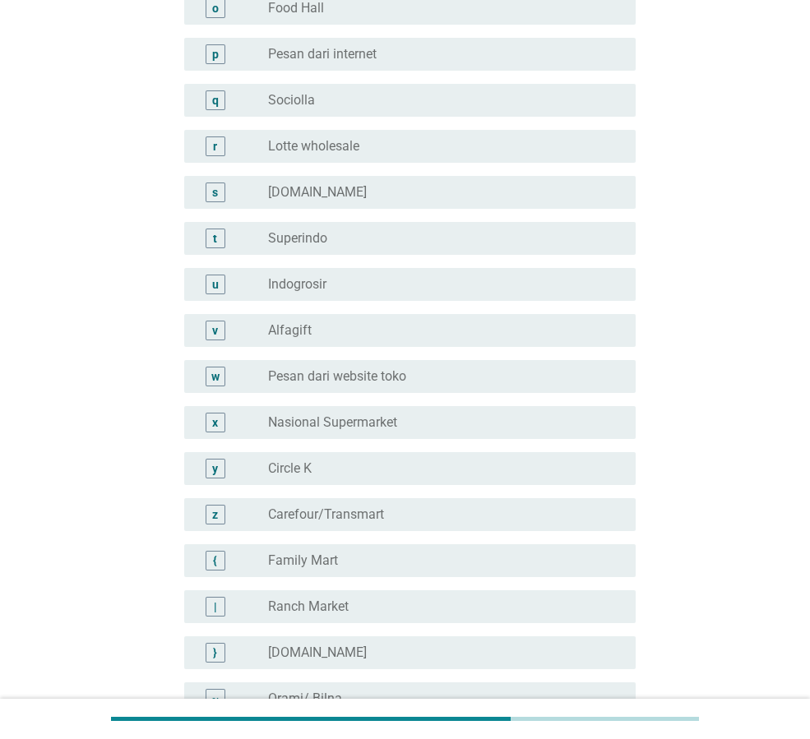
scroll to position [2302, 0]
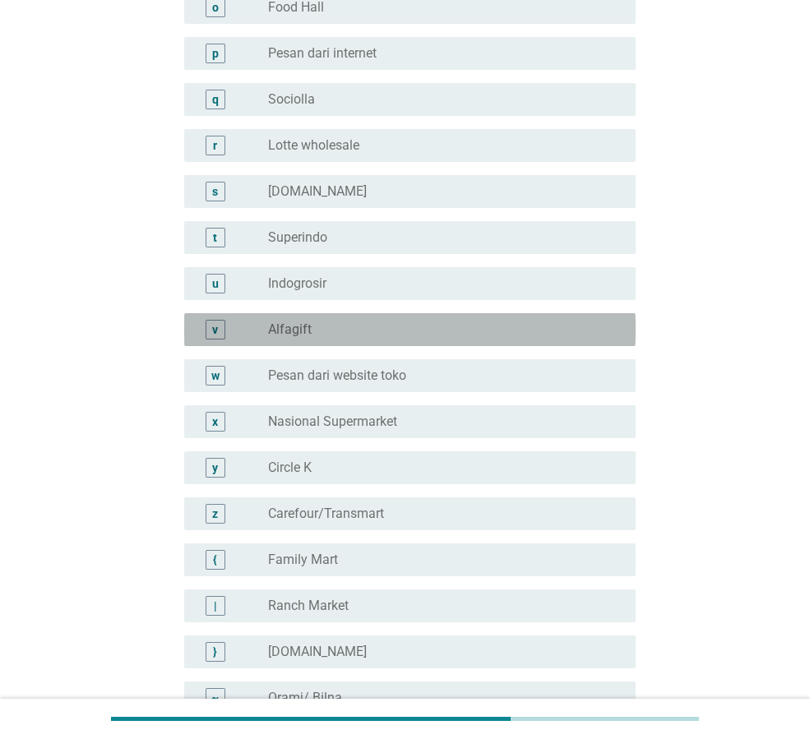
click at [382, 332] on div "radio_button_unchecked Alfagift" at bounding box center [438, 329] width 341 height 16
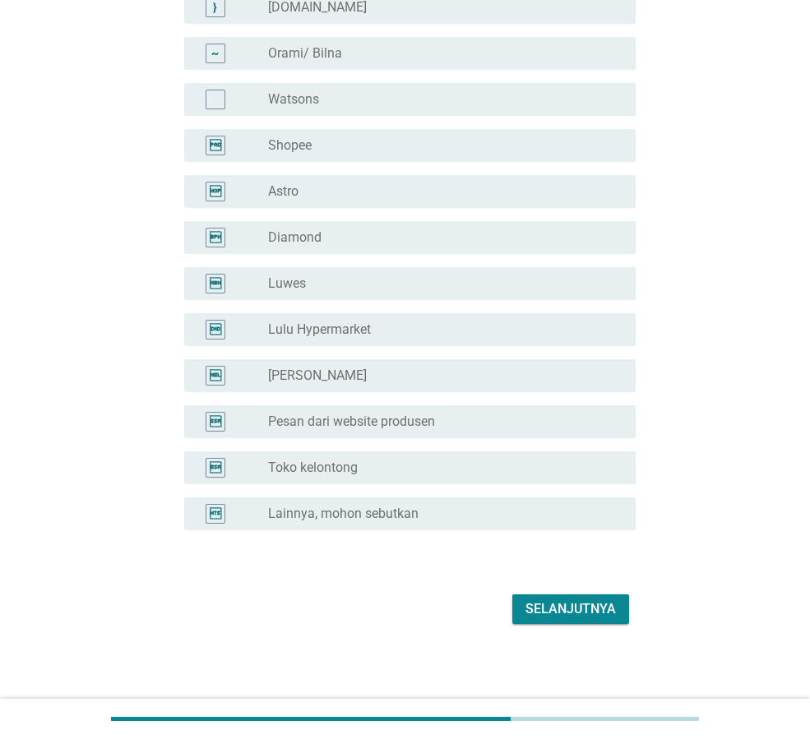
scroll to position [2949, 0]
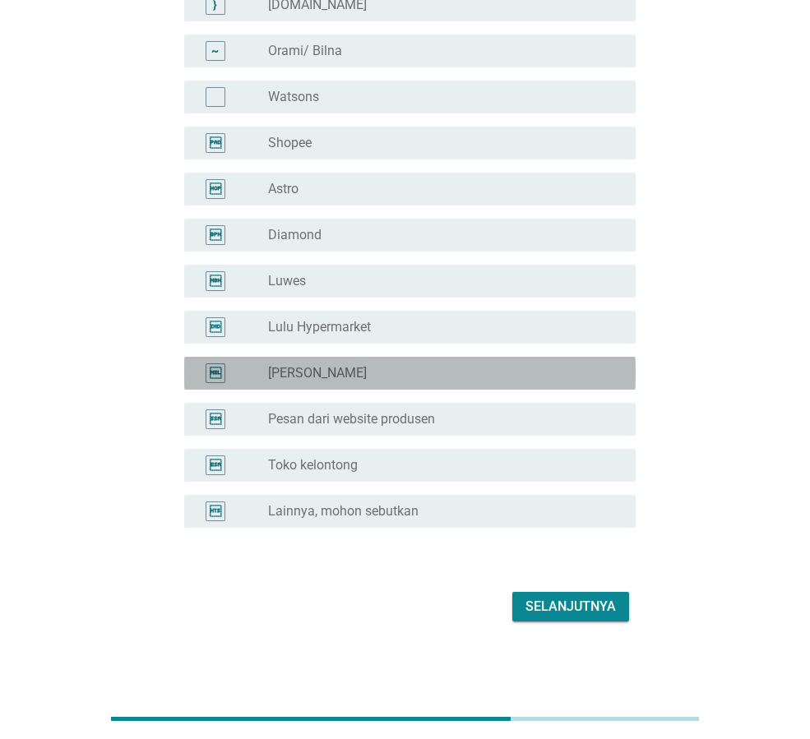
click at [375, 371] on div "radio_button_unchecked [PERSON_NAME]" at bounding box center [438, 373] width 341 height 16
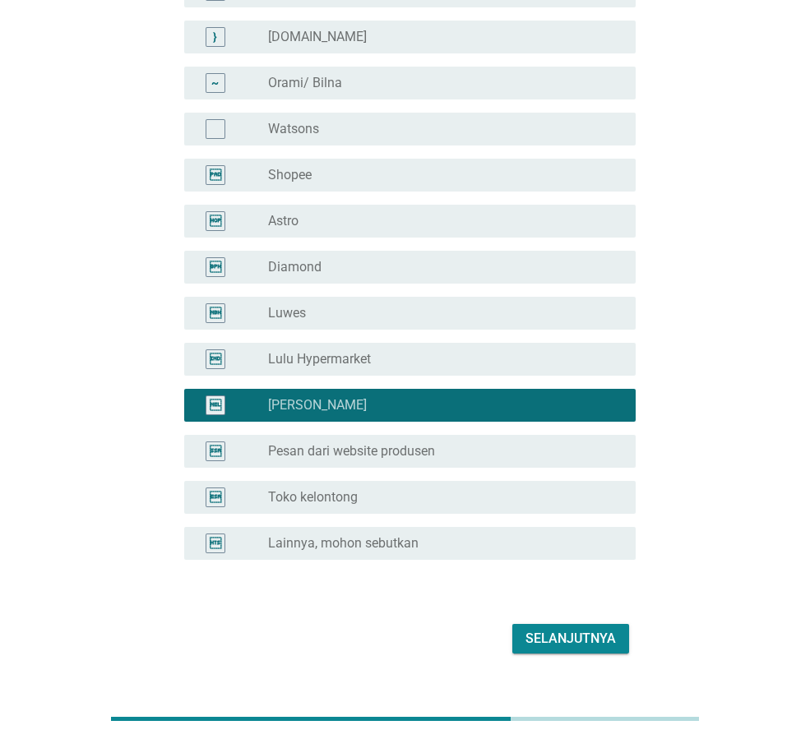
scroll to position [2867, 0]
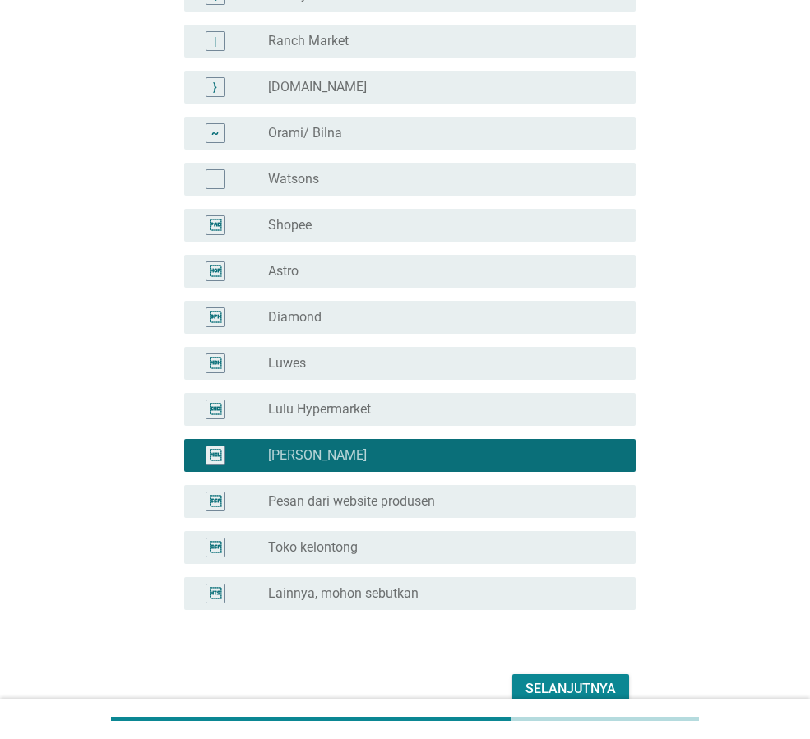
click at [418, 232] on div "radio_button_unchecked Shopee" at bounding box center [438, 225] width 341 height 16
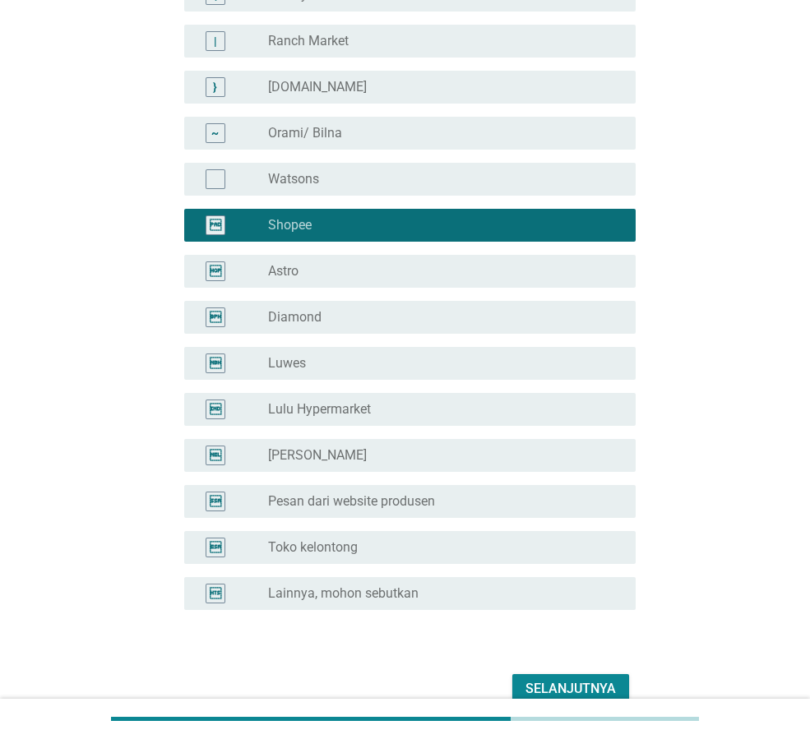
click at [382, 464] on div "radio_button_unchecked [PERSON_NAME]" at bounding box center [445, 456] width 354 height 20
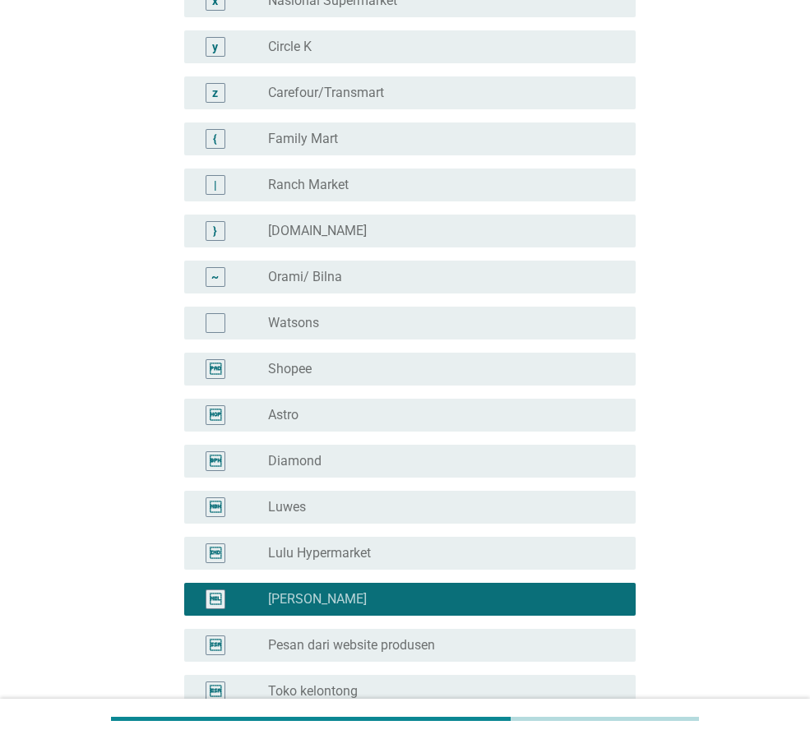
scroll to position [2949, 0]
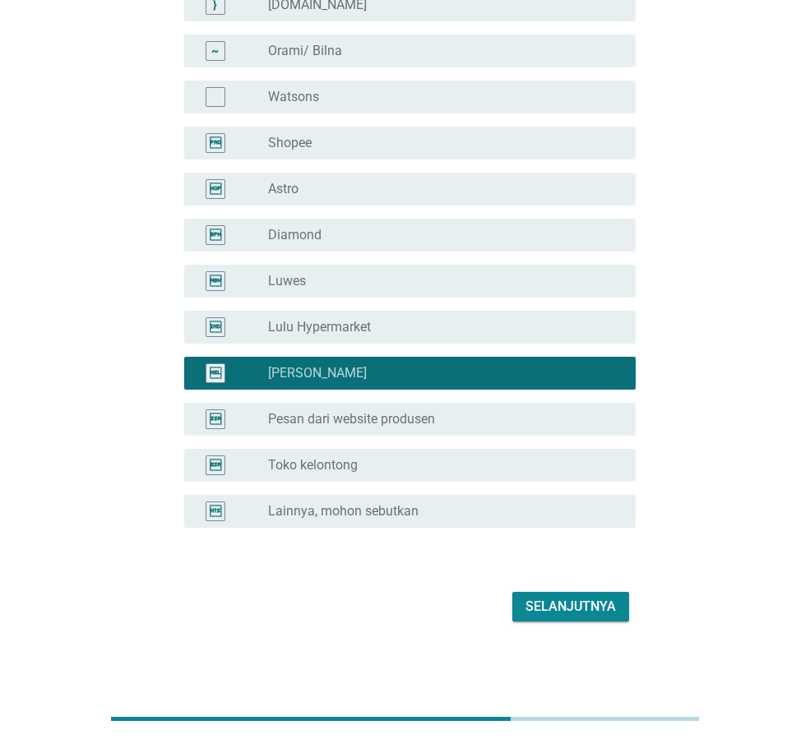
click at [549, 599] on div "Selanjutnya" at bounding box center [570, 607] width 90 height 20
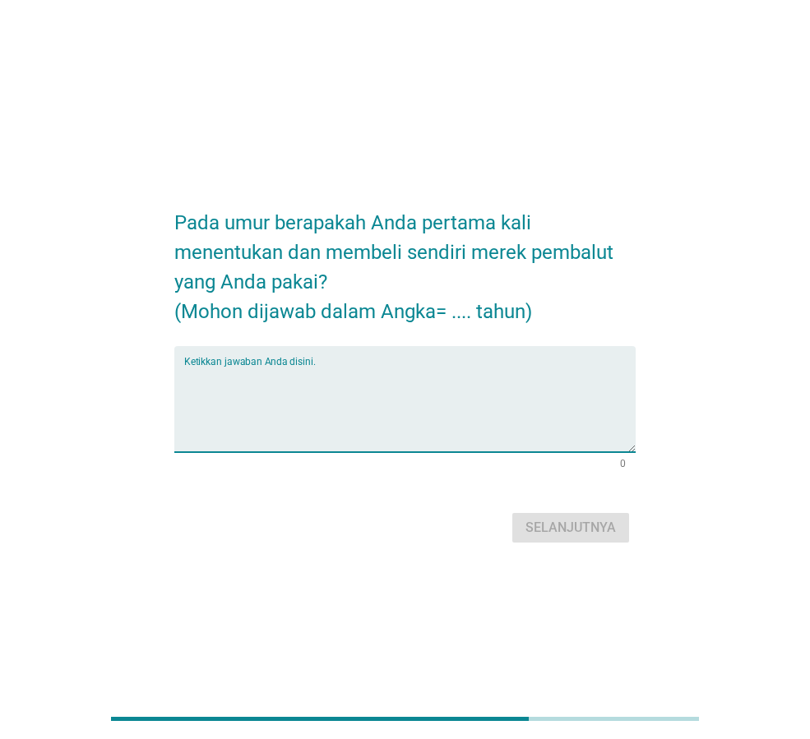
click at [419, 380] on textarea "Ketikkan jawaban Anda disini." at bounding box center [409, 409] width 451 height 86
type textarea "1"
type textarea "20 tahun"
click at [567, 541] on button "Selanjutnya" at bounding box center [570, 528] width 117 height 30
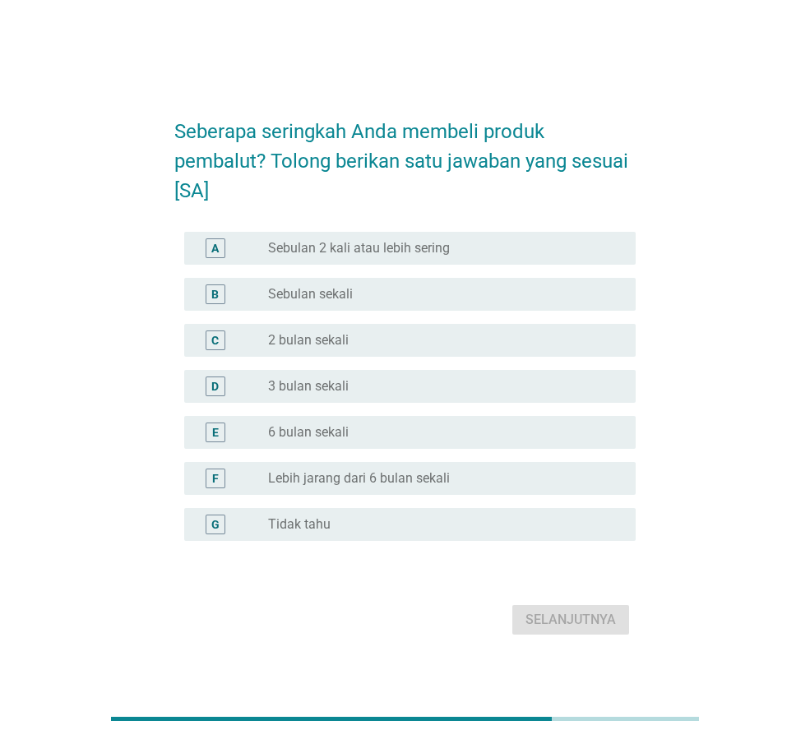
click at [423, 256] on label "Sebulan 2 kali atau lebih sering" at bounding box center [359, 248] width 182 height 16
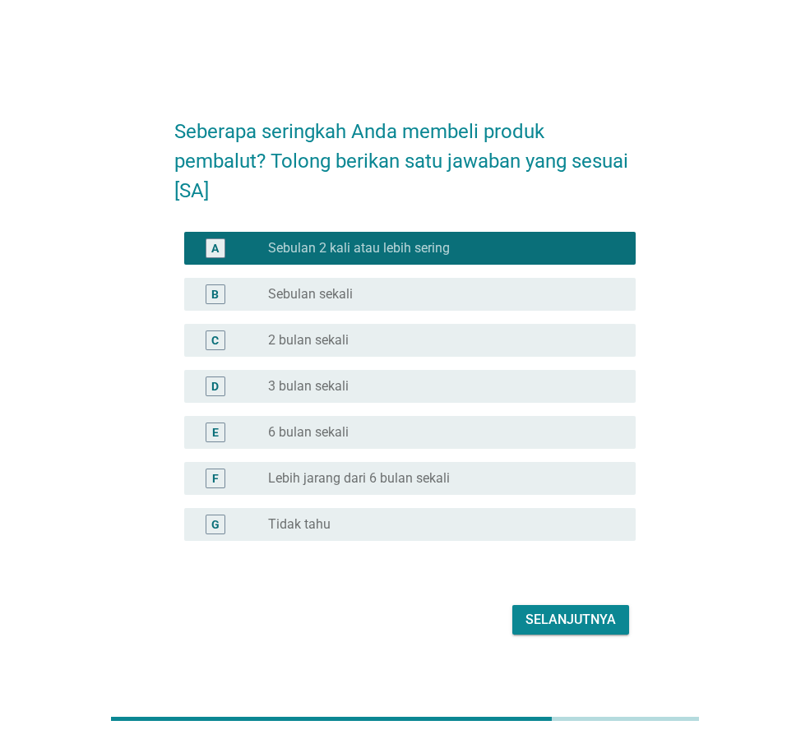
click at [568, 622] on div "Selanjutnya" at bounding box center [570, 620] width 90 height 20
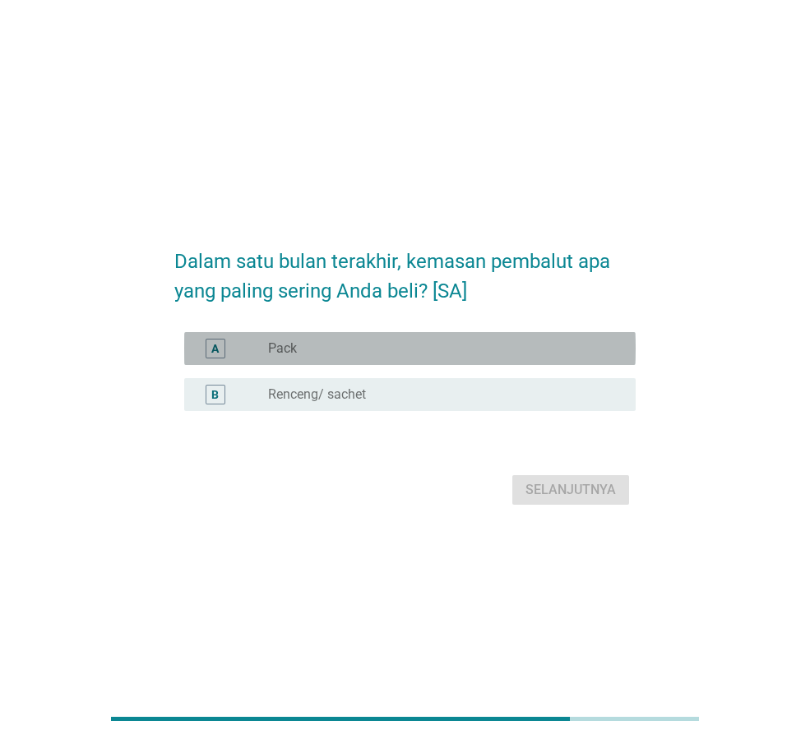
click at [405, 347] on div "radio_button_unchecked Pack" at bounding box center [438, 348] width 341 height 16
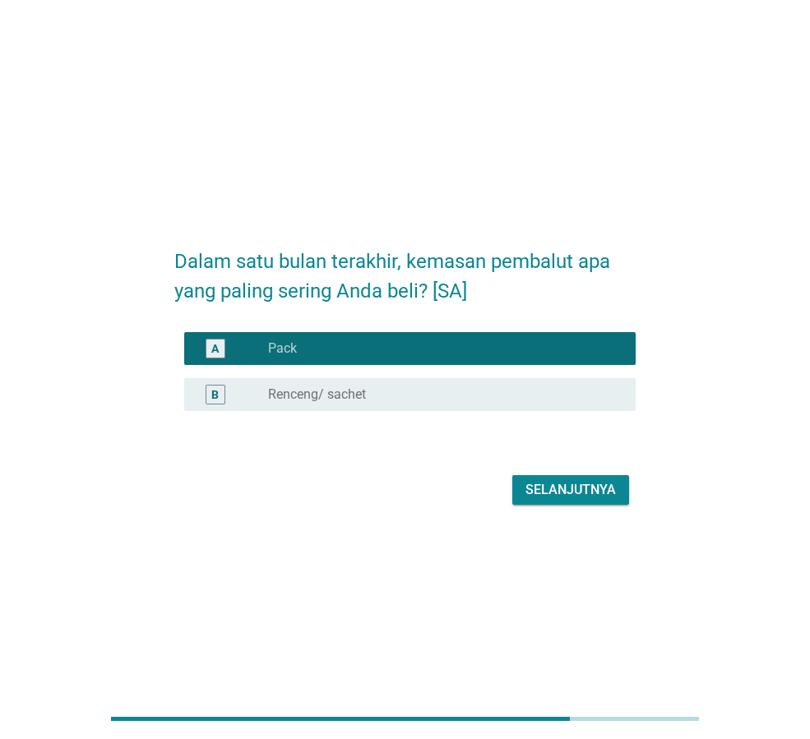
click at [567, 500] on button "Selanjutnya" at bounding box center [570, 490] width 117 height 30
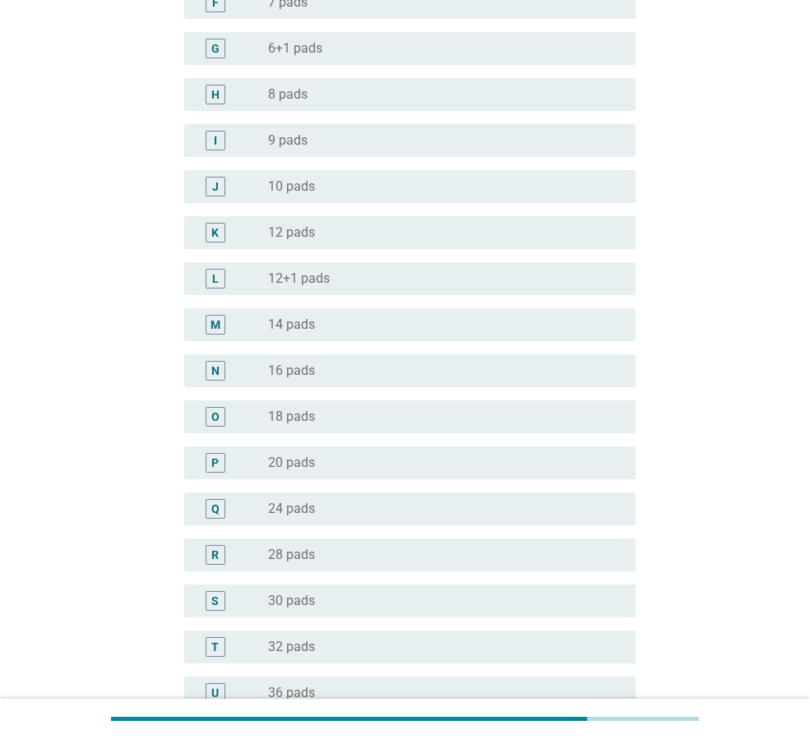
scroll to position [247, 0]
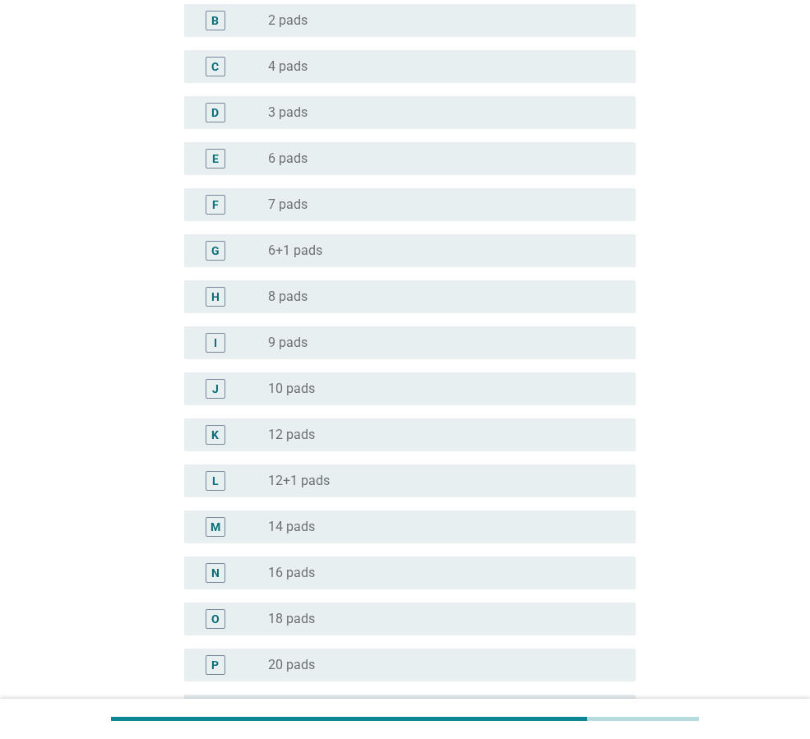
click at [394, 258] on div "radio_button_unchecked 6+1 pads" at bounding box center [438, 251] width 341 height 16
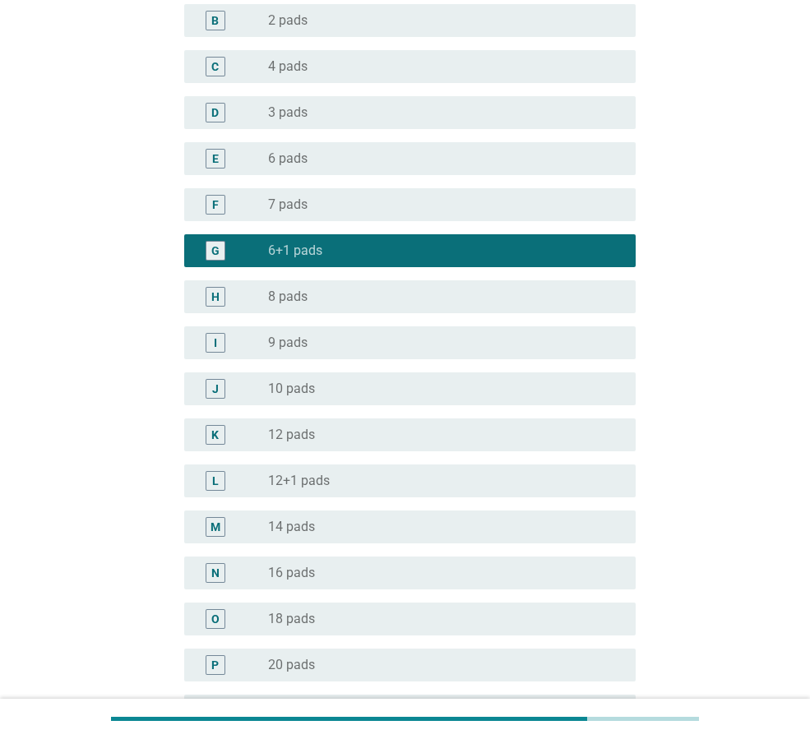
click at [370, 247] on div "radio_button_checked 6+1 pads" at bounding box center [438, 251] width 341 height 16
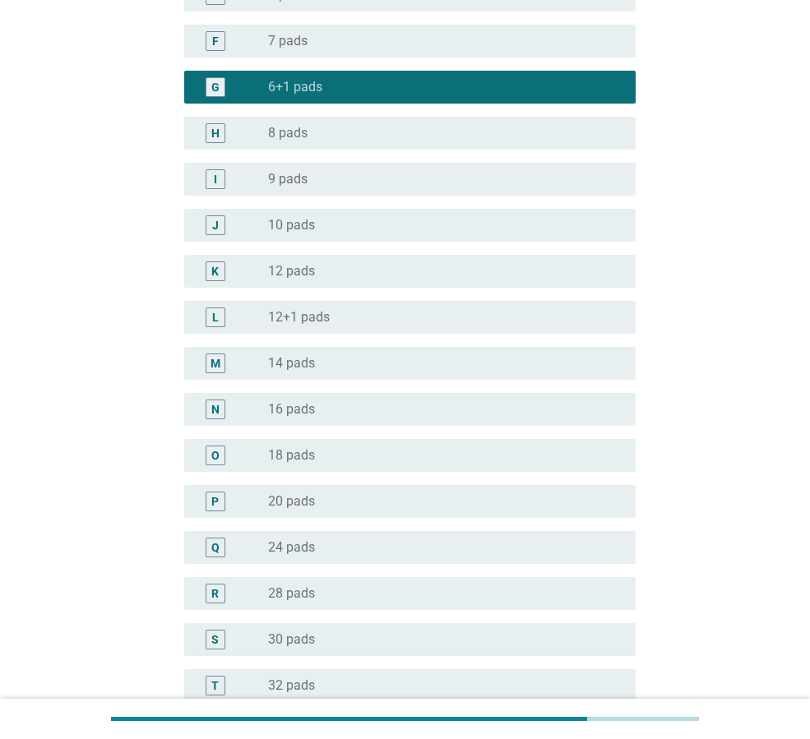
scroll to position [411, 0]
click at [371, 320] on div "radio_button_unchecked 12+1 pads" at bounding box center [438, 316] width 341 height 16
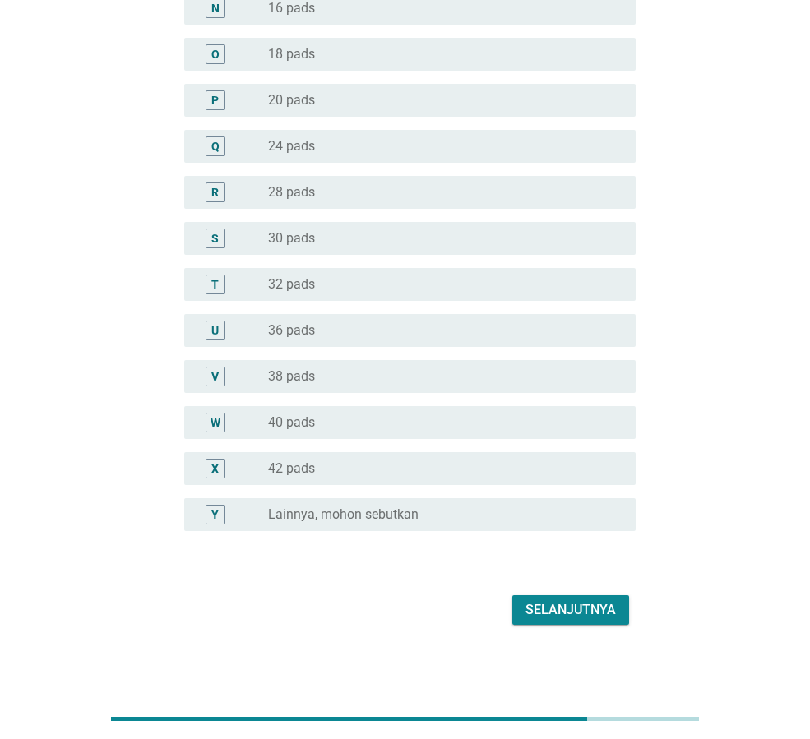
scroll to position [815, 0]
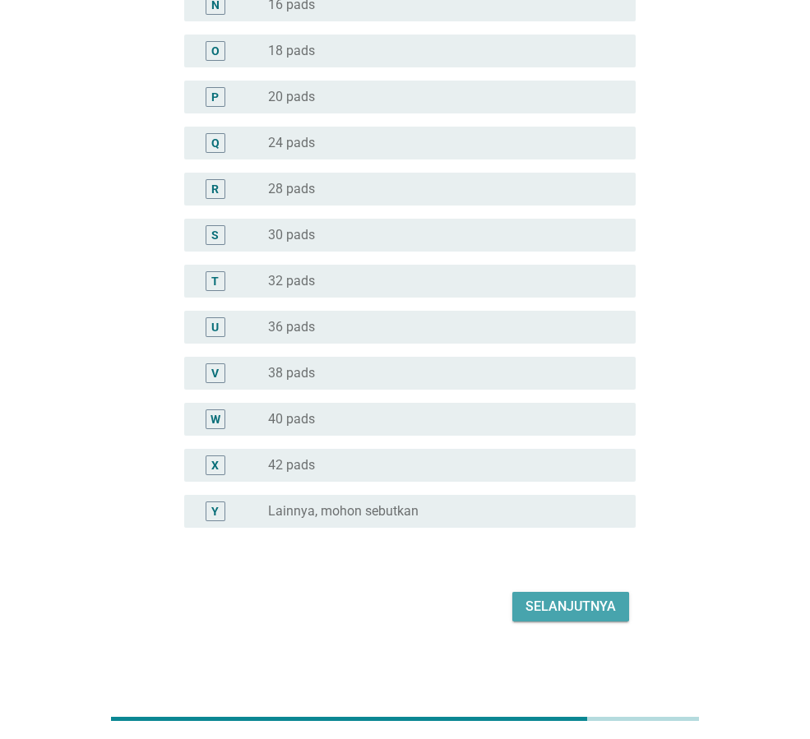
click at [576, 617] on button "Selanjutnya" at bounding box center [570, 607] width 117 height 30
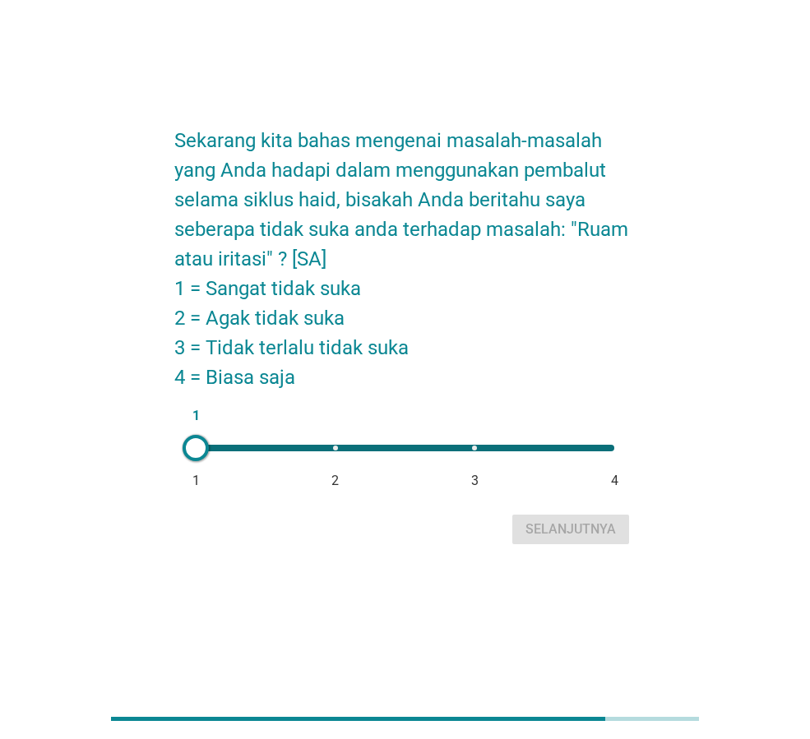
scroll to position [0, 0]
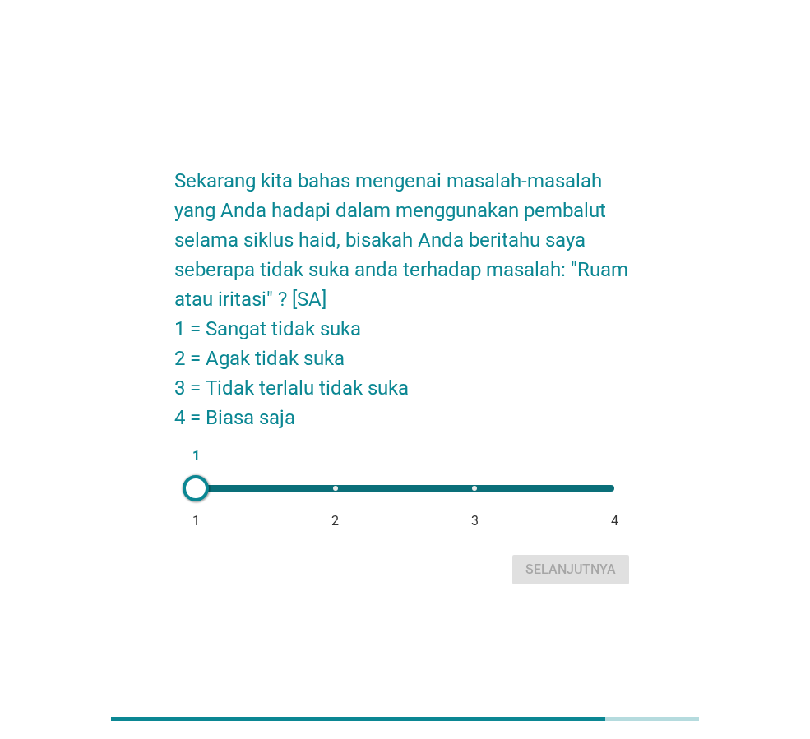
click at [201, 493] on div at bounding box center [196, 488] width 26 height 26
click at [543, 571] on div "Selanjutnya" at bounding box center [570, 570] width 90 height 20
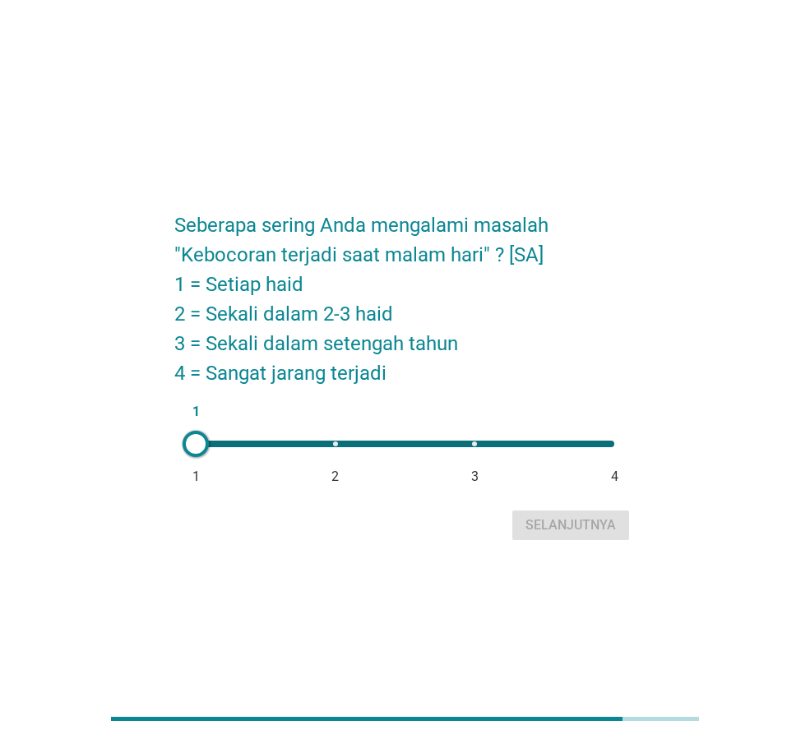
click at [618, 445] on div "1 1 2 3 4" at bounding box center [405, 444] width 445 height 33
type input "4"
click at [615, 530] on div "Selanjutnya" at bounding box center [570, 526] width 90 height 20
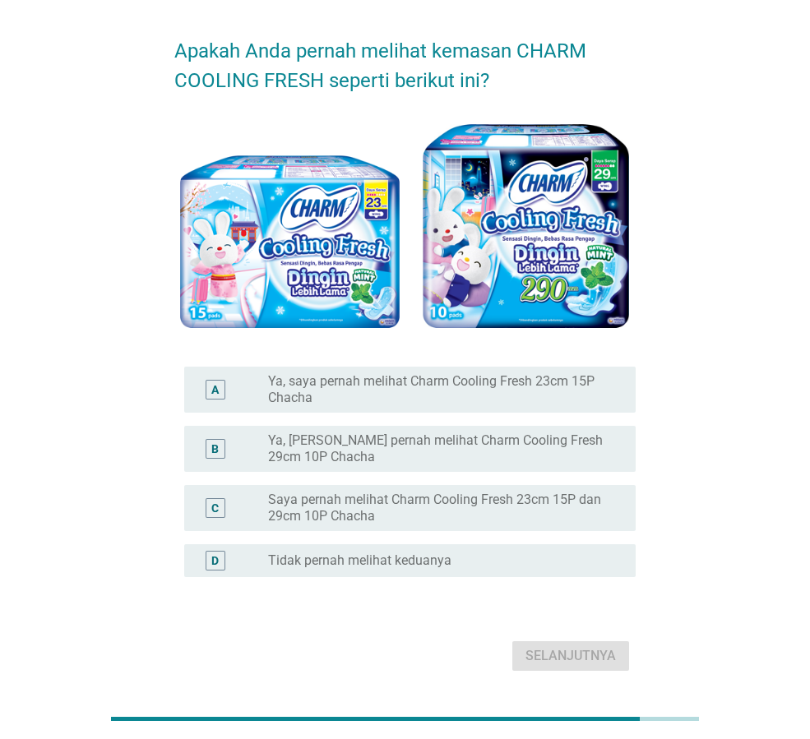
scroll to position [82, 0]
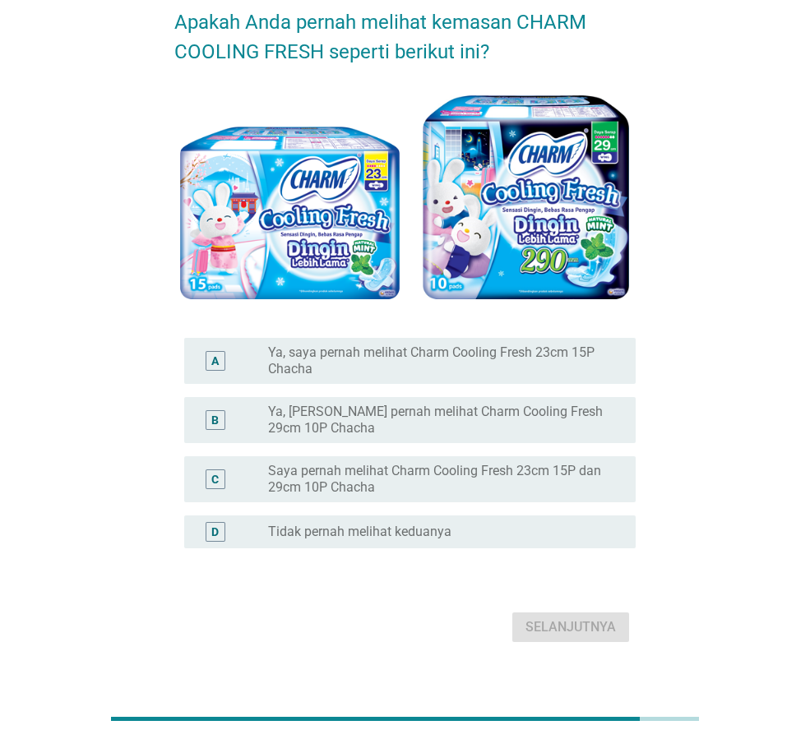
click at [505, 419] on label "Ya, [PERSON_NAME] pernah melihat Charm Cooling Fresh 29cm 10P Chacha" at bounding box center [438, 420] width 341 height 33
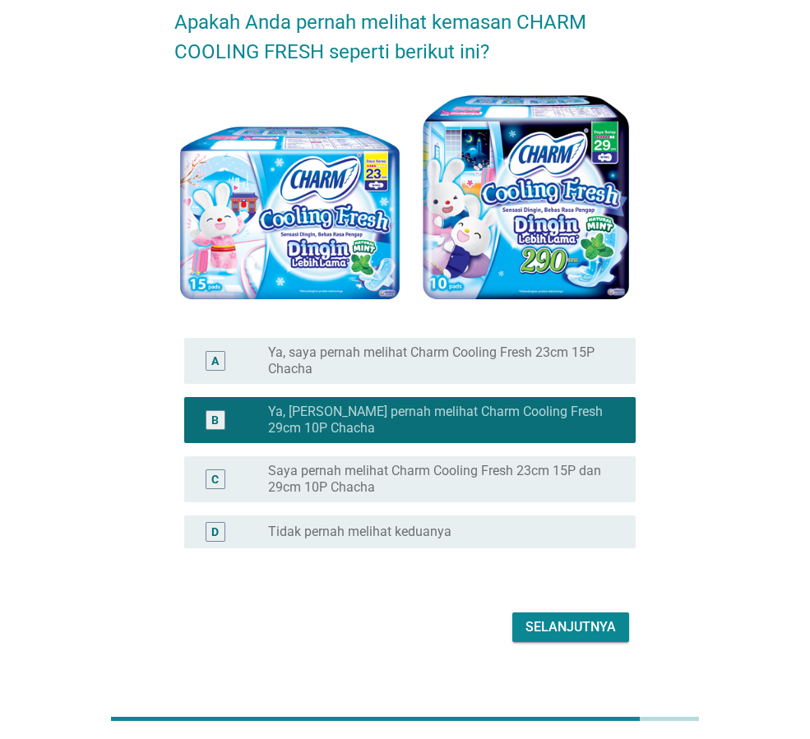
click at [562, 629] on div "Selanjutnya" at bounding box center [570, 627] width 90 height 20
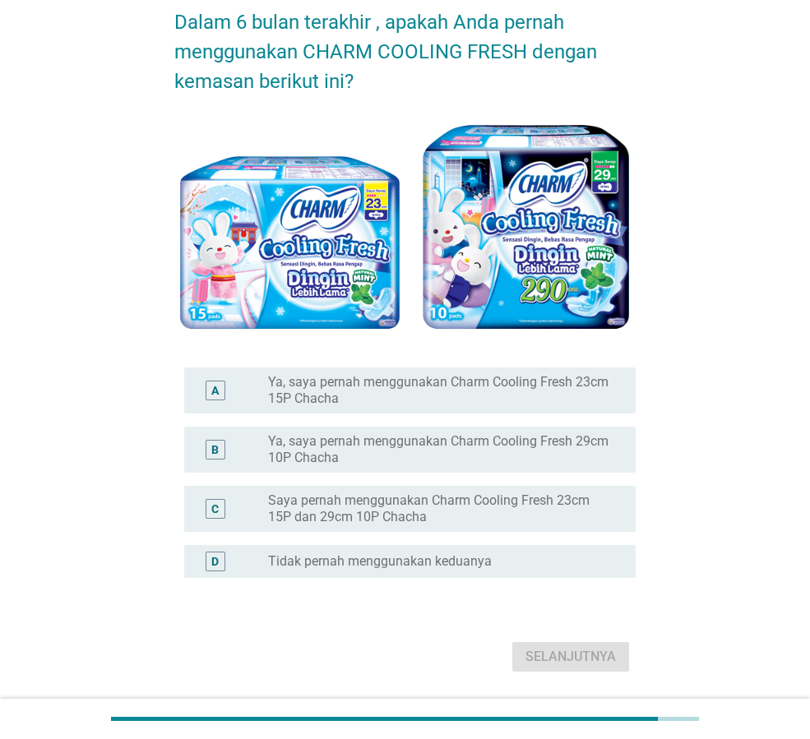
scroll to position [0, 0]
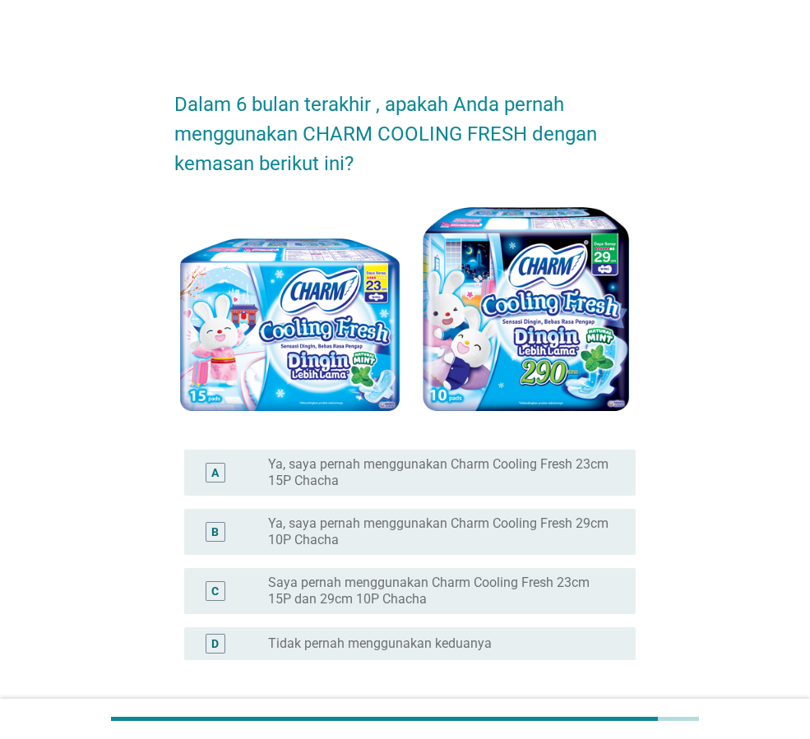
click at [523, 467] on label "Ya, saya pernah menggunakan Charm Cooling Fresh 23cm 15P Chacha" at bounding box center [438, 472] width 341 height 33
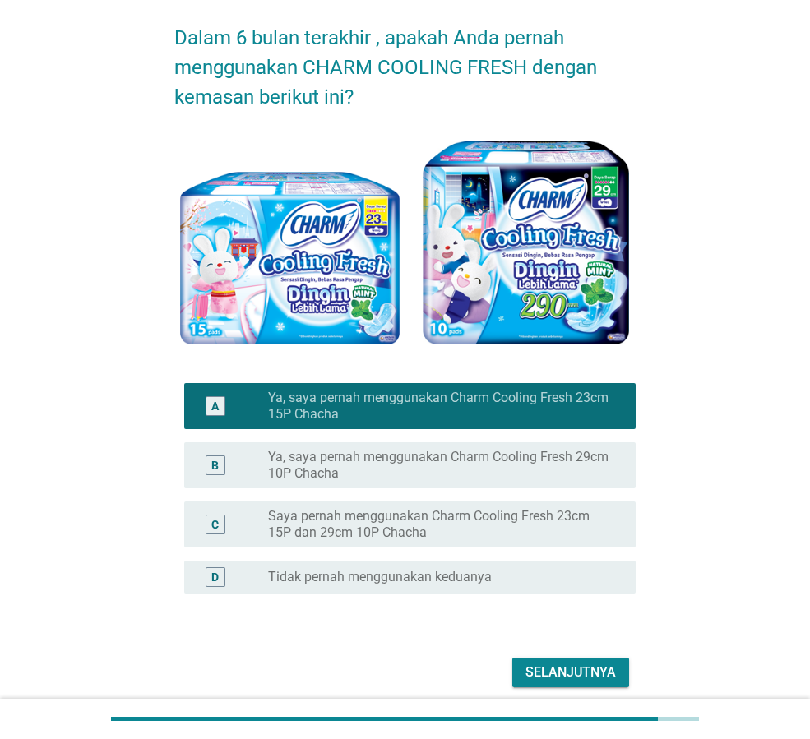
scroll to position [132, 0]
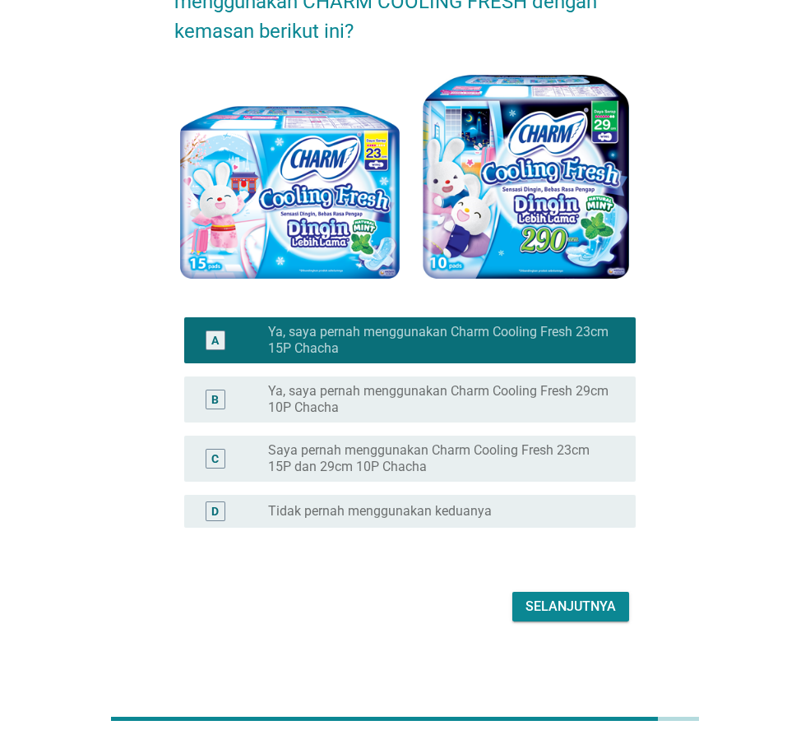
click at [590, 606] on div "Selanjutnya" at bounding box center [570, 607] width 90 height 20
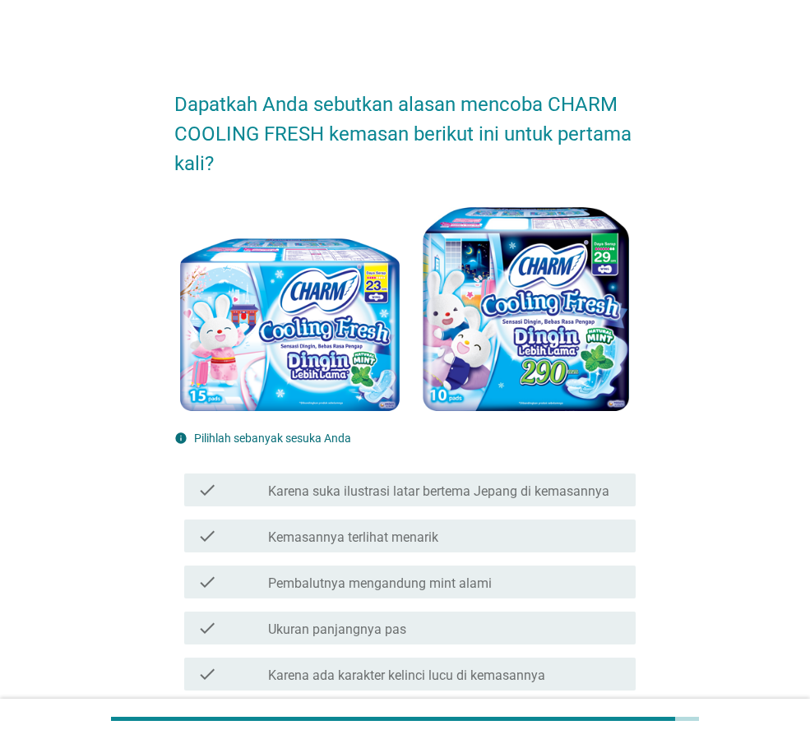
scroll to position [164, 0]
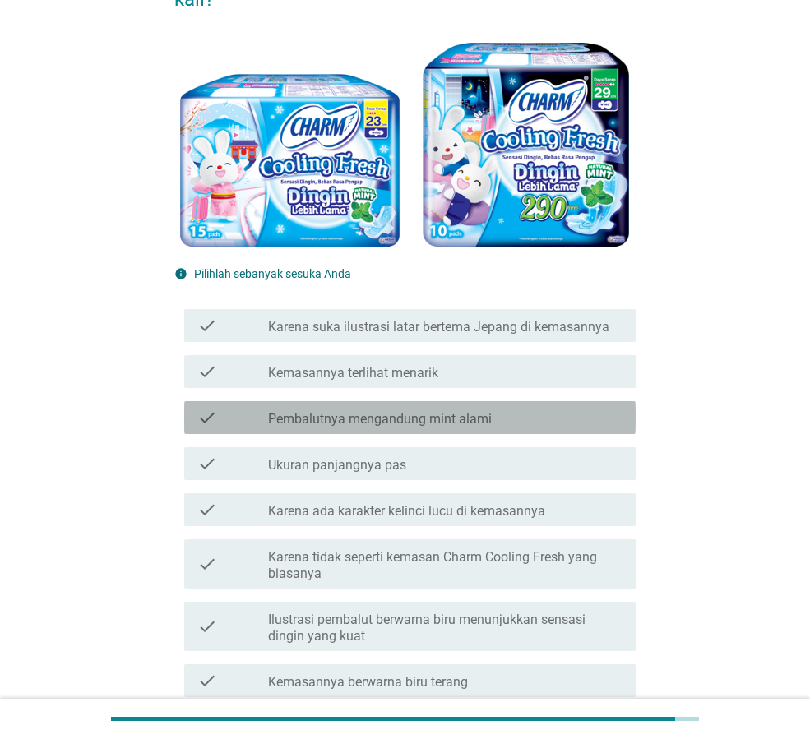
click at [420, 423] on label "Pembalutnya mengandung mint alami" at bounding box center [380, 419] width 224 height 16
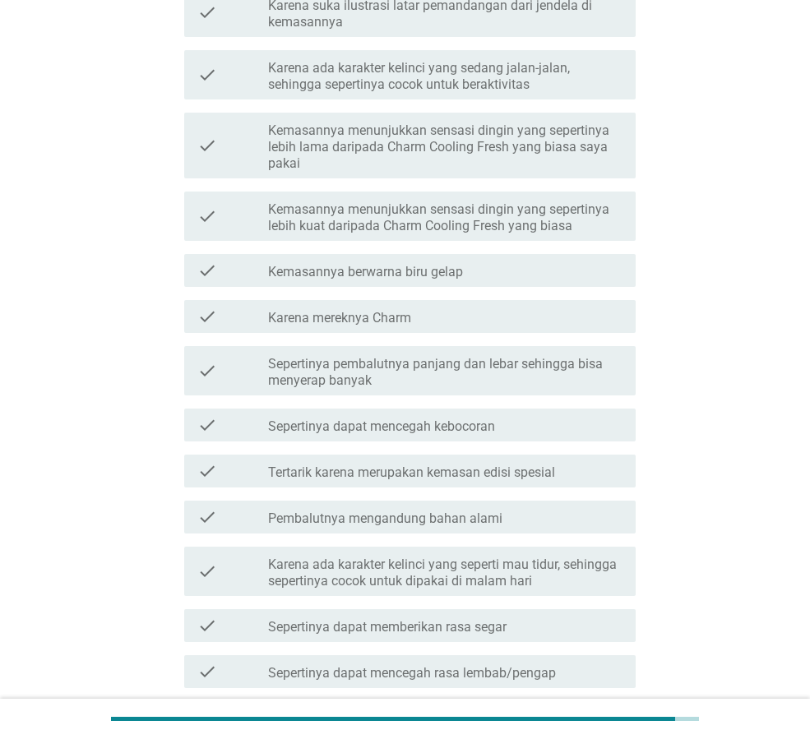
scroll to position [1316, 0]
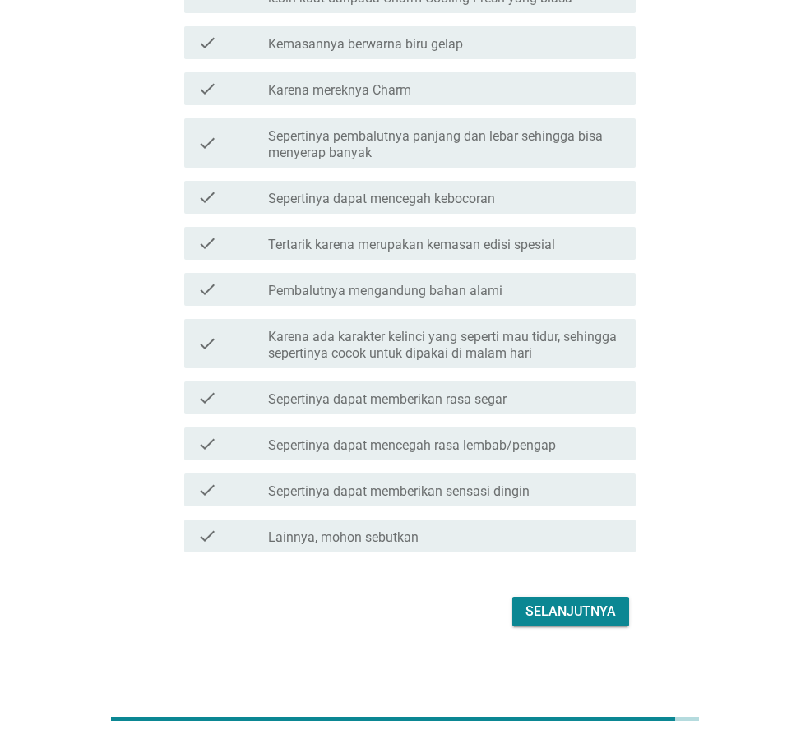
click at [604, 617] on div "Selanjutnya" at bounding box center [570, 612] width 90 height 20
